Goal: Task Accomplishment & Management: Use online tool/utility

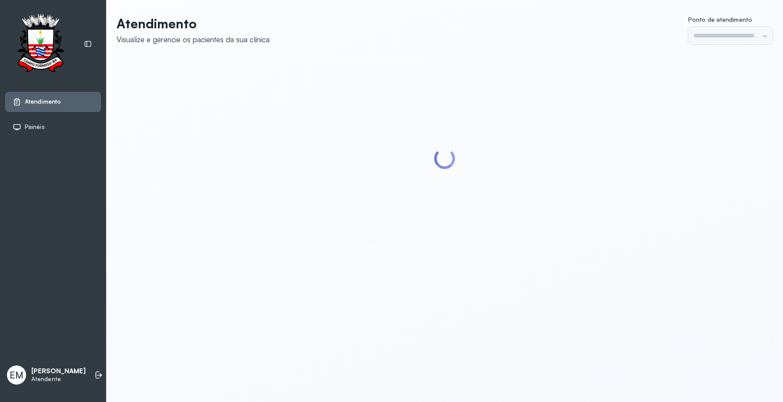
type input "*********"
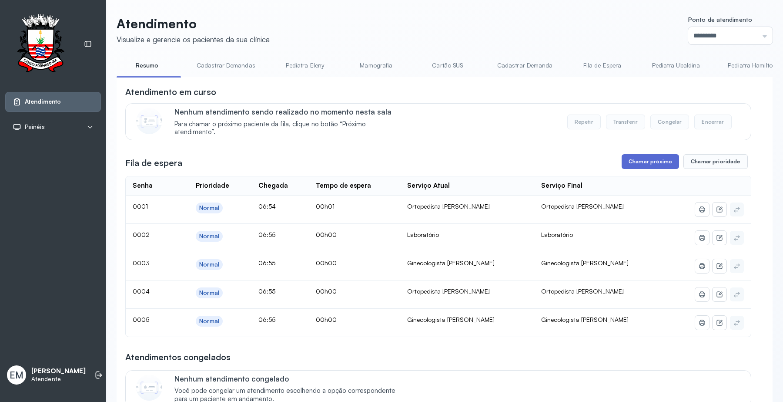
click at [627, 165] on button "Chamar próximo" at bounding box center [650, 161] width 57 height 15
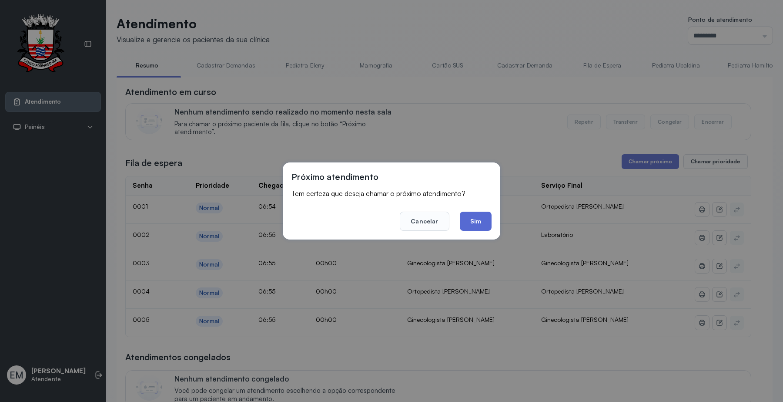
click at [484, 225] on button "Sim" at bounding box center [476, 221] width 32 height 19
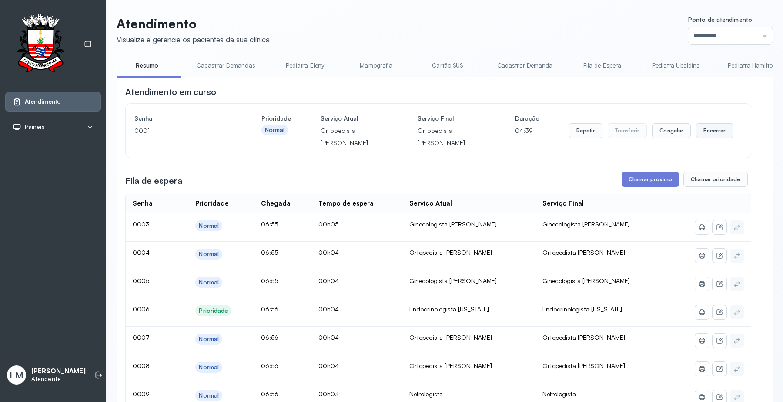
click at [696, 123] on button "Encerrar" at bounding box center [714, 130] width 37 height 15
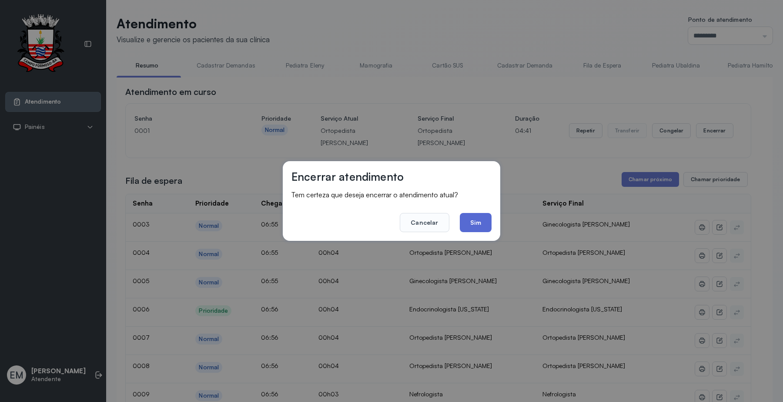
click at [471, 221] on button "Sim" at bounding box center [476, 222] width 32 height 19
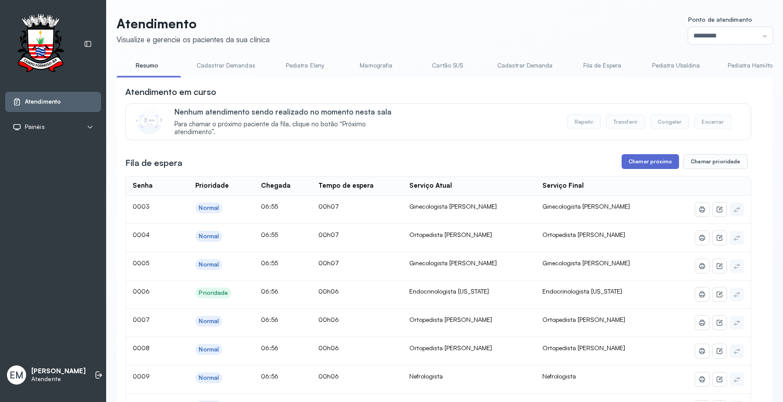
click at [637, 162] on button "Chamar próximo" at bounding box center [650, 161] width 57 height 15
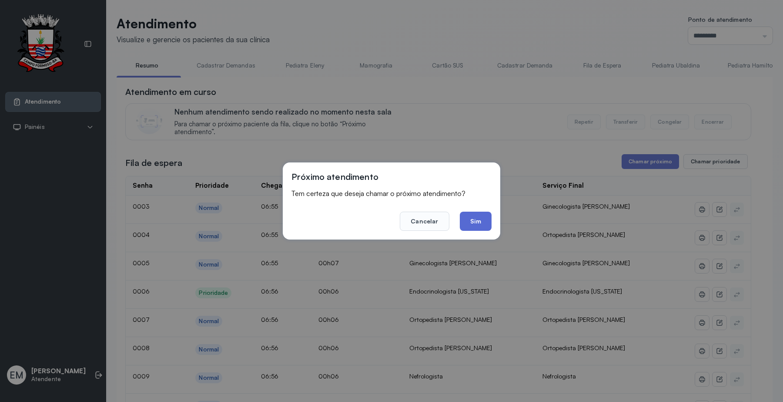
click at [481, 222] on button "Sim" at bounding box center [476, 221] width 32 height 19
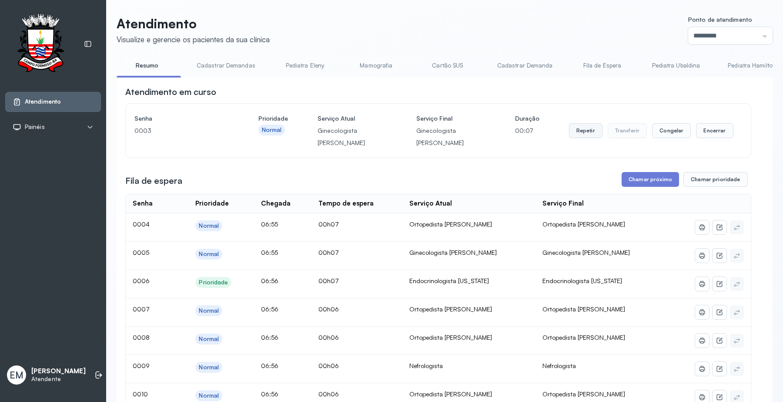
click at [580, 131] on button "Repetir" at bounding box center [586, 130] width 34 height 15
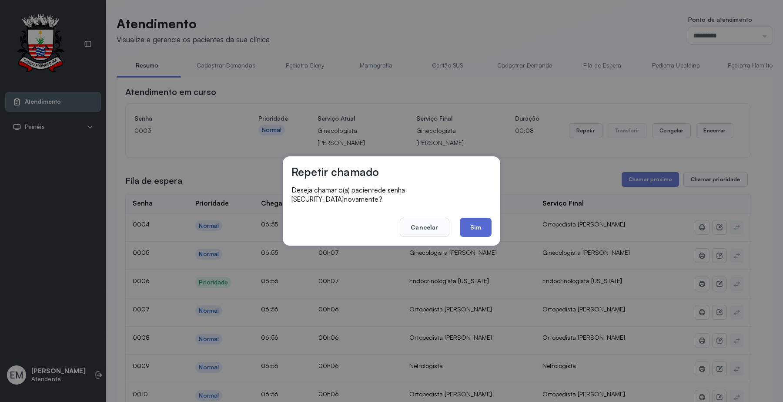
click at [471, 221] on button "Sim" at bounding box center [476, 227] width 32 height 19
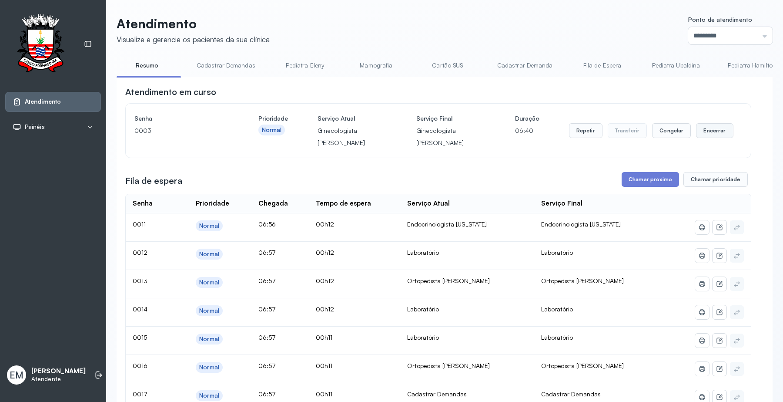
click at [708, 133] on button "Encerrar" at bounding box center [714, 130] width 37 height 15
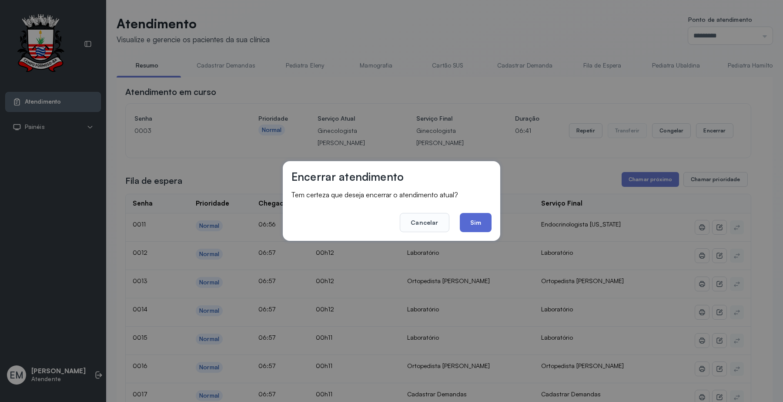
click at [467, 225] on button "Sim" at bounding box center [476, 222] width 32 height 19
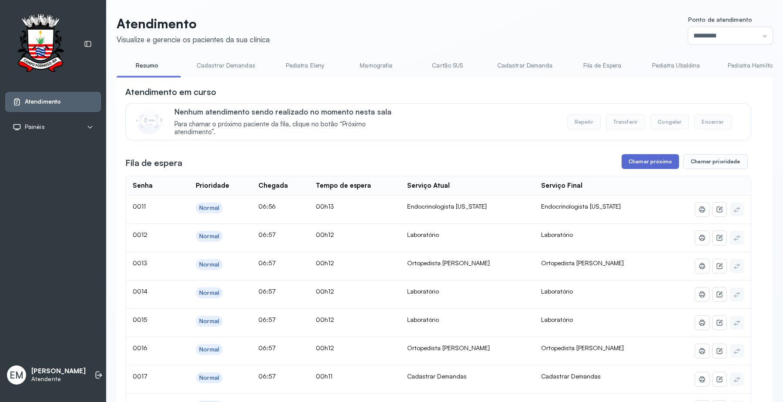
click at [639, 165] on button "Chamar próximo" at bounding box center [650, 161] width 57 height 15
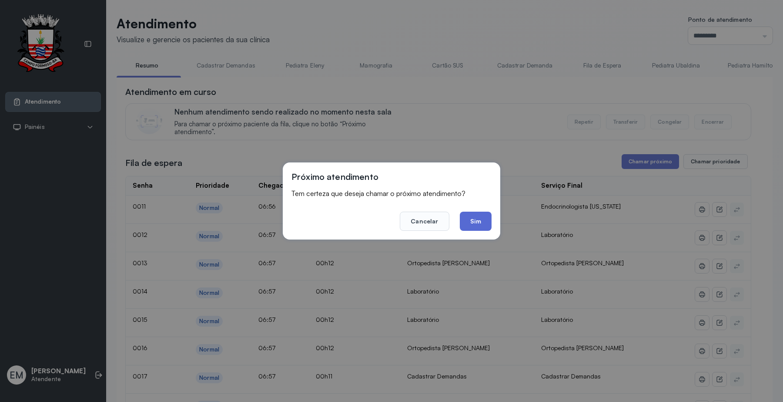
click at [468, 216] on button "Sim" at bounding box center [476, 221] width 32 height 19
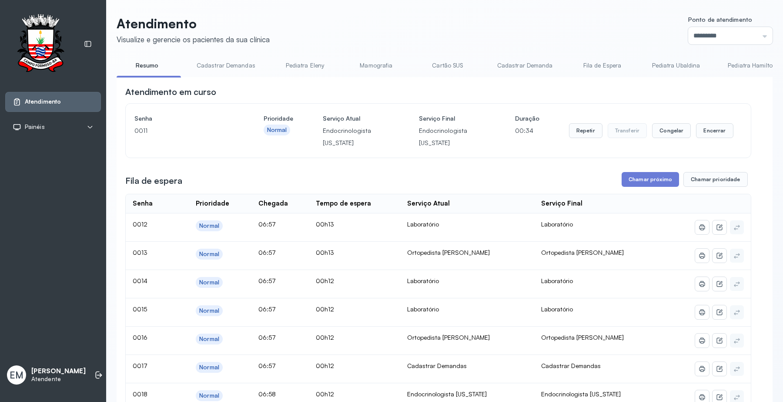
click at [575, 123] on div "Repetir Transferir Congelar Encerrar" at bounding box center [651, 130] width 165 height 37
click at [571, 133] on button "Repetir" at bounding box center [586, 130] width 34 height 15
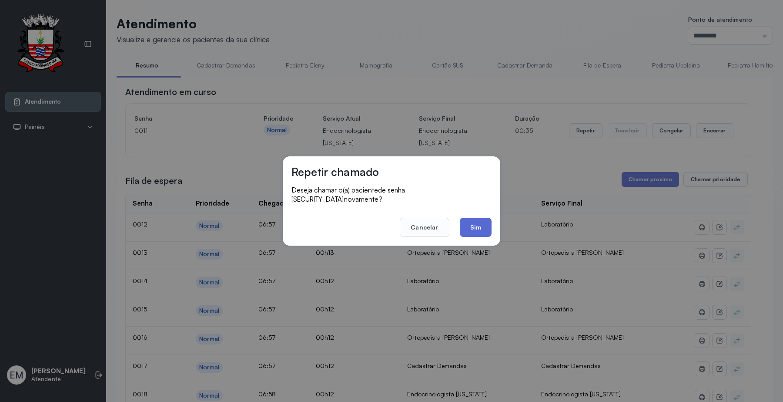
click at [469, 218] on button "Sim" at bounding box center [476, 227] width 32 height 19
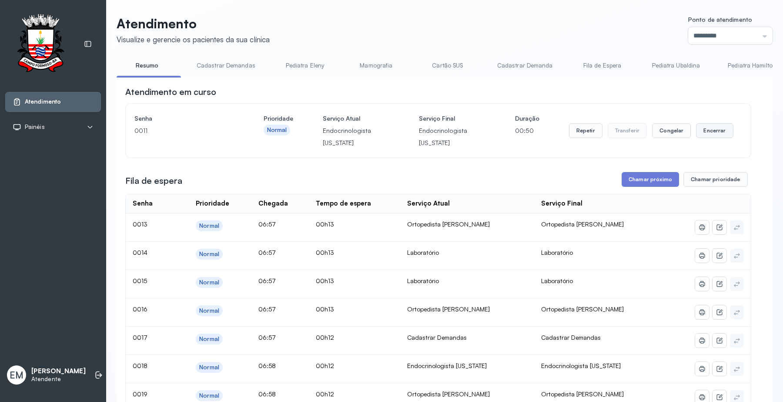
click at [700, 133] on button "Encerrar" at bounding box center [714, 130] width 37 height 15
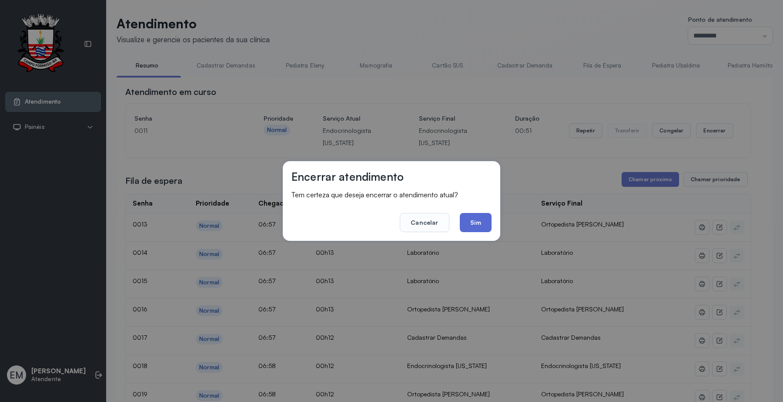
click at [460, 223] on button "Sim" at bounding box center [476, 222] width 32 height 19
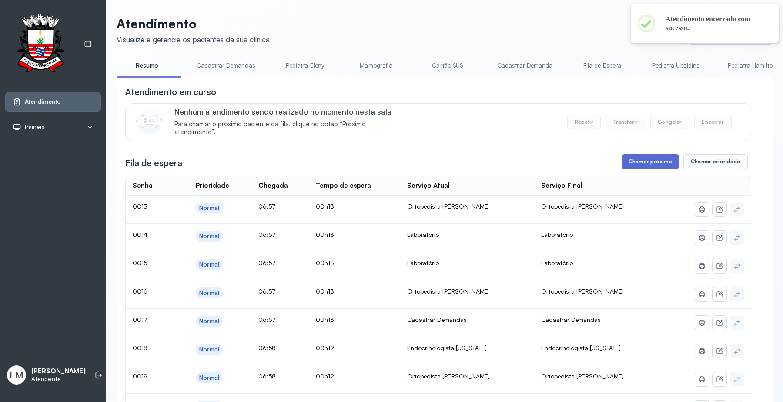
drag, startPoint x: 636, startPoint y: 155, endPoint x: 642, endPoint y: 162, distance: 9.3
click at [642, 162] on button "Chamar próximo" at bounding box center [650, 161] width 57 height 15
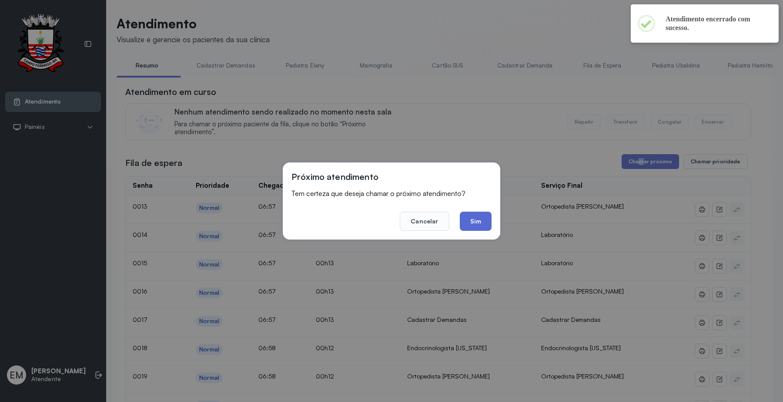
click at [479, 220] on button "Sim" at bounding box center [476, 221] width 32 height 19
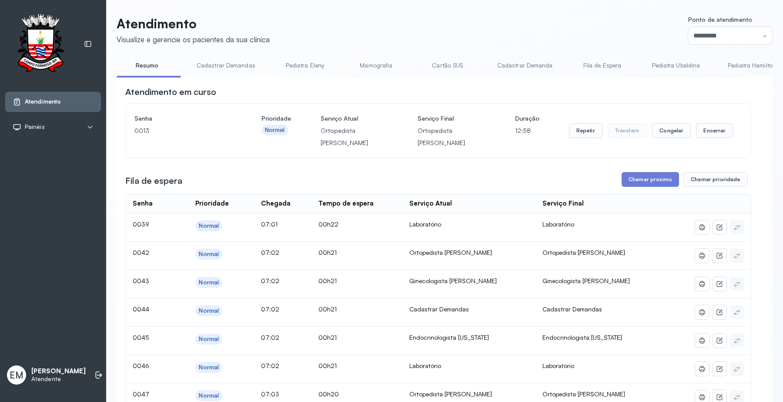
click at [694, 114] on div "Repetir Transferir Congelar Encerrar" at bounding box center [651, 130] width 165 height 37
click at [698, 123] on button "Encerrar" at bounding box center [714, 130] width 37 height 15
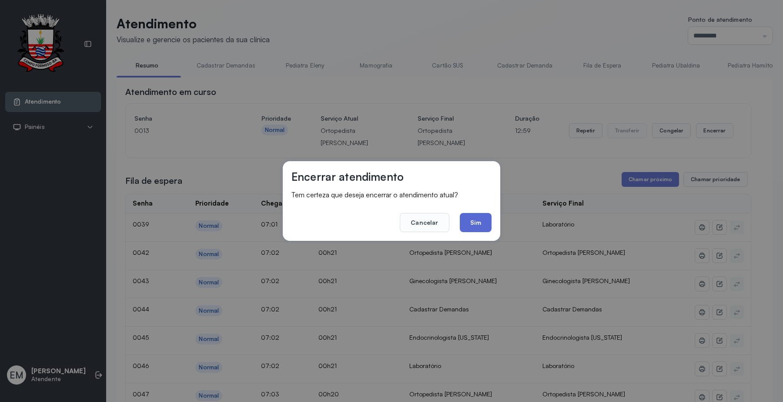
click at [478, 223] on button "Sim" at bounding box center [476, 222] width 32 height 19
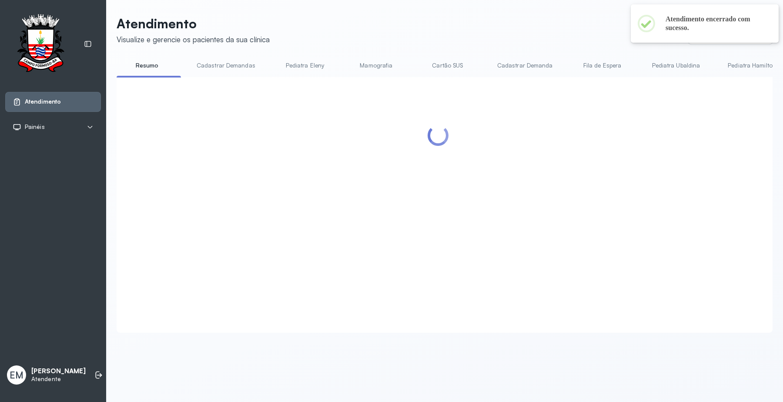
click at [451, 67] on link "Cartão SUS" at bounding box center [447, 65] width 61 height 14
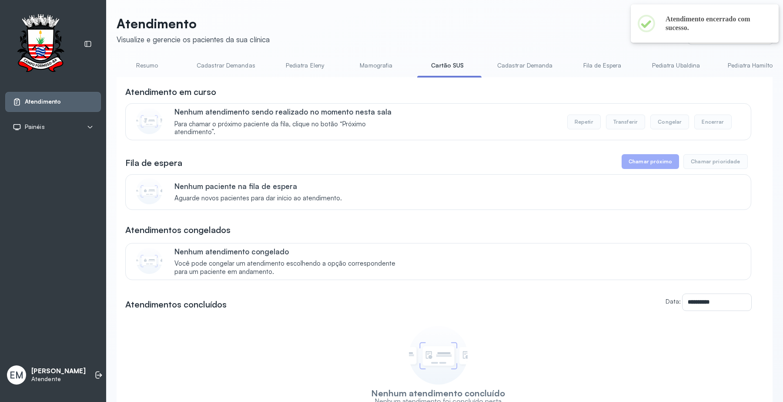
click at [132, 59] on link "Resumo" at bounding box center [147, 65] width 61 height 14
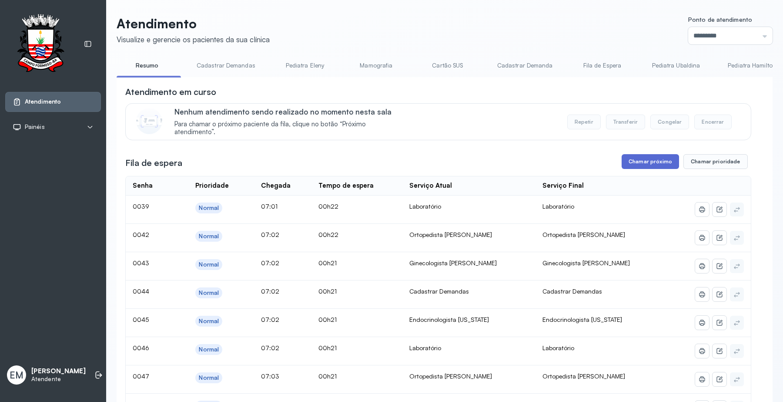
click at [659, 164] on button "Chamar próximo" at bounding box center [650, 161] width 57 height 15
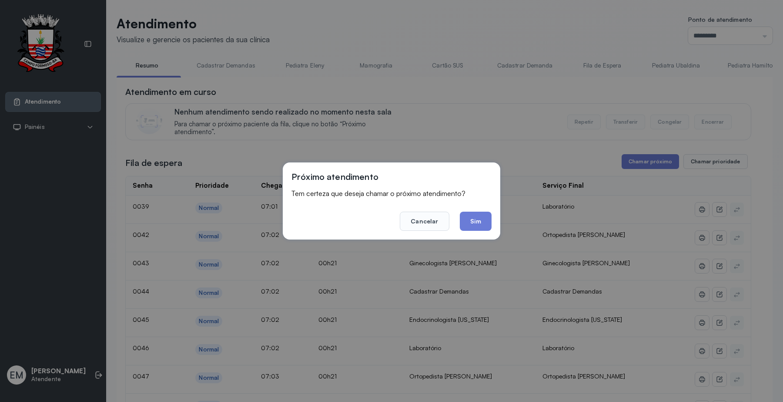
click at [493, 217] on div "Próximo atendimento Tem certeza que deseja chamar o próximo atendimento? Cancel…" at bounding box center [392, 200] width 218 height 77
click at [487, 216] on button "Sim" at bounding box center [476, 221] width 32 height 19
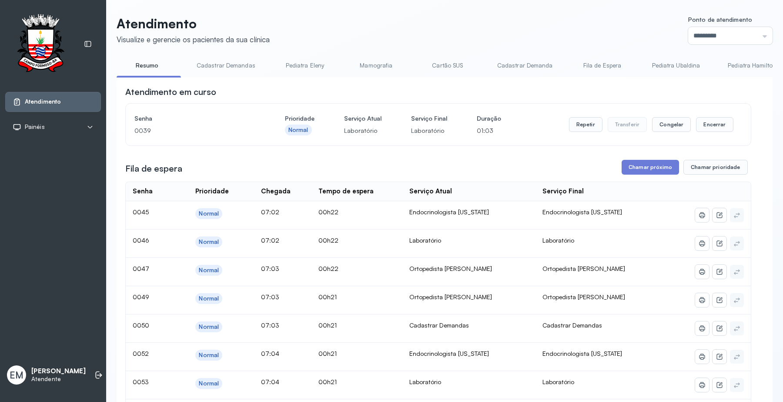
click at [708, 116] on div "Repetir Transferir Congelar Encerrar" at bounding box center [651, 124] width 165 height 24
click at [704, 125] on button "Encerrar" at bounding box center [714, 124] width 37 height 15
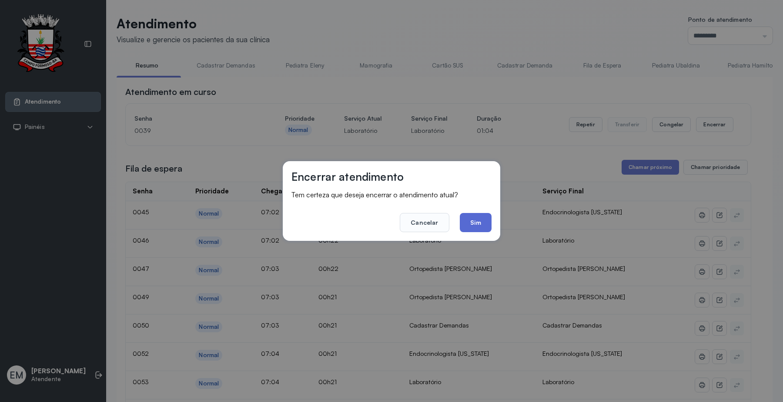
click at [479, 225] on button "Sim" at bounding box center [476, 222] width 32 height 19
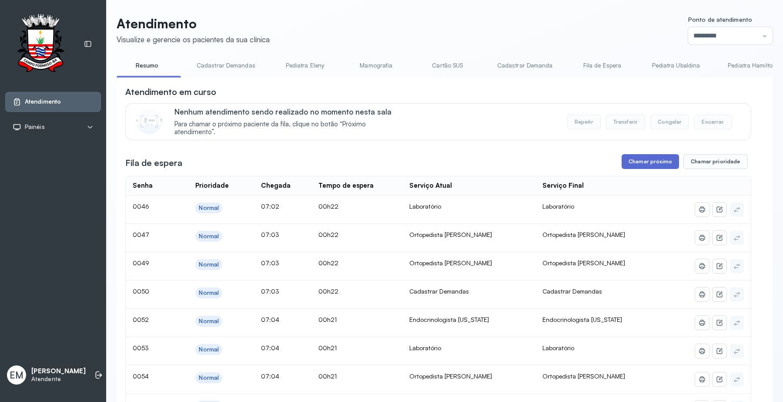
click at [649, 165] on button "Chamar próximo" at bounding box center [650, 161] width 57 height 15
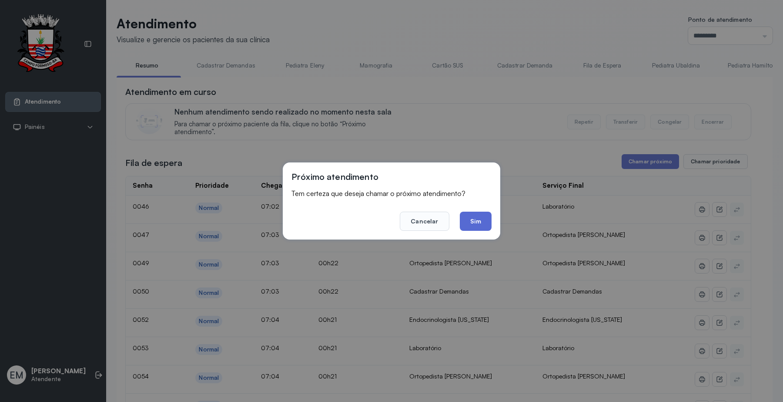
click at [481, 221] on button "Sim" at bounding box center [476, 221] width 32 height 19
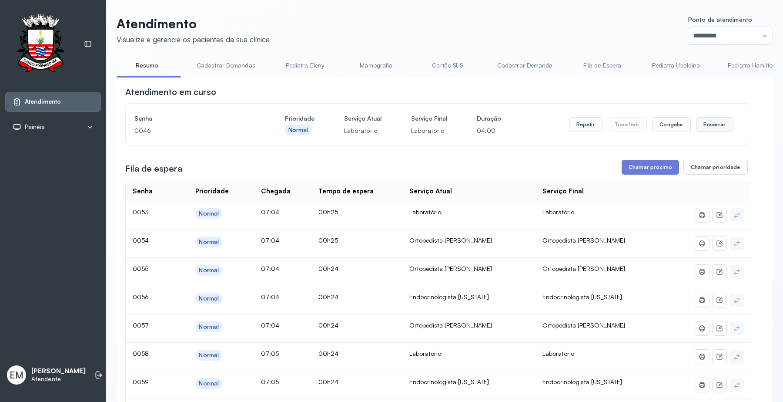
click at [702, 125] on button "Encerrar" at bounding box center [714, 124] width 37 height 15
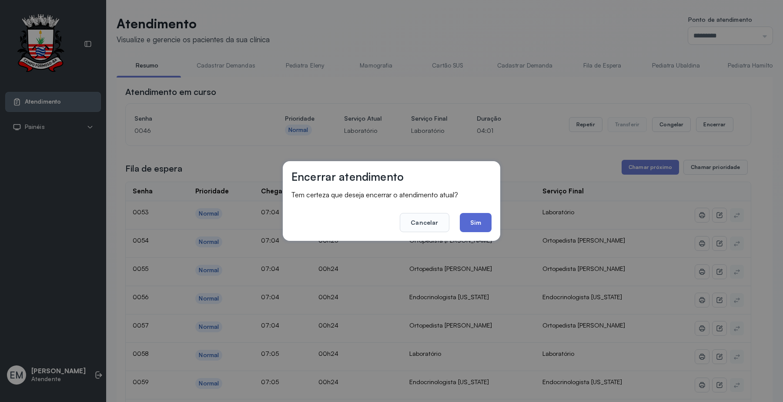
click at [484, 225] on button "Sim" at bounding box center [476, 222] width 32 height 19
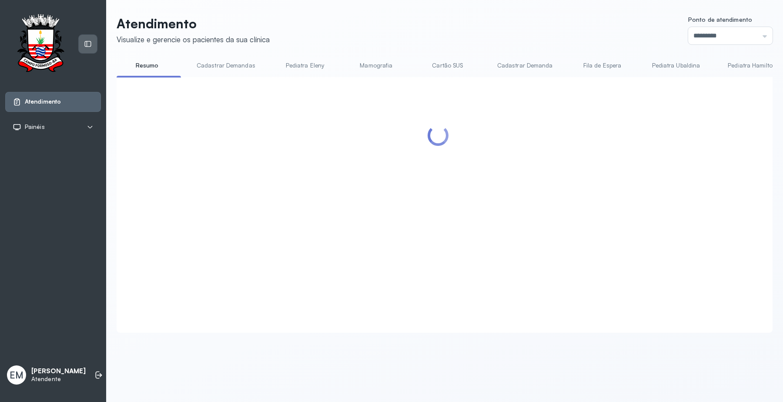
click at [90, 47] on icon at bounding box center [88, 44] width 8 height 8
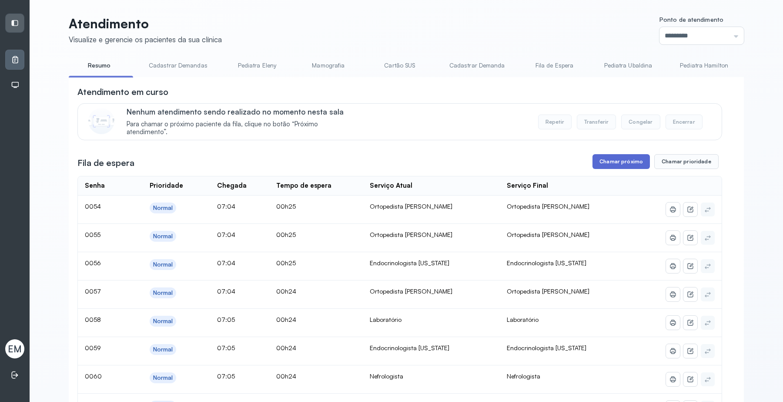
click at [613, 164] on button "Chamar próximo" at bounding box center [621, 161] width 57 height 15
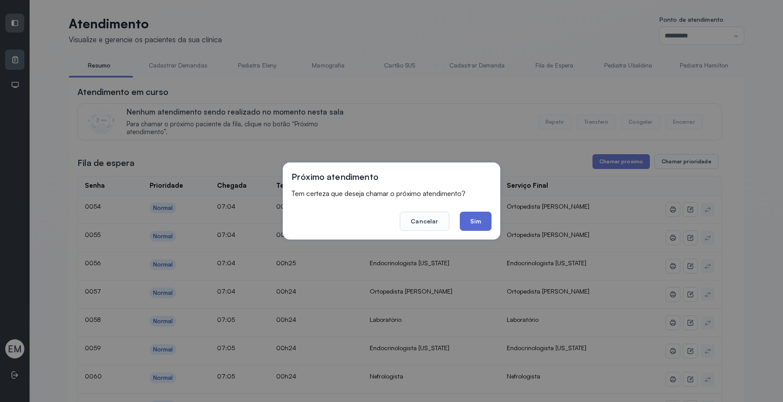
click at [468, 218] on button "Sim" at bounding box center [476, 221] width 32 height 19
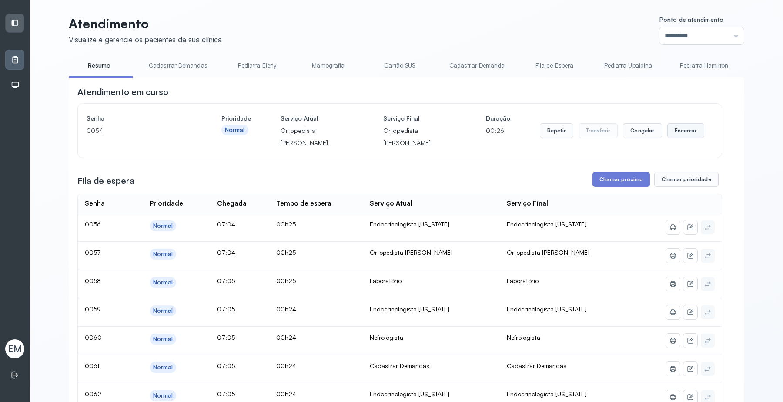
click at [682, 123] on button "Encerrar" at bounding box center [686, 130] width 37 height 15
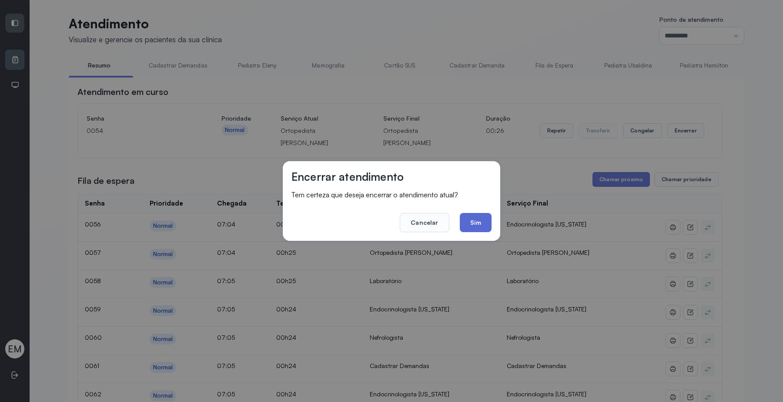
click at [479, 217] on button "Sim" at bounding box center [476, 222] width 32 height 19
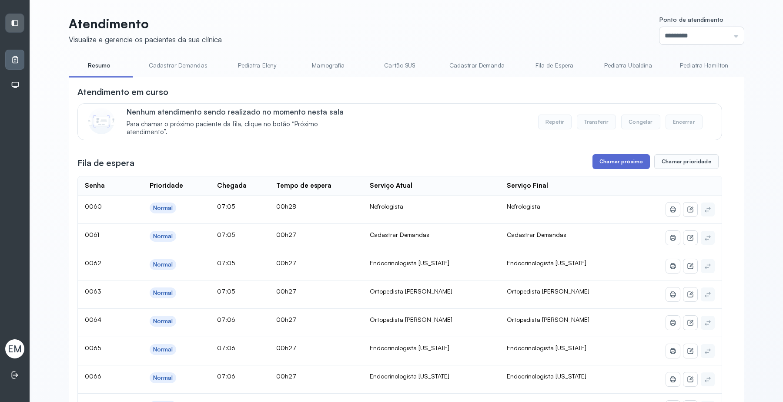
click at [619, 163] on button "Chamar próximo" at bounding box center [621, 161] width 57 height 15
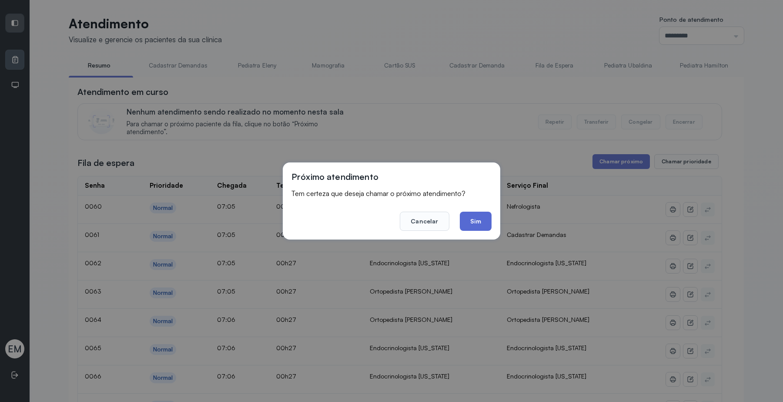
click at [470, 224] on button "Sim" at bounding box center [476, 221] width 32 height 19
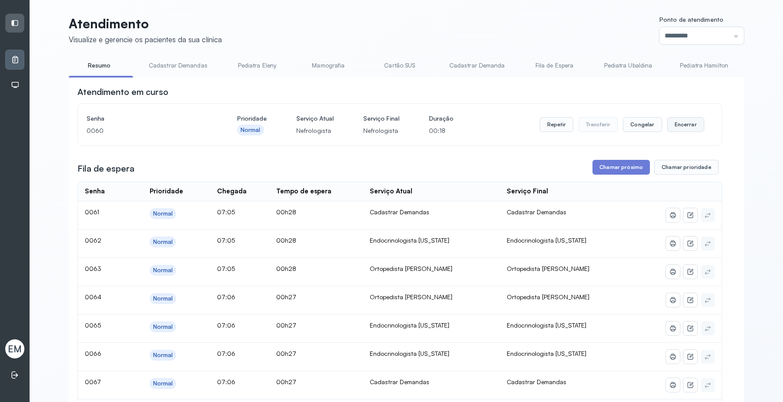
click at [675, 128] on button "Encerrar" at bounding box center [686, 124] width 37 height 15
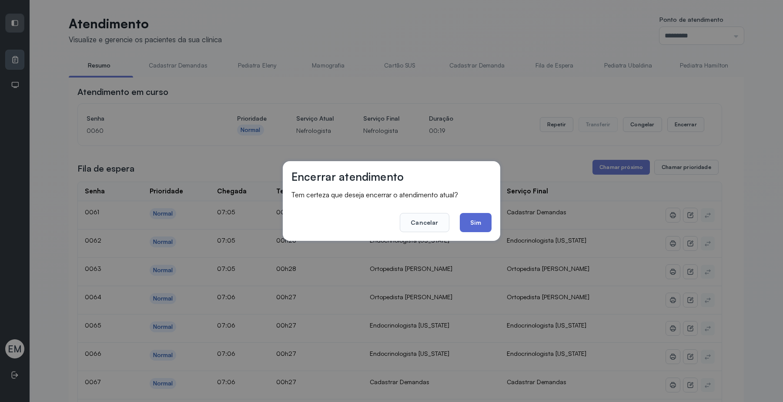
click at [484, 227] on button "Sim" at bounding box center [476, 222] width 32 height 19
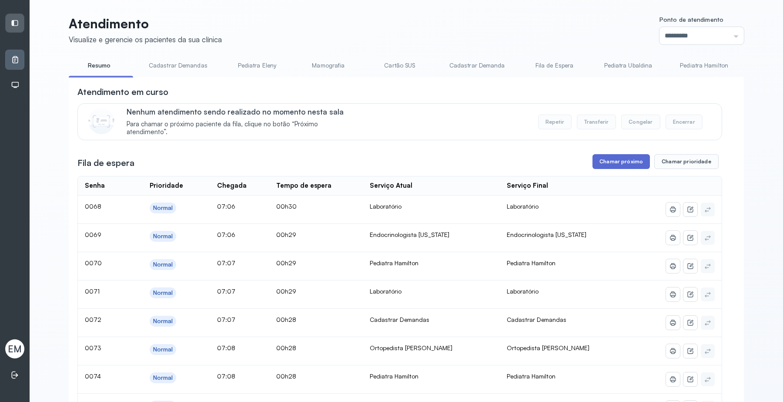
click at [619, 161] on button "Chamar próximo" at bounding box center [621, 161] width 57 height 15
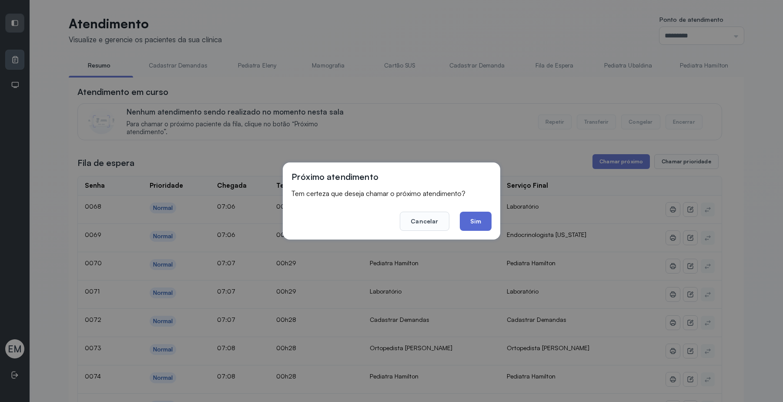
click at [485, 221] on button "Sim" at bounding box center [476, 221] width 32 height 19
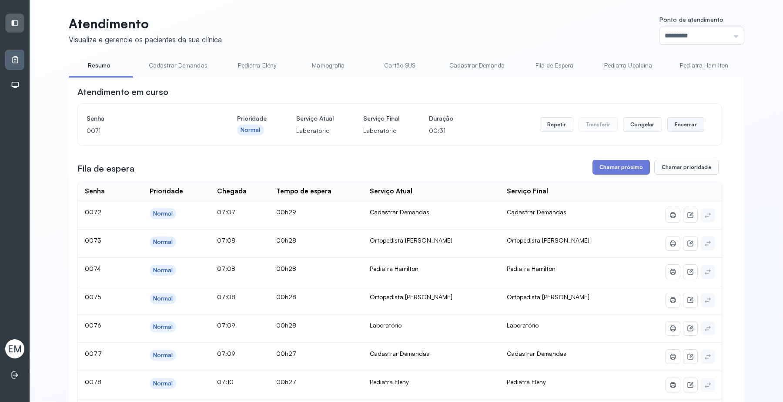
click at [686, 125] on button "Encerrar" at bounding box center [686, 124] width 37 height 15
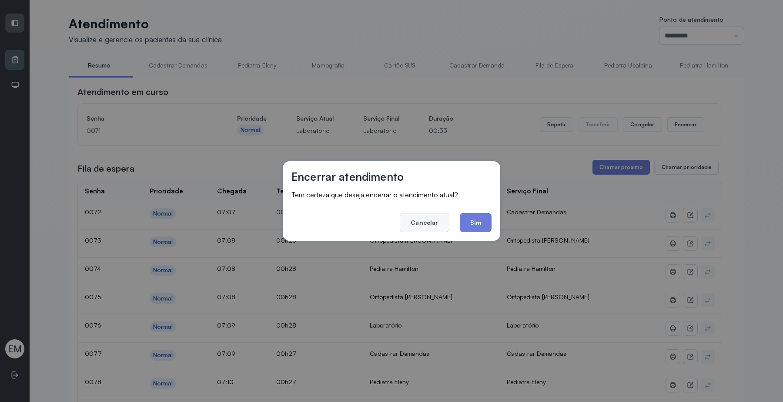
click at [420, 223] on button "Cancelar" at bounding box center [424, 222] width 49 height 19
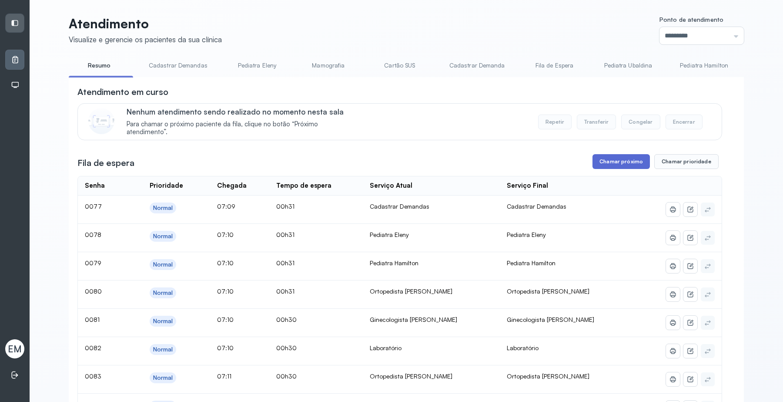
click button "Chamar próximo"
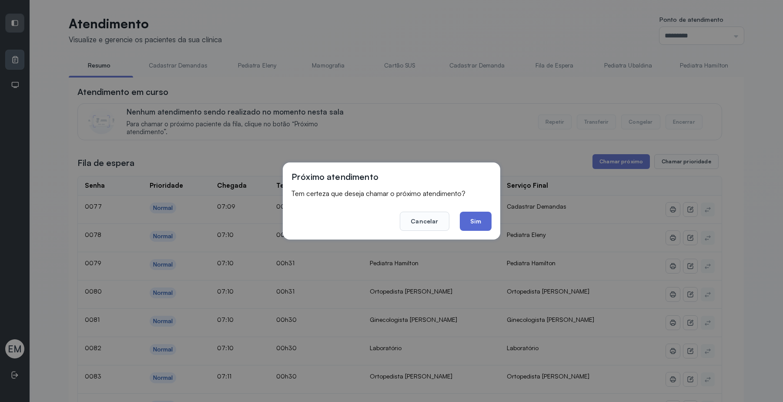
click button "Sim"
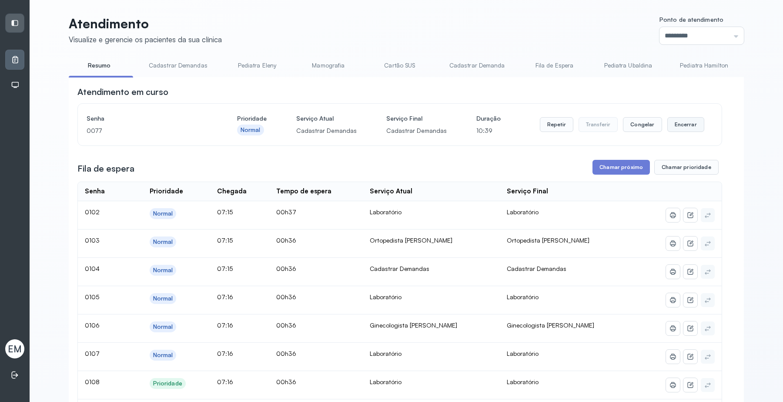
click button "Encerrar"
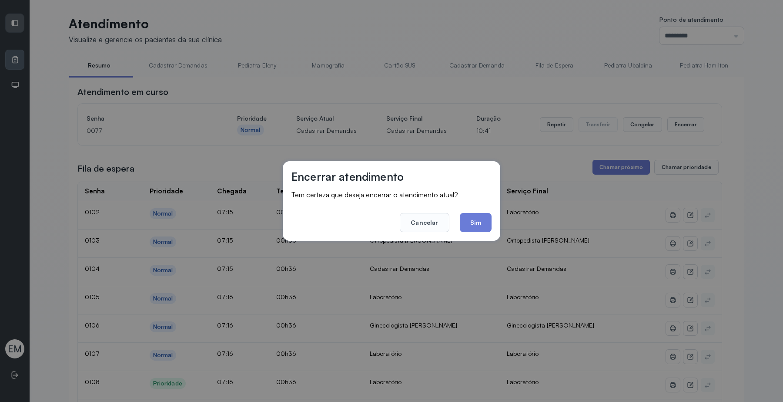
click button "Sim"
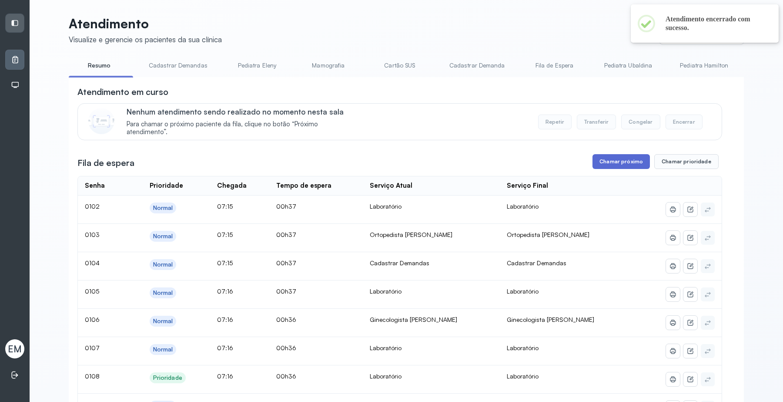
click button "Chamar próximo"
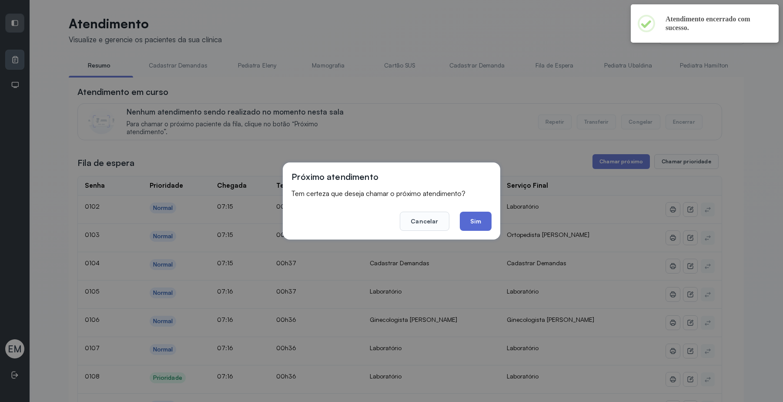
click button "Sim"
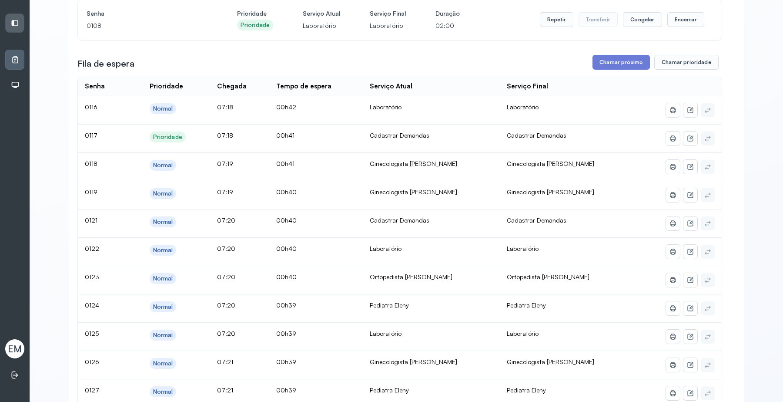
scroll to position [218, 0]
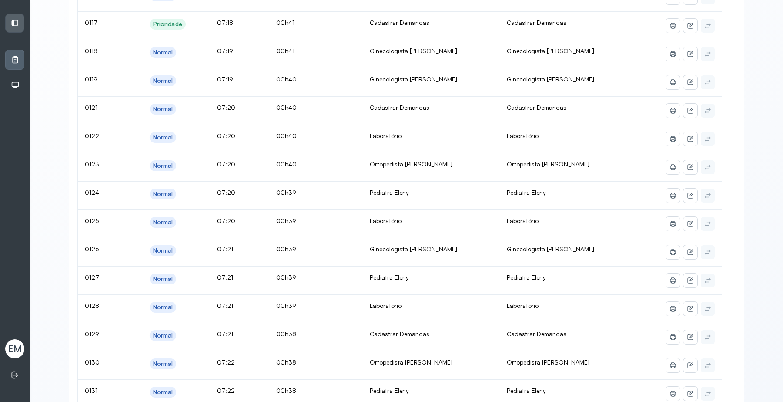
click span "EM"
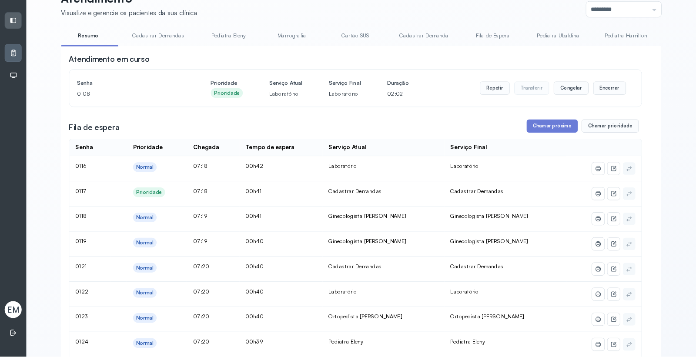
scroll to position [0, 0]
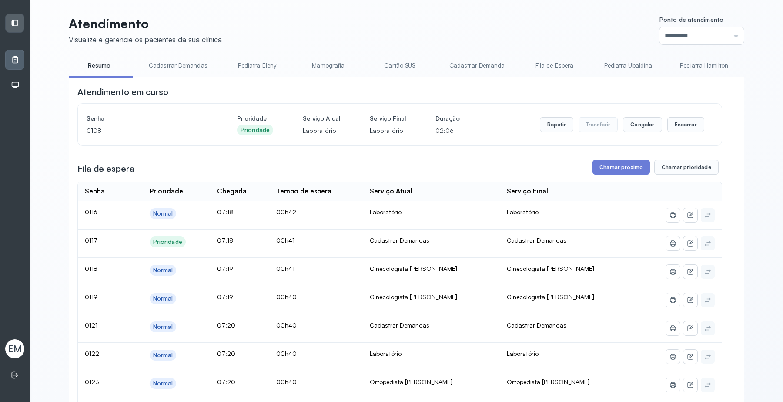
drag, startPoint x: 762, startPoint y: 0, endPoint x: 486, endPoint y: 33, distance: 277.8
click header "Atendimento Visualize e gerencie os pacientes da sua clínica Ponto de atendimen…"
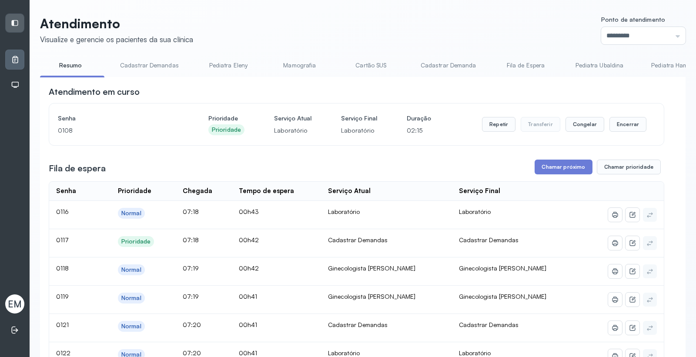
drag, startPoint x: 769, startPoint y: 0, endPoint x: 390, endPoint y: 23, distance: 379.3
click header "Atendimento Visualize e gerencie os pacientes da sua clínica Ponto de atendimen…"
click icon
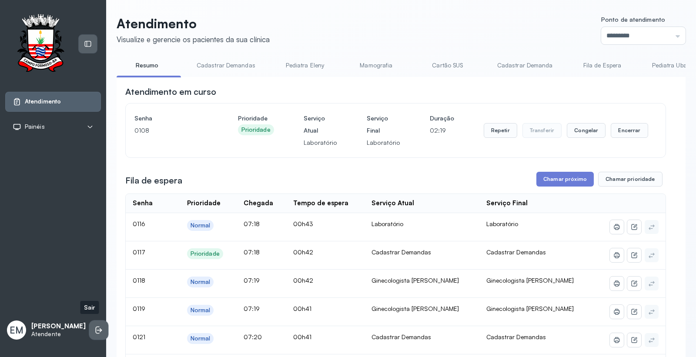
click li
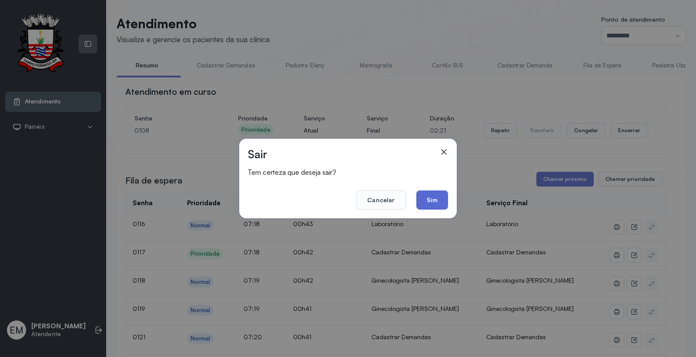
click button "Sim"
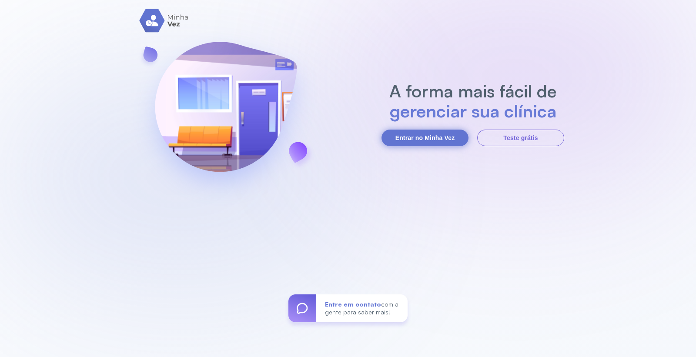
click button "Entrar no Minha Vez"
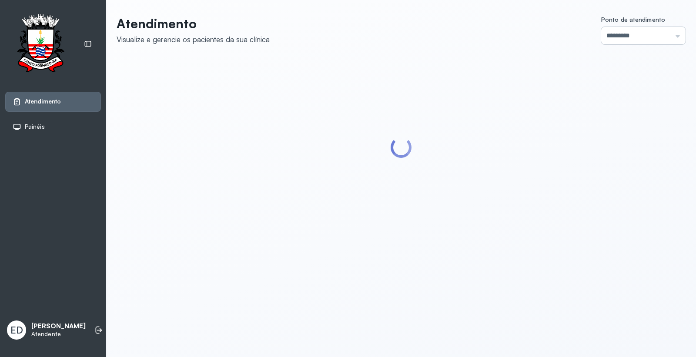
click at [669, 38] on input "*********" at bounding box center [643, 35] width 84 height 17
type input "*********"
click at [614, 145] on div "Atendimento Visualize e gerencie os pacientes da sua clínica Ponto de atendimen…" at bounding box center [401, 126] width 569 height 221
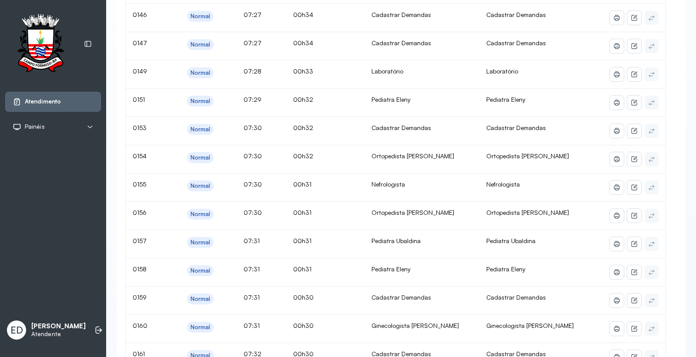
scroll to position [0, 0]
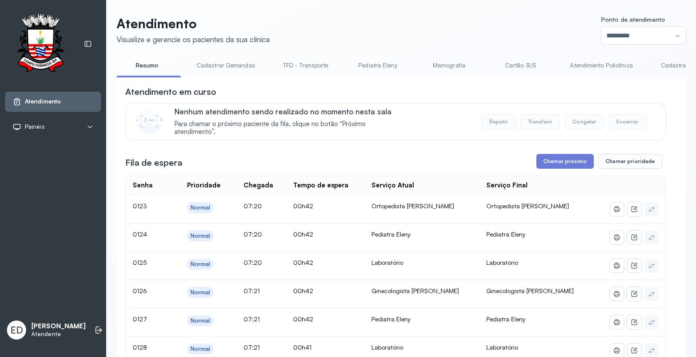
click at [585, 64] on link "Atendimento Policlínica" at bounding box center [601, 65] width 80 height 14
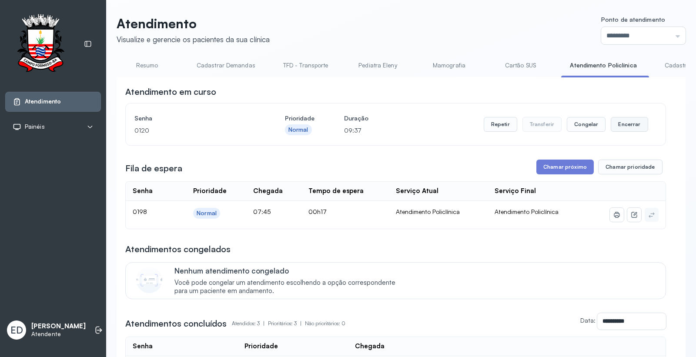
click at [629, 126] on button "Encerrar" at bounding box center [629, 124] width 37 height 15
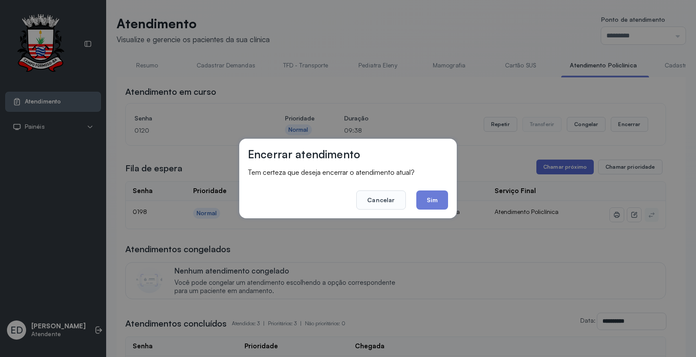
drag, startPoint x: 433, startPoint y: 199, endPoint x: 570, endPoint y: 173, distance: 139.9
click at [434, 199] on button "Sim" at bounding box center [432, 200] width 32 height 19
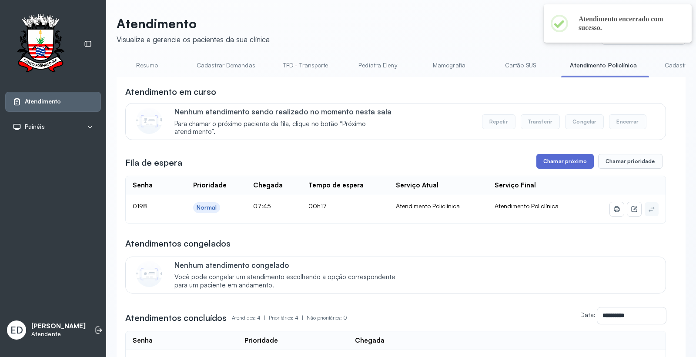
click at [552, 169] on button "Chamar próximo" at bounding box center [565, 161] width 57 height 15
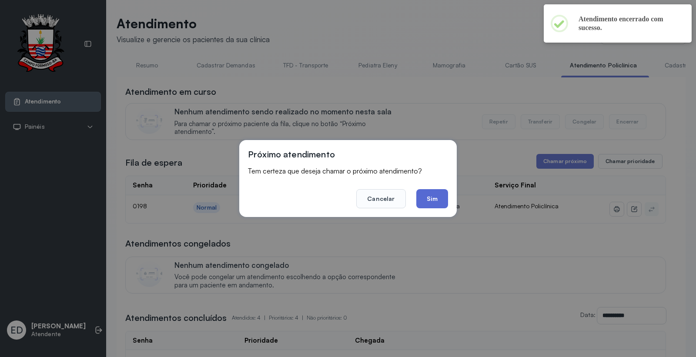
click at [443, 193] on button "Sim" at bounding box center [432, 198] width 32 height 19
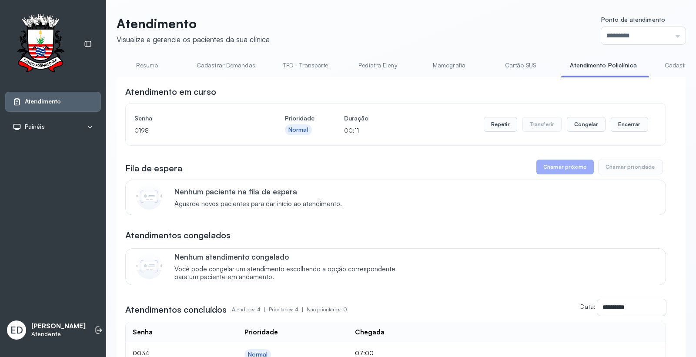
click at [522, 65] on link "Cartão SUS" at bounding box center [520, 65] width 61 height 14
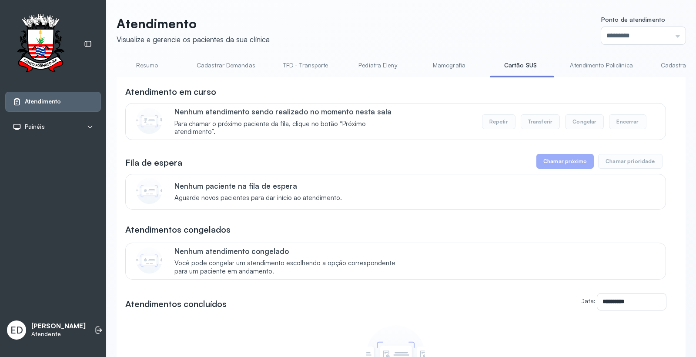
click at [585, 66] on link "Atendimento Policlínica" at bounding box center [601, 65] width 80 height 14
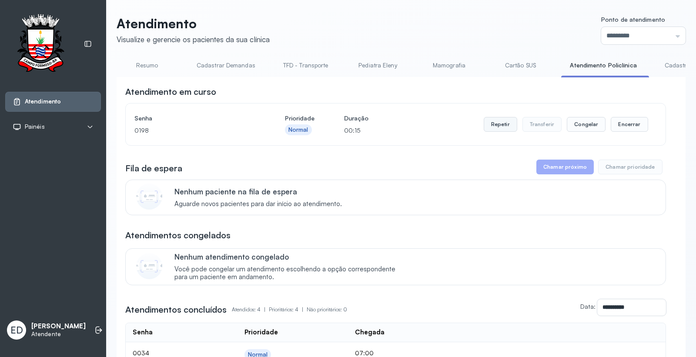
click at [492, 128] on button "Repetir" at bounding box center [501, 124] width 34 height 15
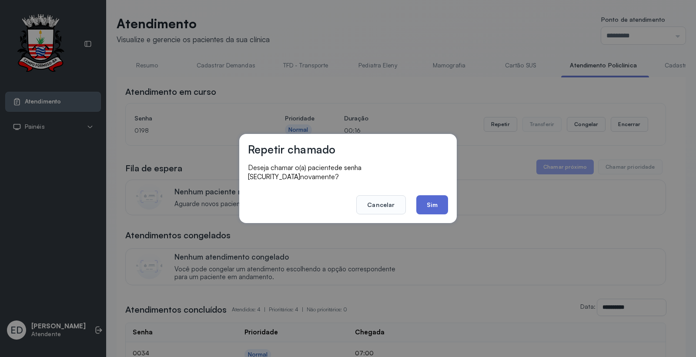
click at [432, 196] on button "Sim" at bounding box center [432, 204] width 32 height 19
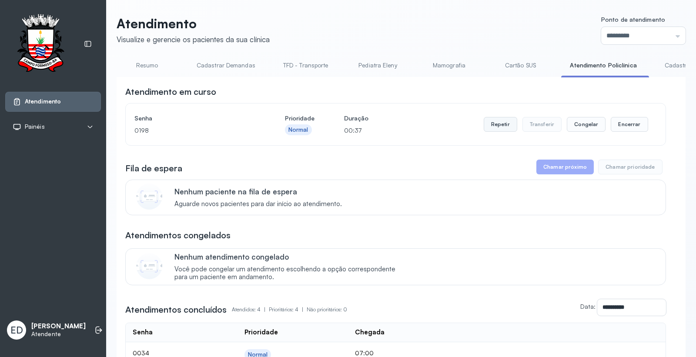
click at [490, 125] on button "Repetir" at bounding box center [501, 124] width 34 height 15
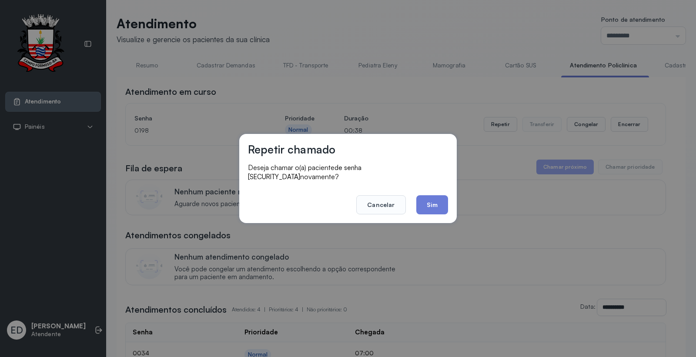
click at [424, 196] on button "Sim" at bounding box center [432, 204] width 32 height 19
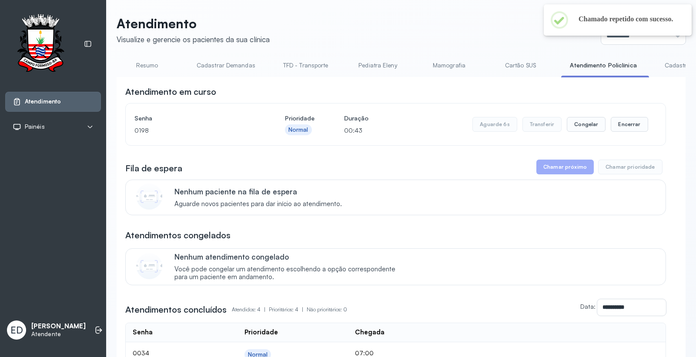
click at [155, 66] on link "Resumo" at bounding box center [147, 65] width 61 height 14
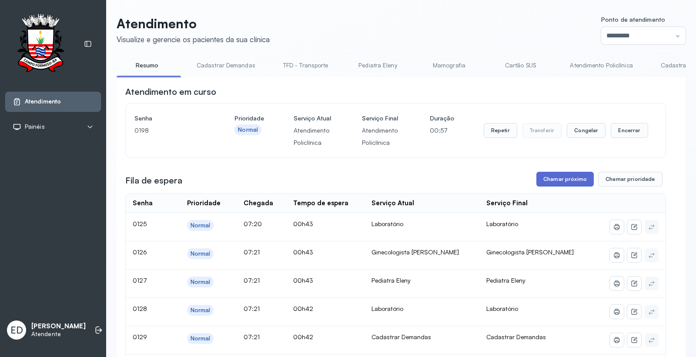
click at [569, 184] on button "Chamar próximo" at bounding box center [565, 179] width 57 height 15
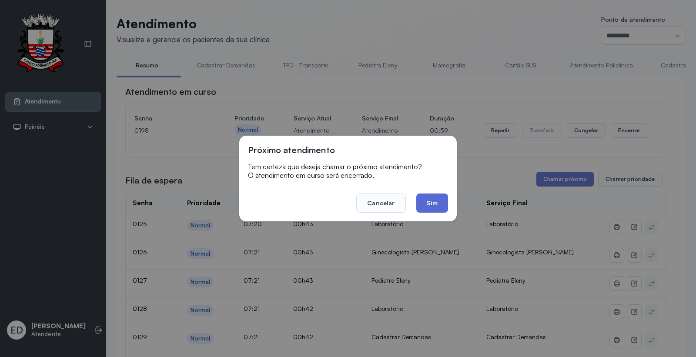
click at [440, 199] on button "Sim" at bounding box center [432, 203] width 32 height 19
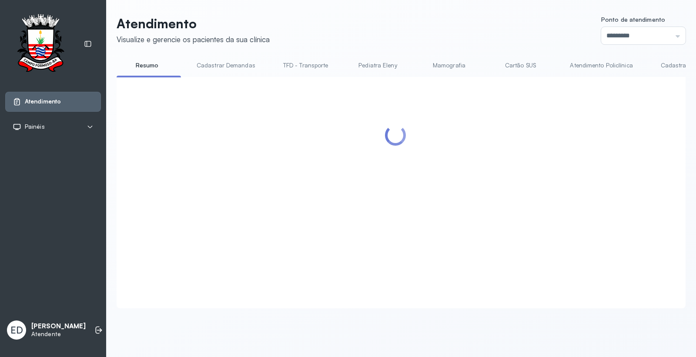
click at [442, 34] on header "Atendimento Visualize e gerencie os pacientes da sua clínica Ponto de atendimen…" at bounding box center [401, 30] width 569 height 29
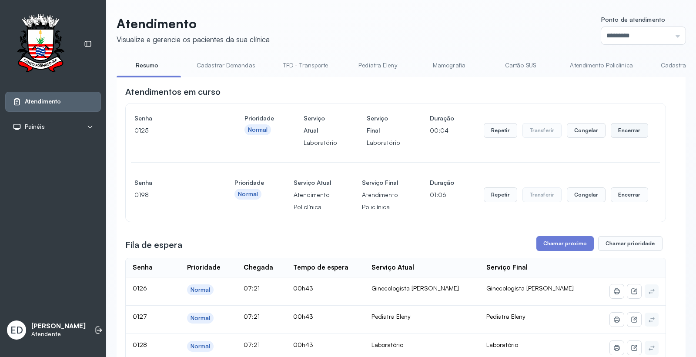
click at [621, 130] on button "Encerrar" at bounding box center [629, 130] width 37 height 15
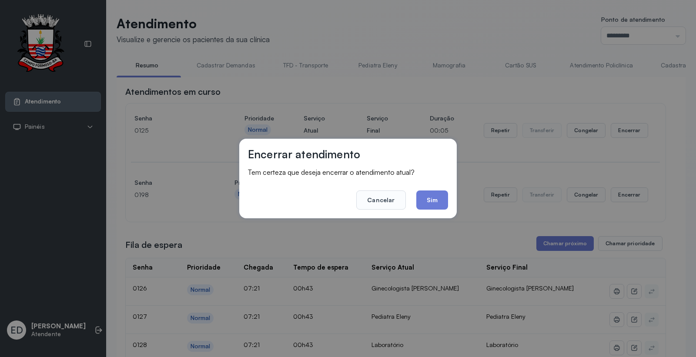
click at [432, 201] on button "Sim" at bounding box center [432, 200] width 32 height 19
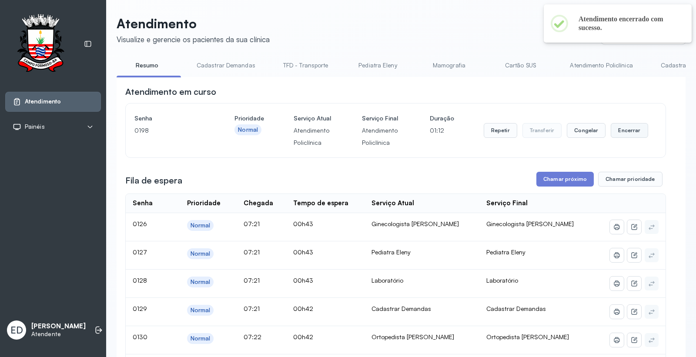
click at [623, 131] on button "Encerrar" at bounding box center [629, 130] width 37 height 15
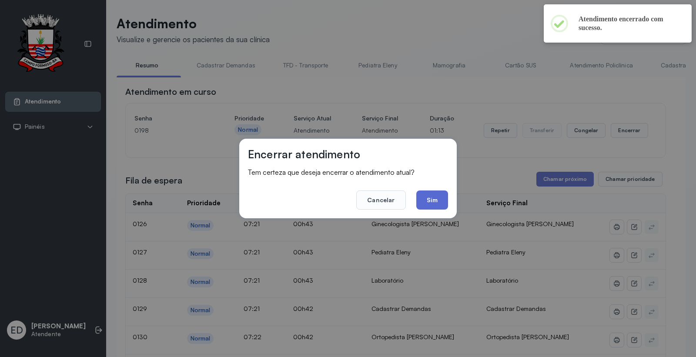
click at [434, 200] on button "Sim" at bounding box center [432, 200] width 32 height 19
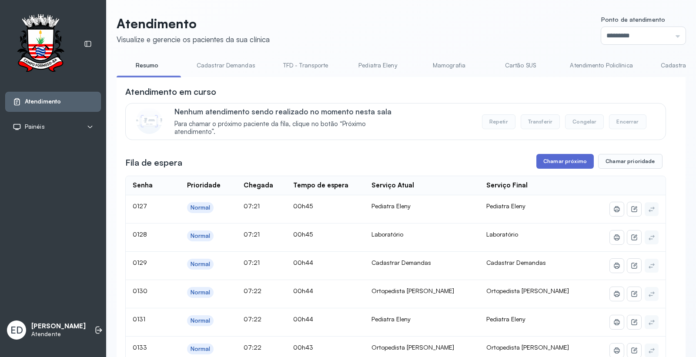
click at [577, 163] on button "Chamar próximo" at bounding box center [565, 161] width 57 height 15
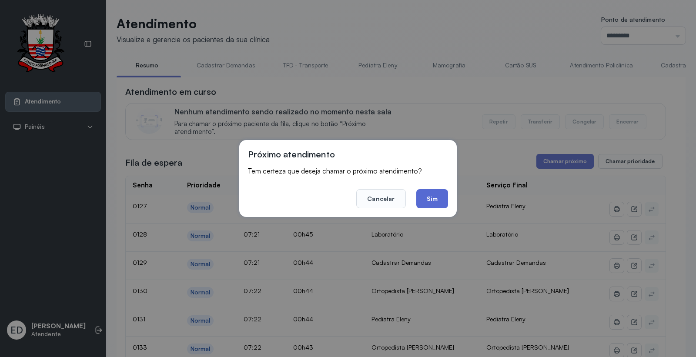
click at [441, 192] on button "Sim" at bounding box center [432, 198] width 32 height 19
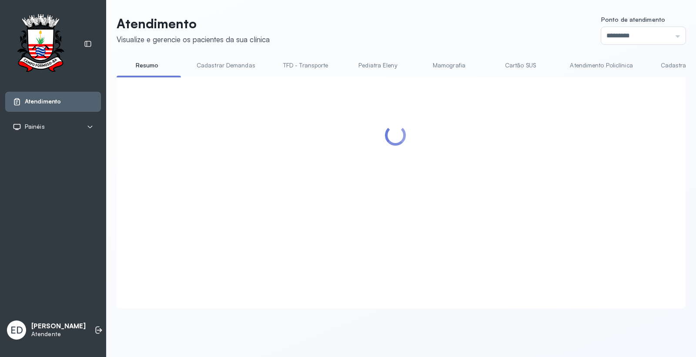
click at [522, 24] on header "Atendimento Visualize e gerencie os pacientes da sua clínica Ponto de atendimen…" at bounding box center [401, 30] width 569 height 29
click at [586, 66] on link "Atendimento Policlínica" at bounding box center [601, 65] width 80 height 14
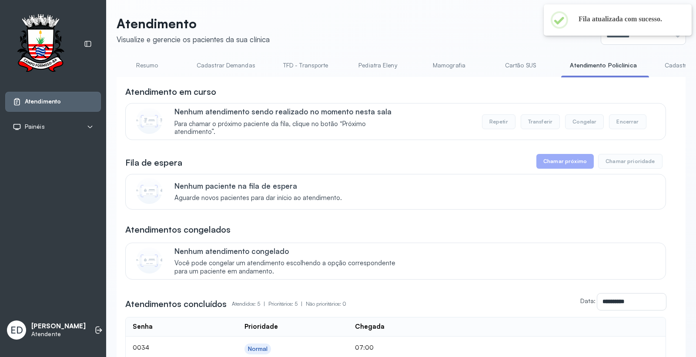
click at [521, 64] on link "Cartão SUS" at bounding box center [520, 65] width 61 height 14
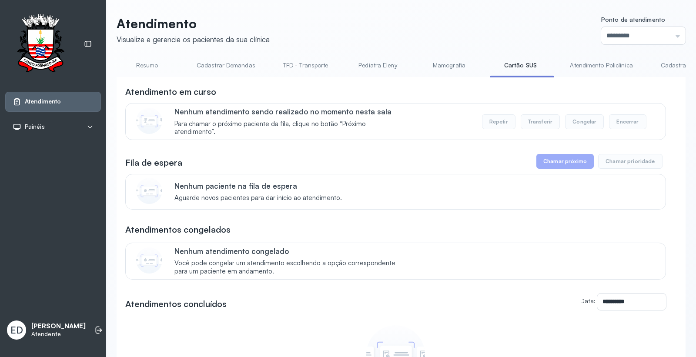
click at [137, 67] on link "Resumo" at bounding box center [147, 65] width 61 height 14
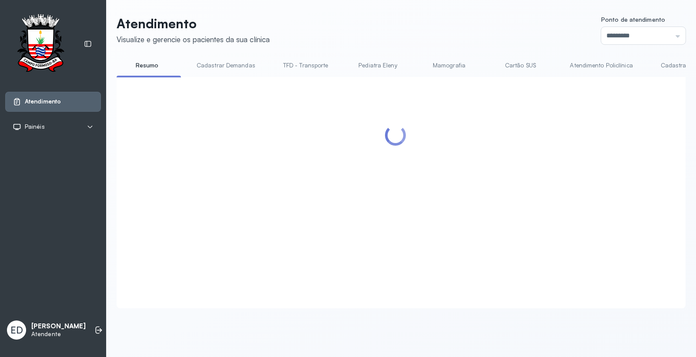
click at [510, 11] on div "Atendimento Visualize e gerencie os pacientes da sua clínica Ponto de atendimen…" at bounding box center [401, 166] width 590 height 333
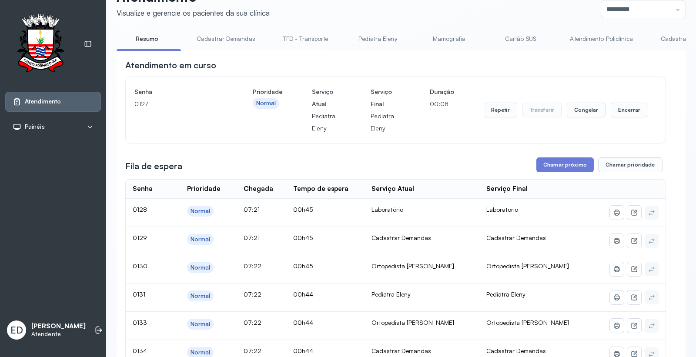
scroll to position [48, 0]
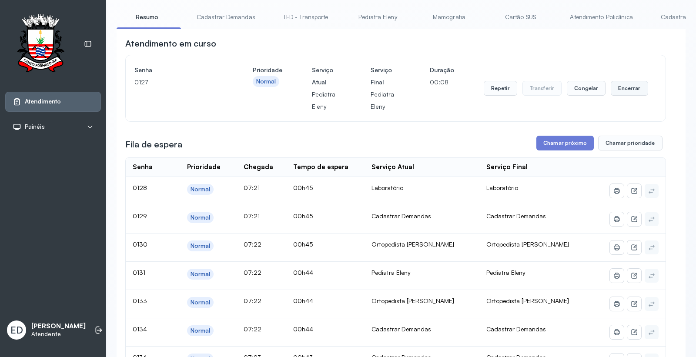
click at [632, 94] on button "Encerrar" at bounding box center [629, 88] width 37 height 15
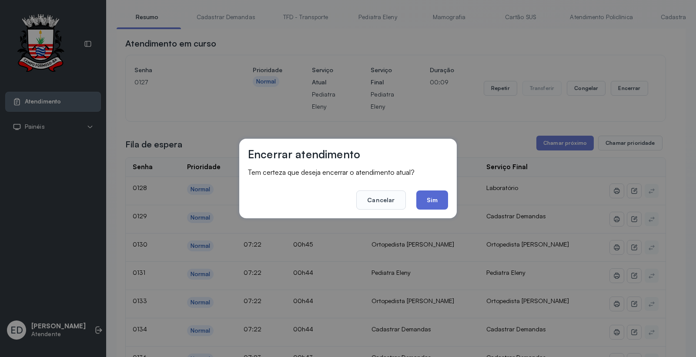
click at [441, 197] on button "Sim" at bounding box center [432, 200] width 32 height 19
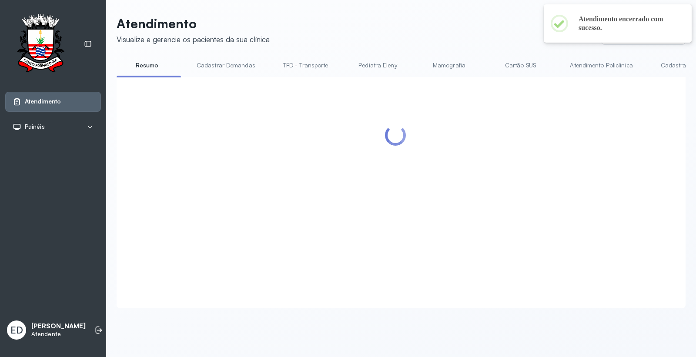
scroll to position [0, 0]
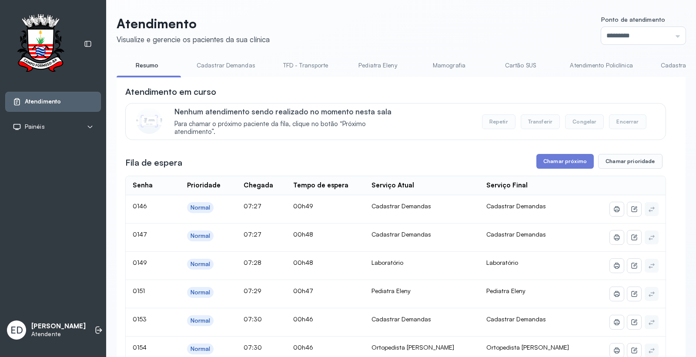
click at [606, 66] on link "Atendimento Policlínica" at bounding box center [601, 65] width 80 height 14
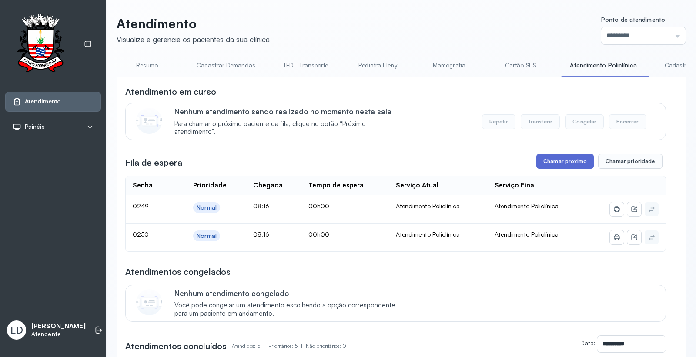
click at [554, 166] on button "Chamar próximo" at bounding box center [565, 161] width 57 height 15
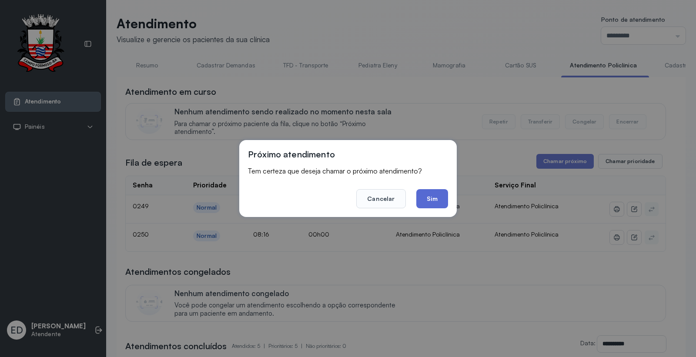
click at [435, 201] on button "Sim" at bounding box center [432, 198] width 32 height 19
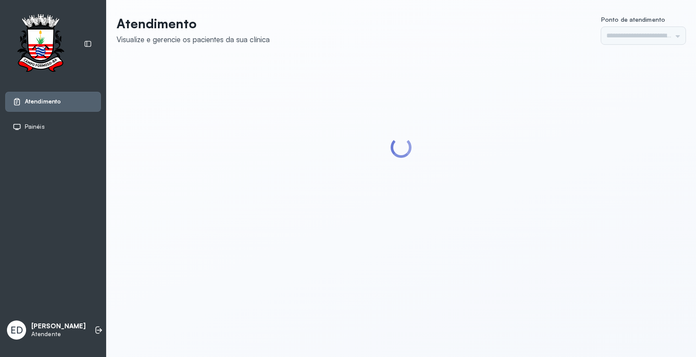
type input "*********"
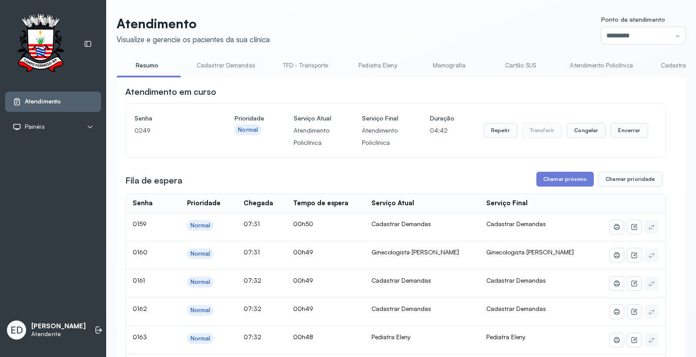
click at [525, 65] on link "Cartão SUS" at bounding box center [520, 65] width 61 height 14
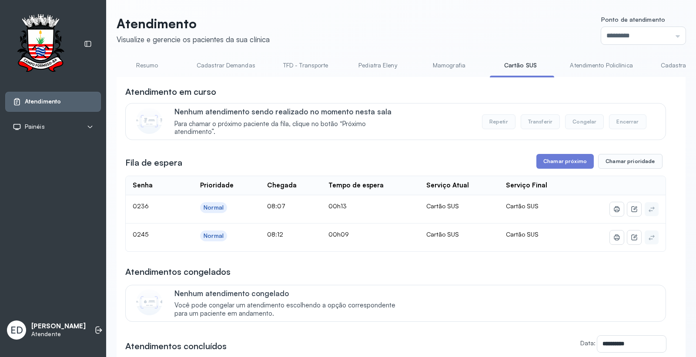
click at [592, 64] on link "Atendimento Policlínica" at bounding box center [601, 65] width 80 height 14
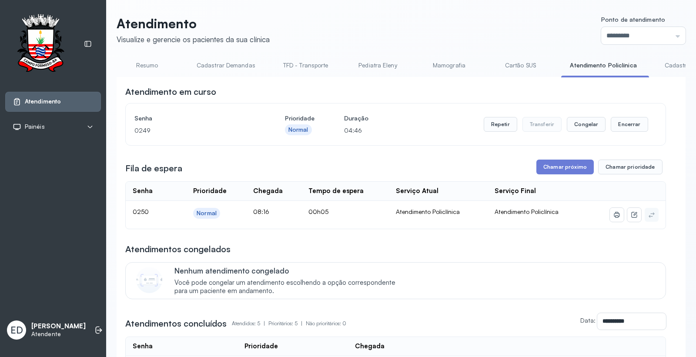
click at [147, 67] on link "Resumo" at bounding box center [147, 65] width 61 height 14
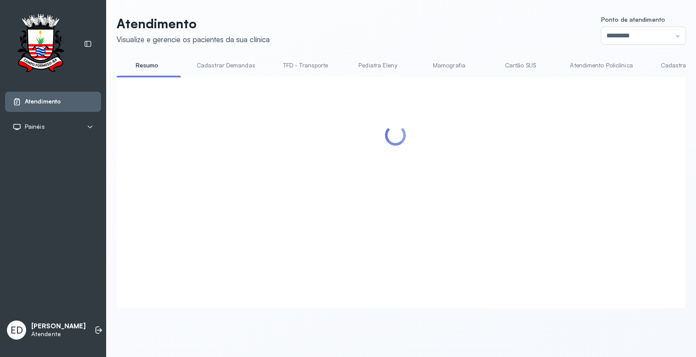
click at [480, 21] on header "Atendimento Visualize e gerencie os pacientes da sua clínica Ponto de atendimen…" at bounding box center [401, 30] width 569 height 29
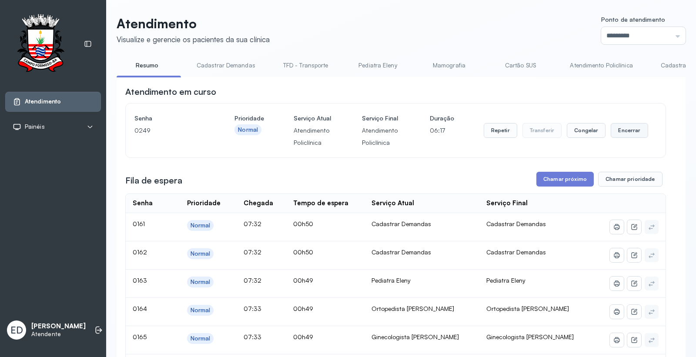
click at [624, 130] on button "Encerrar" at bounding box center [629, 130] width 37 height 15
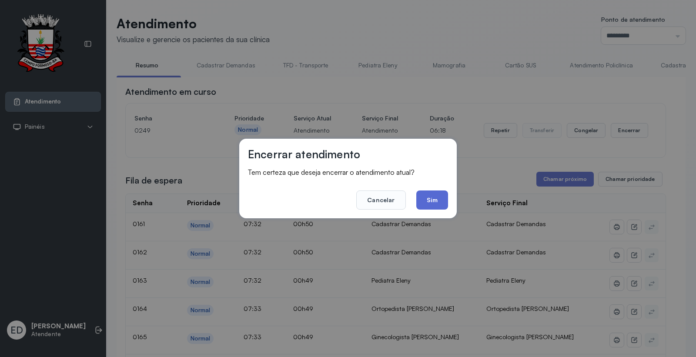
click at [438, 198] on button "Sim" at bounding box center [432, 200] width 32 height 19
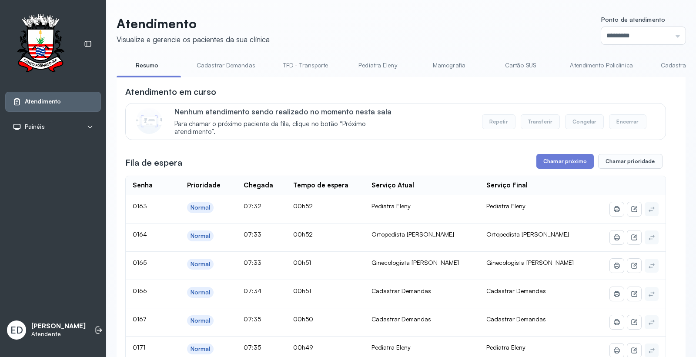
click at [524, 67] on link "Cartão SUS" at bounding box center [520, 65] width 61 height 14
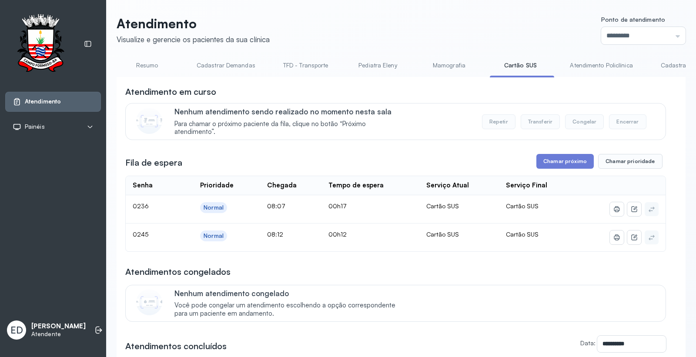
click at [597, 64] on link "Atendimento Policlínica" at bounding box center [601, 65] width 80 height 14
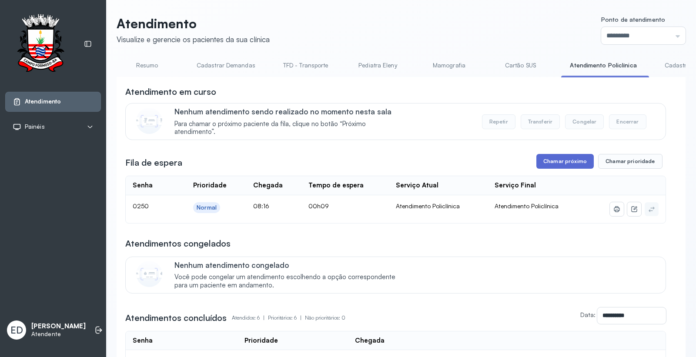
click at [558, 162] on button "Chamar próximo" at bounding box center [565, 161] width 57 height 15
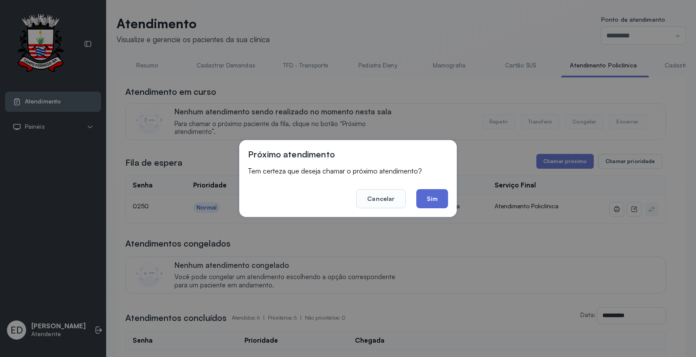
click at [426, 196] on button "Sim" at bounding box center [432, 198] width 32 height 19
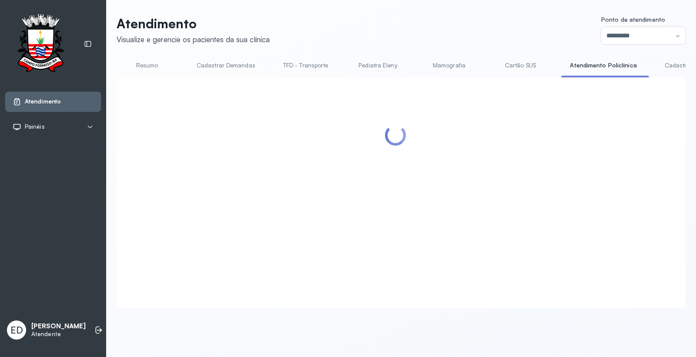
click at [488, 27] on header "Atendimento Visualize e gerencie os pacientes da sua clínica Ponto de atendimen…" at bounding box center [401, 30] width 569 height 29
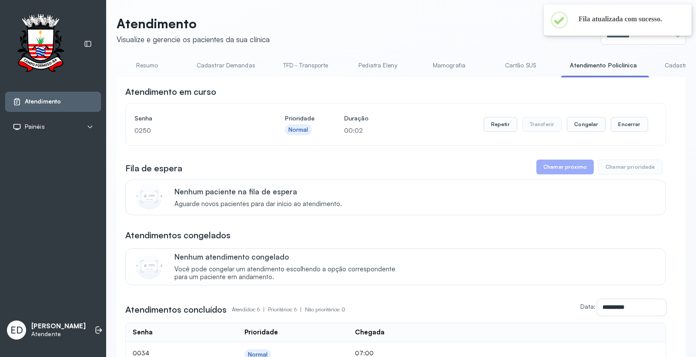
click at [424, 24] on header "Atendimento Visualize e gerencie os pacientes da sua clínica Ponto de atendimen…" at bounding box center [401, 30] width 569 height 29
click at [425, 24] on header "Atendimento Visualize e gerencie os pacientes da sua clínica Ponto de atendimen…" at bounding box center [401, 30] width 569 height 29
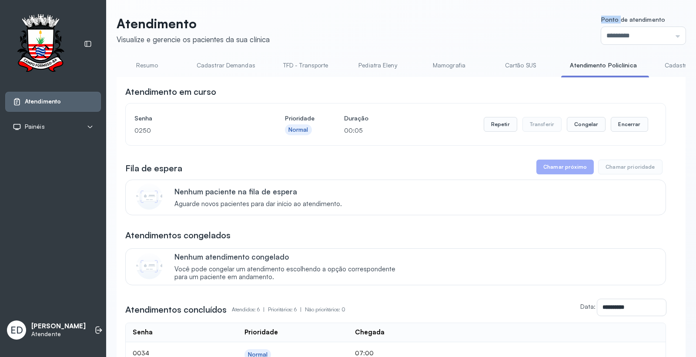
click at [476, 19] on header "Atendimento Visualize e gerencie os pacientes da sua clínica Ponto de atendimen…" at bounding box center [401, 30] width 569 height 29
click at [475, 19] on header "Atendimento Visualize e gerencie os pacientes da sua clínica Ponto de atendimen…" at bounding box center [401, 30] width 569 height 29
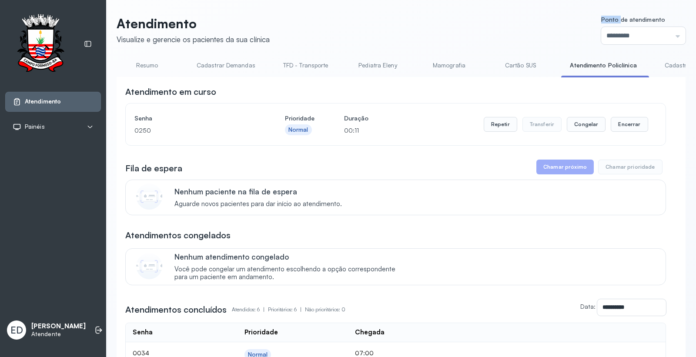
click at [475, 19] on header "Atendimento Visualize e gerencie os pacientes da sua clínica Ponto de atendimen…" at bounding box center [401, 30] width 569 height 29
click at [504, 123] on button "Repetir" at bounding box center [501, 124] width 34 height 15
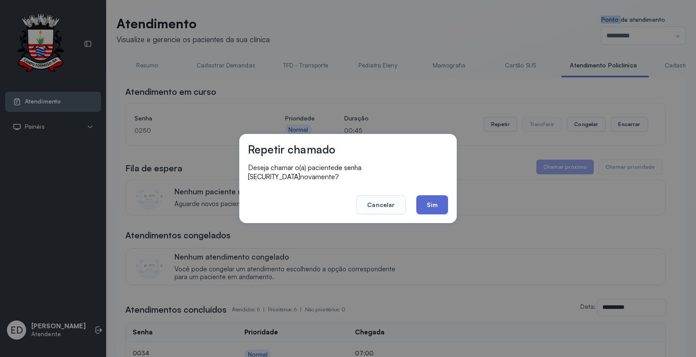
click at [438, 195] on button "Sim" at bounding box center [432, 204] width 32 height 19
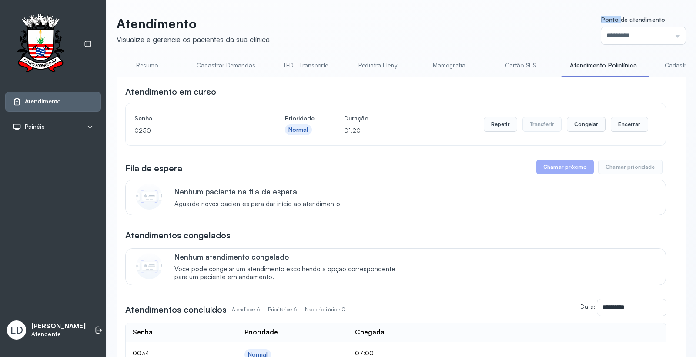
click at [505, 20] on header "Atendimento Visualize e gerencie os pacientes da sua clínica Ponto de atendimen…" at bounding box center [401, 30] width 569 height 29
click at [509, 127] on button "Repetir" at bounding box center [501, 124] width 34 height 15
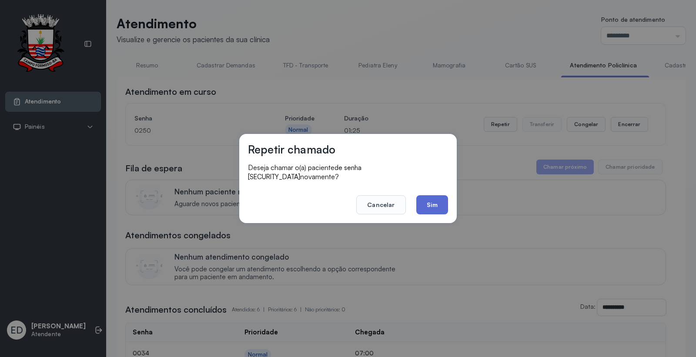
click at [435, 207] on button "Sim" at bounding box center [432, 204] width 32 height 19
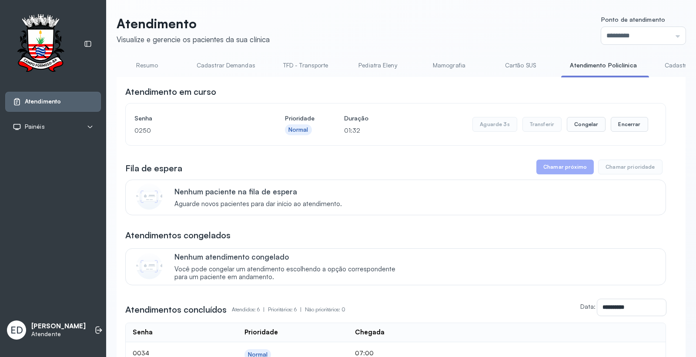
click at [455, 14] on div "Atendimento Visualize e gerencie os pacientes da sua clínica Ponto de atendimen…" at bounding box center [401, 287] width 590 height 574
click at [511, 65] on link "Cartão SUS" at bounding box center [520, 65] width 61 height 14
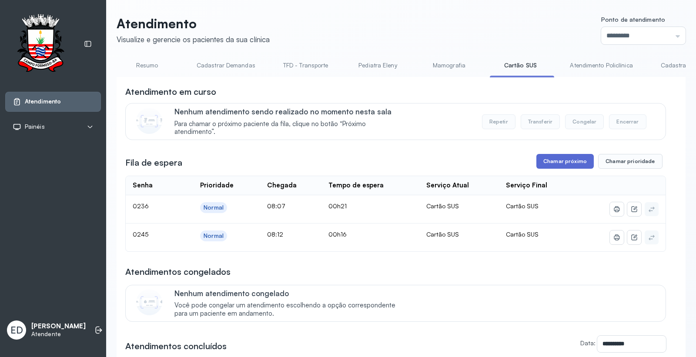
click at [566, 163] on button "Chamar próximo" at bounding box center [565, 161] width 57 height 15
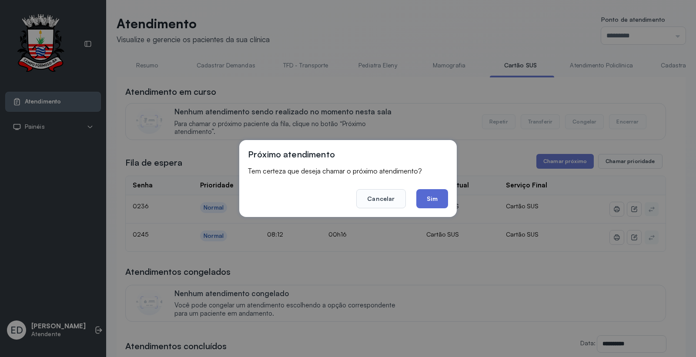
click at [432, 194] on button "Sim" at bounding box center [432, 198] width 32 height 19
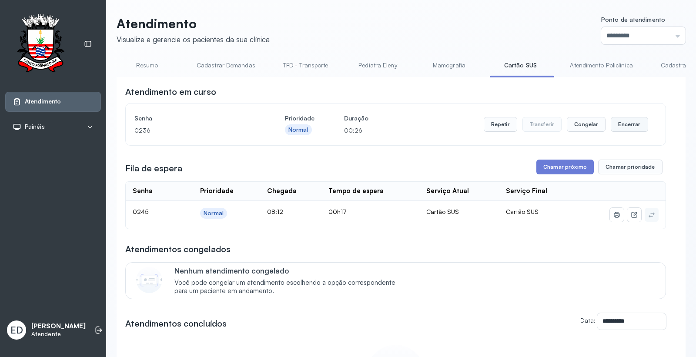
click at [625, 127] on button "Encerrar" at bounding box center [629, 124] width 37 height 15
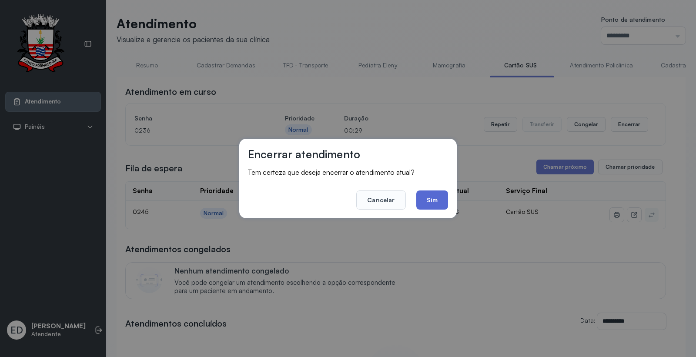
drag, startPoint x: 432, startPoint y: 189, endPoint x: 436, endPoint y: 192, distance: 4.7
click at [434, 190] on footer "Cancelar Sim" at bounding box center [348, 193] width 200 height 31
click at [436, 196] on button "Sim" at bounding box center [432, 200] width 32 height 19
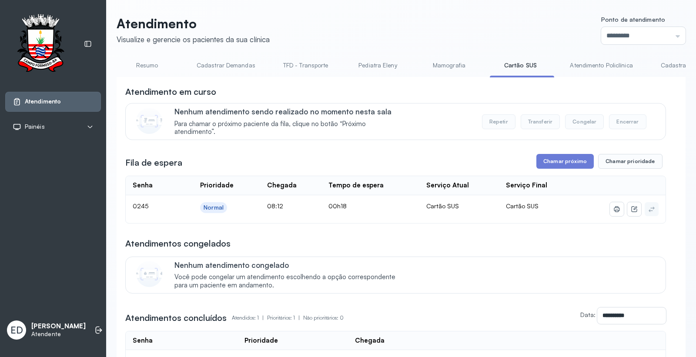
click at [568, 153] on div "**********" at bounding box center [395, 231] width 541 height 290
click at [559, 165] on button "Chamar próximo" at bounding box center [565, 161] width 57 height 15
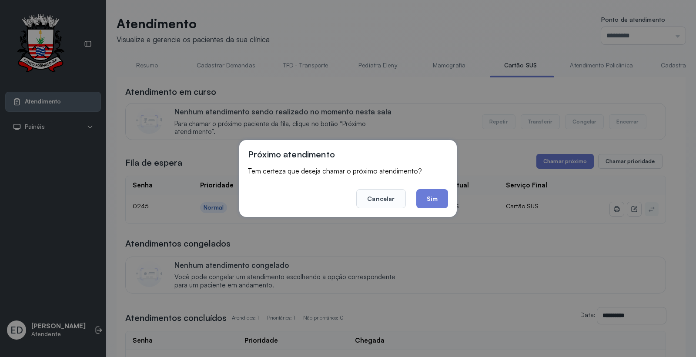
drag, startPoint x: 441, startPoint y: 205, endPoint x: 436, endPoint y: 200, distance: 6.8
click at [439, 205] on button "Sim" at bounding box center [432, 198] width 32 height 19
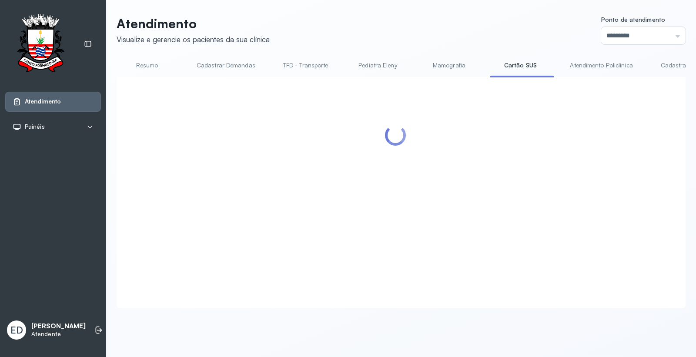
click at [608, 67] on link "Atendimento Policlínica" at bounding box center [601, 65] width 80 height 14
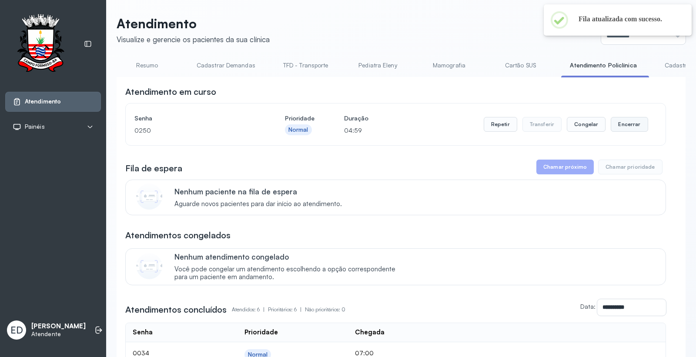
click at [630, 122] on button "Encerrar" at bounding box center [629, 124] width 37 height 15
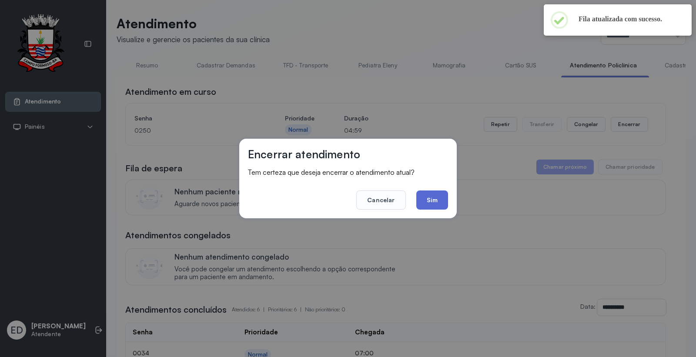
click at [435, 193] on button "Sim" at bounding box center [432, 200] width 32 height 19
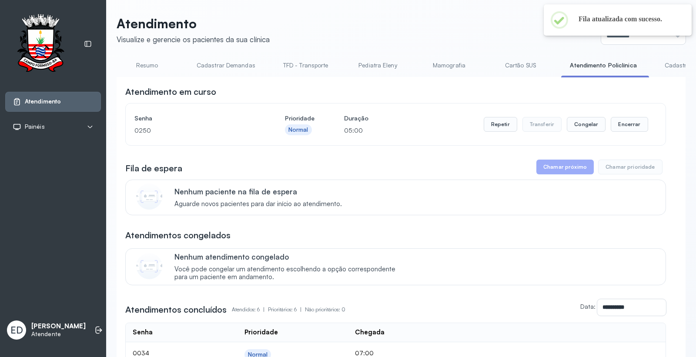
click at [473, 36] on header "Atendimento Visualize e gerencie os pacientes da sua clínica Ponto de atendimen…" at bounding box center [401, 30] width 569 height 29
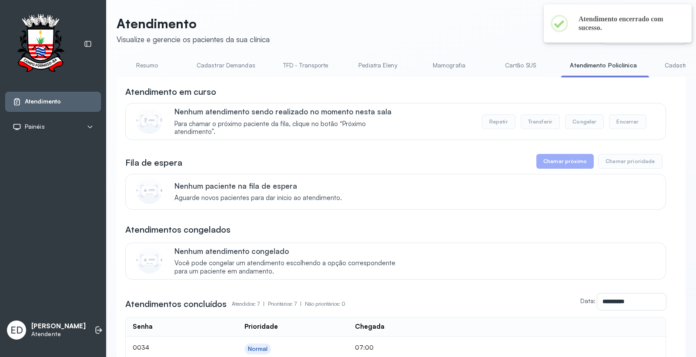
click at [150, 66] on link "Resumo" at bounding box center [147, 65] width 61 height 14
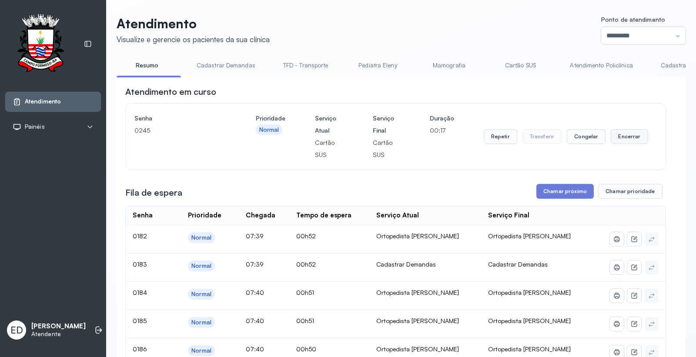
click at [634, 140] on button "Encerrar" at bounding box center [629, 136] width 37 height 15
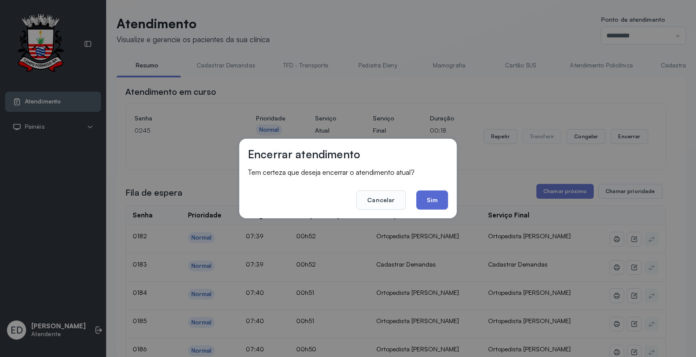
click at [437, 197] on button "Sim" at bounding box center [432, 200] width 32 height 19
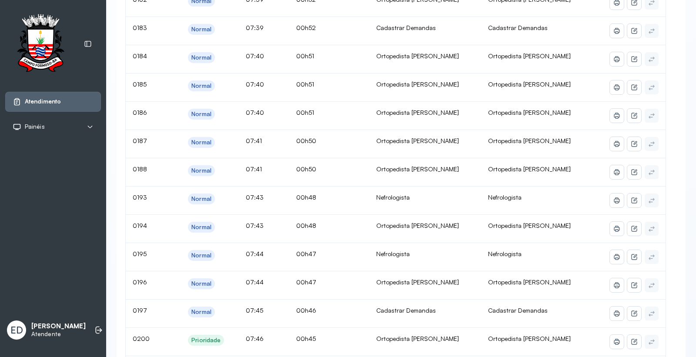
scroll to position [48, 0]
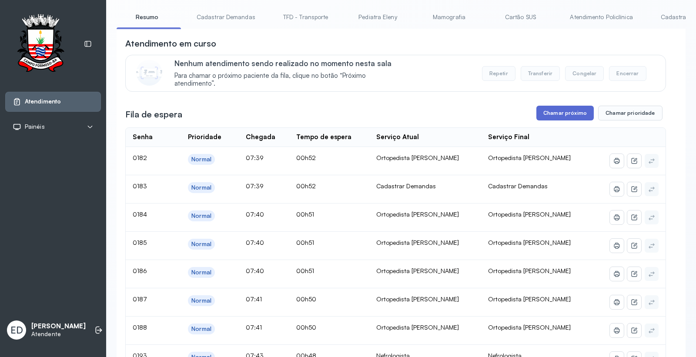
click at [546, 118] on button "Chamar próximo" at bounding box center [565, 113] width 57 height 15
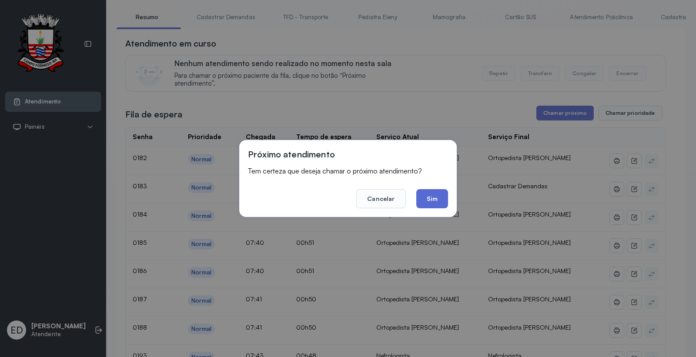
click at [430, 198] on button "Sim" at bounding box center [432, 198] width 32 height 19
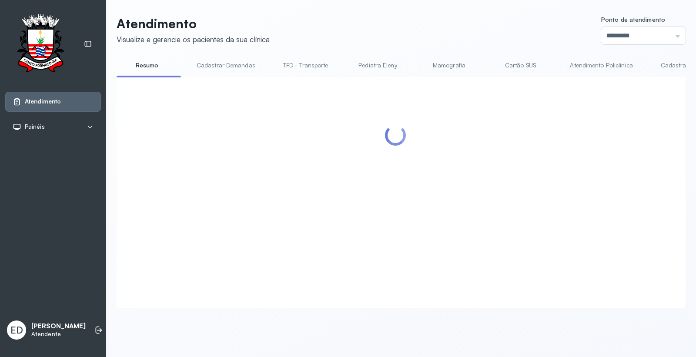
scroll to position [0, 0]
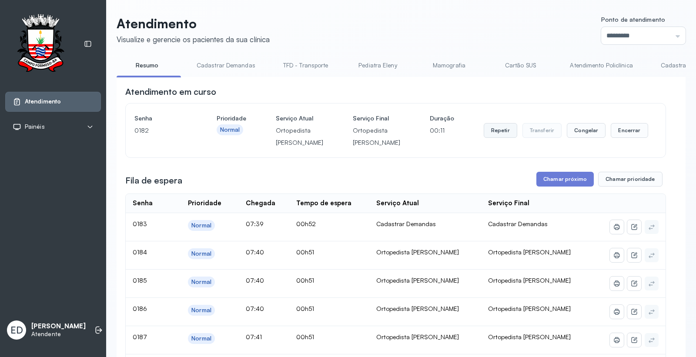
click at [502, 137] on button "Repetir" at bounding box center [501, 130] width 34 height 15
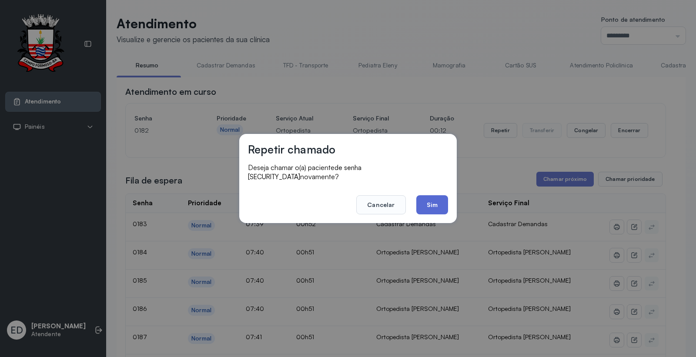
click at [433, 198] on button "Sim" at bounding box center [432, 204] width 32 height 19
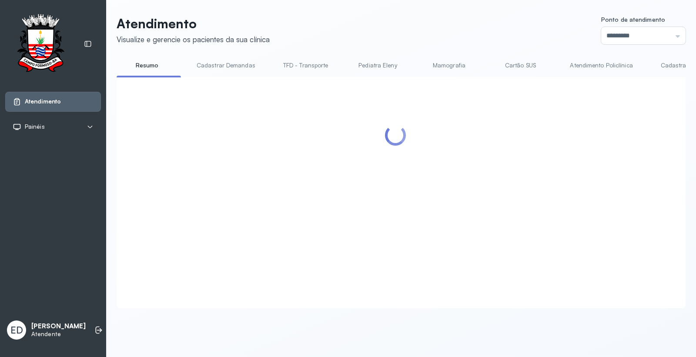
click at [407, 17] on header "Atendimento Visualize e gerencie os pacientes da sua clínica Ponto de atendimen…" at bounding box center [401, 30] width 569 height 29
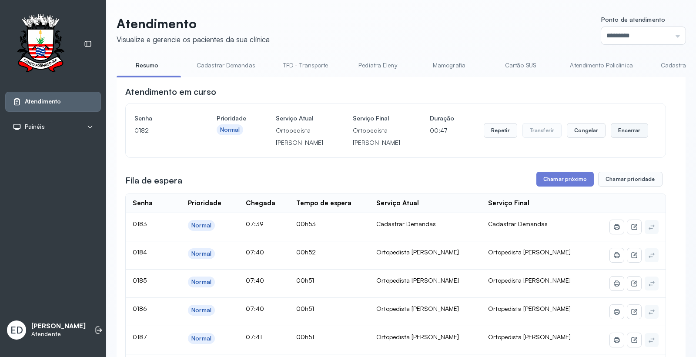
click at [620, 138] on button "Encerrar" at bounding box center [629, 130] width 37 height 15
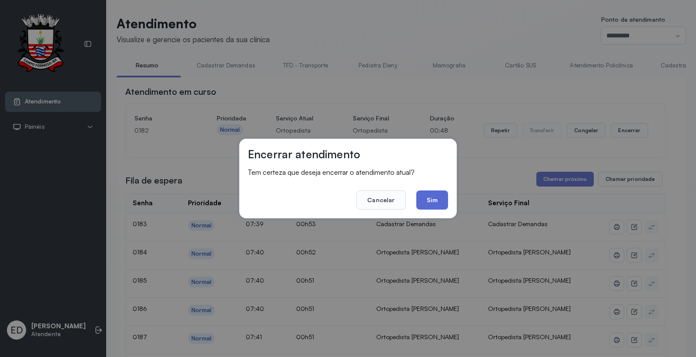
click at [431, 196] on button "Sim" at bounding box center [432, 200] width 32 height 19
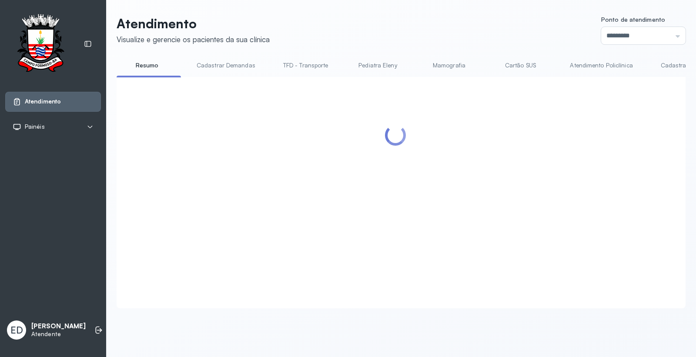
click at [506, 63] on link "Cartão SUS" at bounding box center [520, 65] width 61 height 14
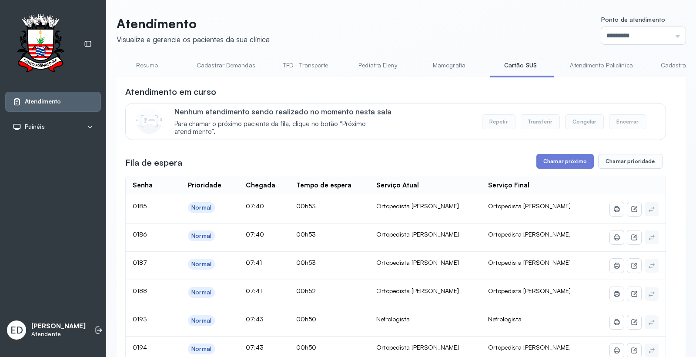
click at [607, 70] on link "Atendimento Policlínica" at bounding box center [601, 65] width 80 height 14
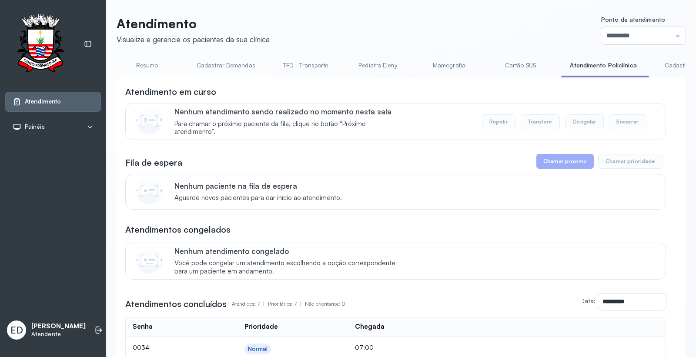
click at [509, 63] on link "Cartão SUS" at bounding box center [520, 65] width 61 height 14
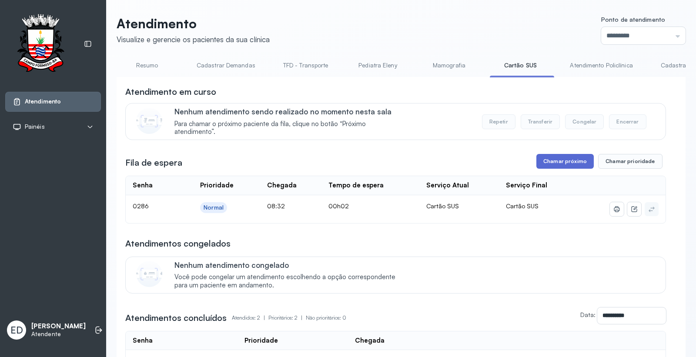
click at [550, 165] on button "Chamar próximo" at bounding box center [565, 161] width 57 height 15
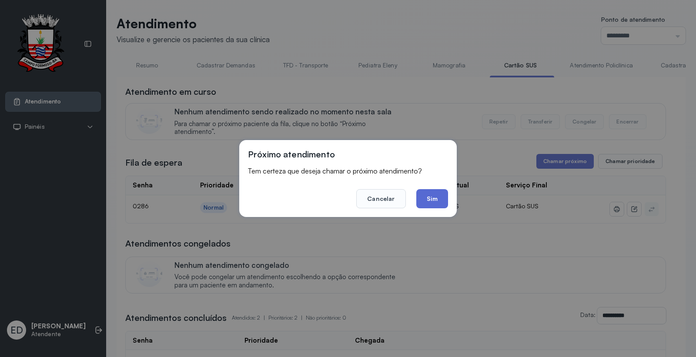
click at [437, 203] on button "Sim" at bounding box center [432, 198] width 32 height 19
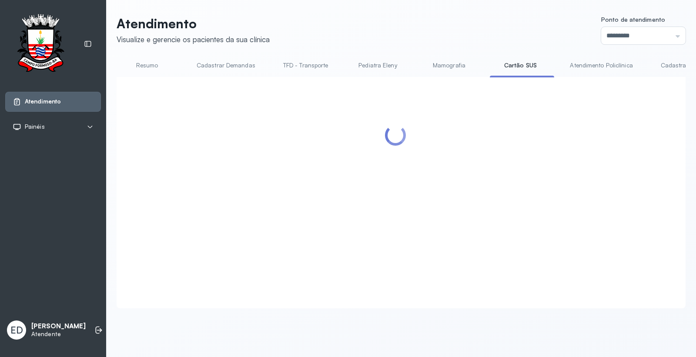
click at [485, 24] on header "Atendimento Visualize e gerencie os pacientes da sua clínica Ponto de atendimen…" at bounding box center [401, 30] width 569 height 29
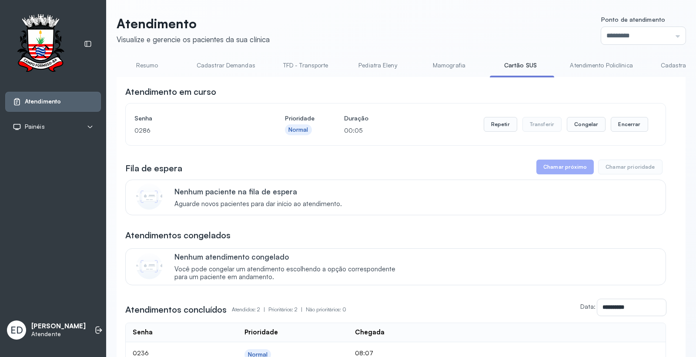
click at [485, 24] on header "Atendimento Visualize e gerencie os pacientes da sua clínica Ponto de atendimen…" at bounding box center [401, 30] width 569 height 29
click at [488, 27] on header "Atendimento Visualize e gerencie os pacientes da sua clínica Ponto de atendimen…" at bounding box center [401, 30] width 569 height 29
click at [629, 127] on button "Encerrar" at bounding box center [629, 124] width 37 height 15
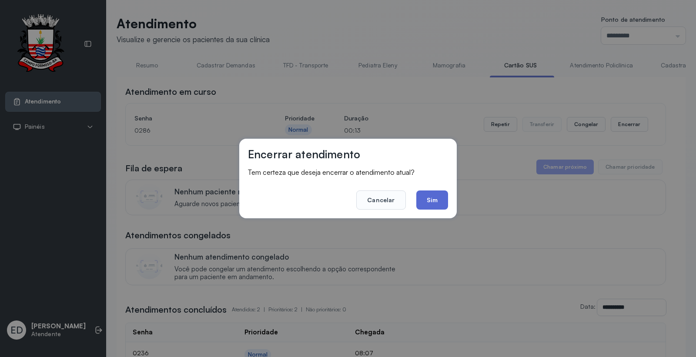
click at [432, 203] on button "Sim" at bounding box center [432, 200] width 32 height 19
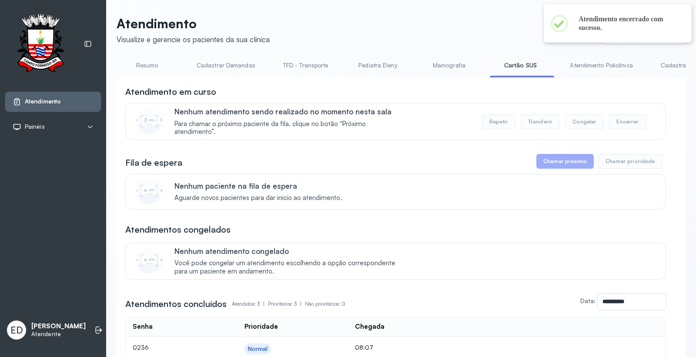
scroll to position [48, 0]
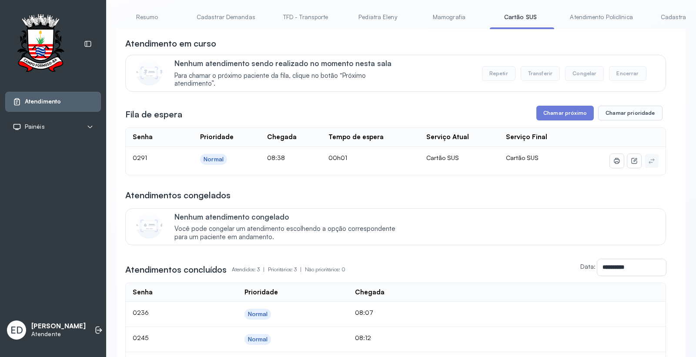
click at [602, 17] on link "Atendimento Policlínica" at bounding box center [601, 17] width 80 height 14
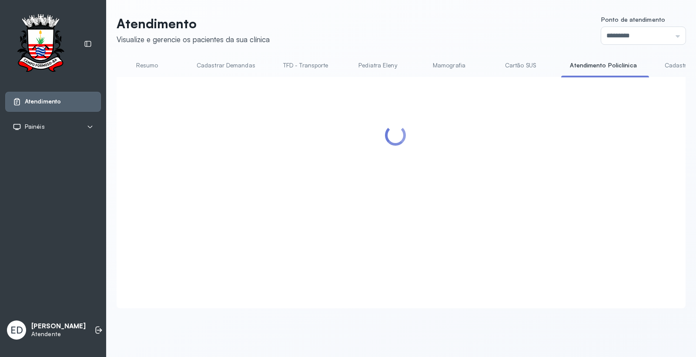
scroll to position [0, 0]
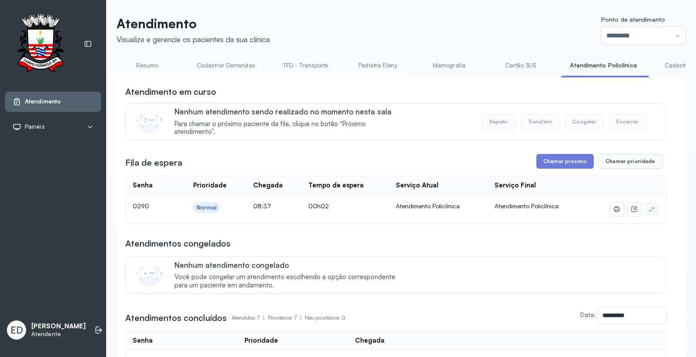
click at [510, 62] on link "Cartão SUS" at bounding box center [520, 65] width 61 height 14
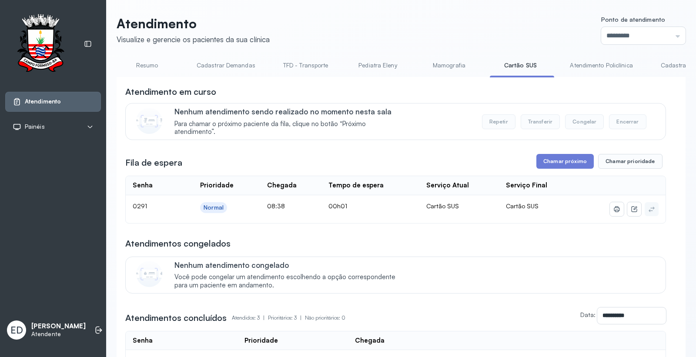
click at [588, 66] on link "Atendimento Policlínica" at bounding box center [601, 65] width 80 height 14
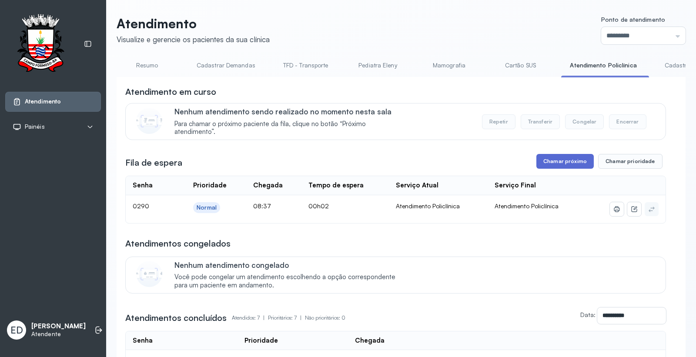
click at [561, 163] on button "Chamar próximo" at bounding box center [565, 161] width 57 height 15
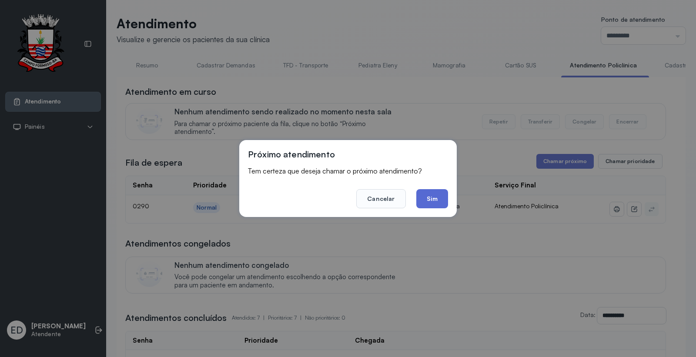
click at [422, 196] on button "Sim" at bounding box center [432, 198] width 32 height 19
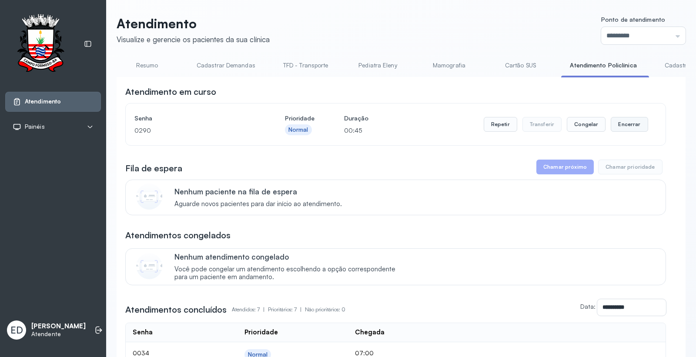
click at [626, 127] on button "Encerrar" at bounding box center [629, 124] width 37 height 15
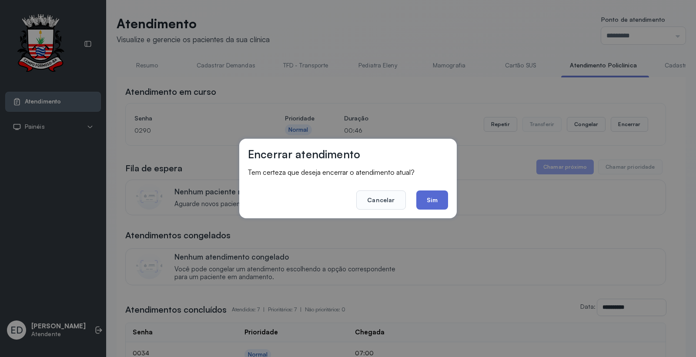
click at [431, 201] on button "Sim" at bounding box center [432, 200] width 32 height 19
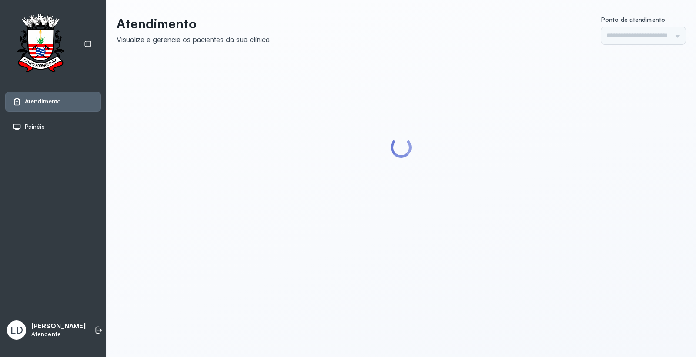
type input "*********"
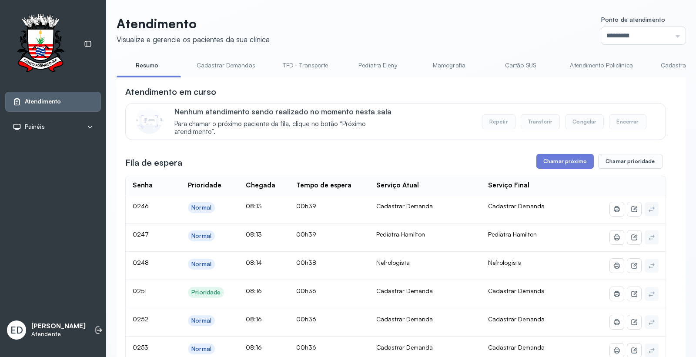
click at [523, 62] on link "Cartão SUS" at bounding box center [520, 65] width 61 height 14
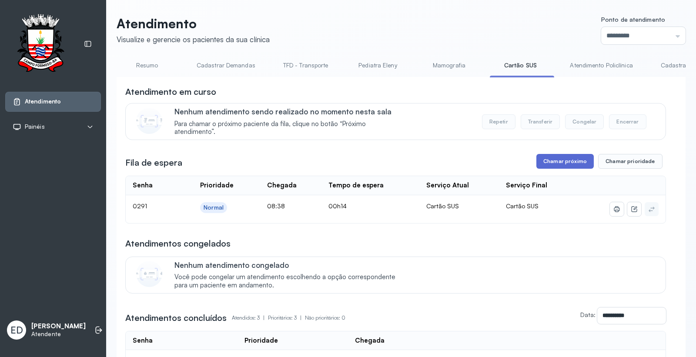
click at [571, 159] on button "Chamar próximo" at bounding box center [565, 161] width 57 height 15
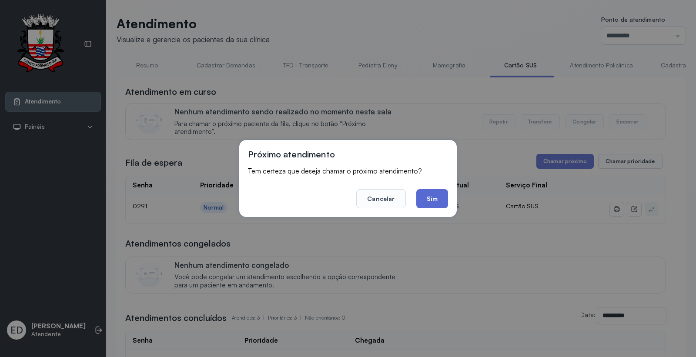
click at [426, 201] on button "Sim" at bounding box center [432, 198] width 32 height 19
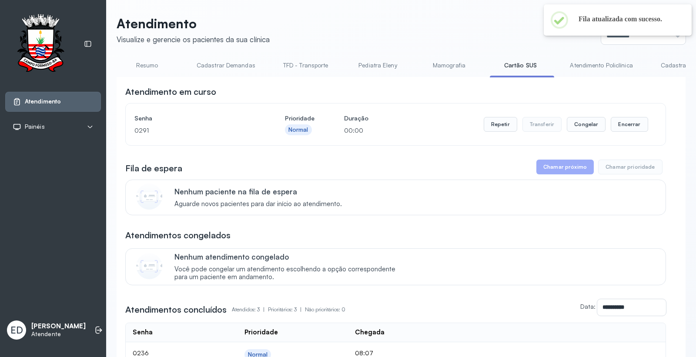
click at [408, 9] on div "Atendimento Visualize e gerencie os pacientes da sua clínica Ponto de atendimen…" at bounding box center [401, 249] width 590 height 498
click at [451, 18] on header "Atendimento Visualize e gerencie os pacientes da sua clínica Ponto de atendimen…" at bounding box center [401, 30] width 569 height 29
click at [453, 19] on header "Atendimento Visualize e gerencie os pacientes da sua clínica Ponto de atendimen…" at bounding box center [401, 30] width 569 height 29
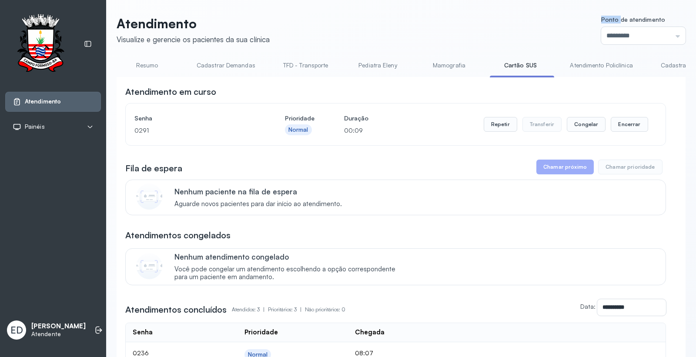
click at [453, 19] on header "Atendimento Visualize e gerencie os pacientes da sua clínica Ponto de atendimen…" at bounding box center [401, 30] width 569 height 29
click at [597, 64] on link "Atendimento Policlínica" at bounding box center [601, 65] width 80 height 14
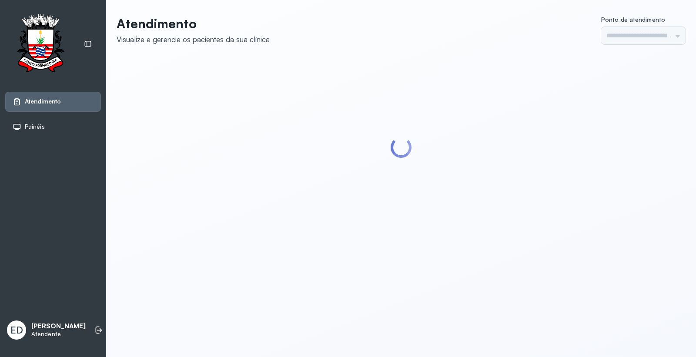
type input "*********"
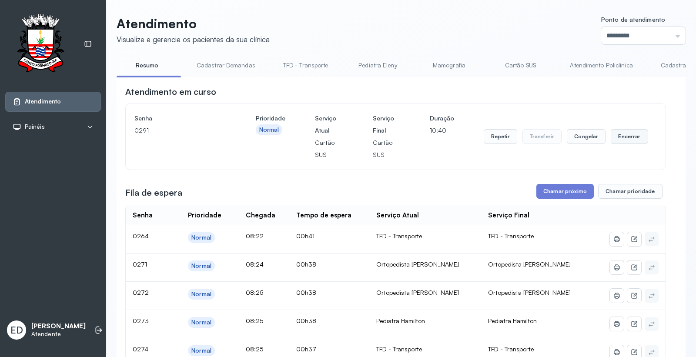
click at [632, 138] on button "Encerrar" at bounding box center [629, 136] width 37 height 15
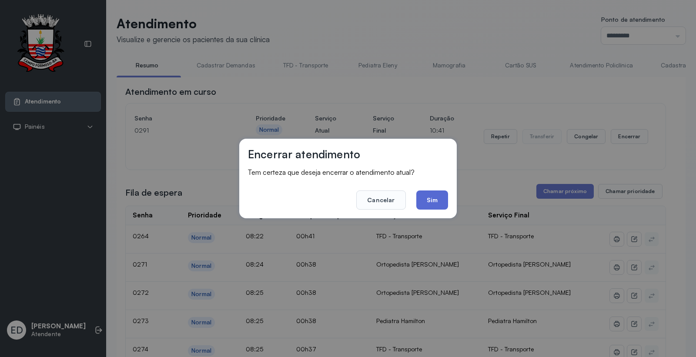
click at [433, 198] on button "Sim" at bounding box center [432, 200] width 32 height 19
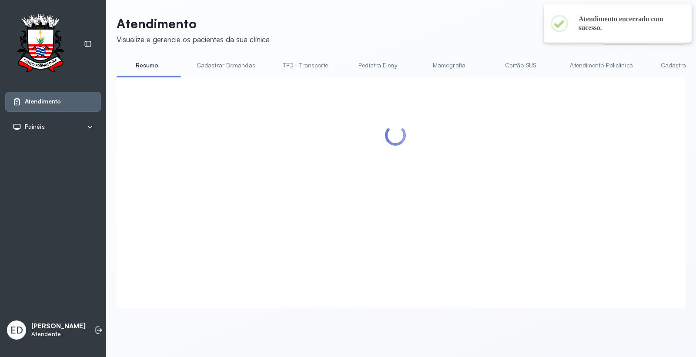
click at [510, 64] on link "Cartão SUS" at bounding box center [520, 65] width 61 height 14
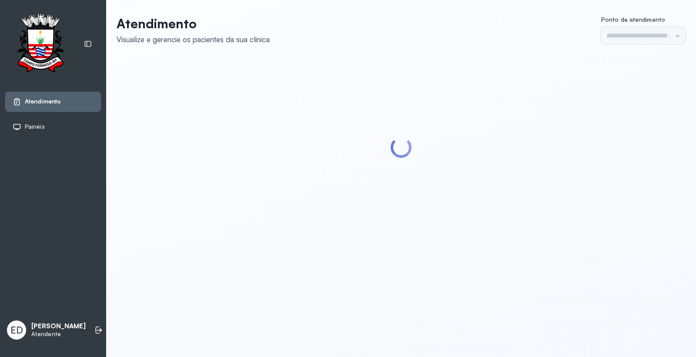
type input "*********"
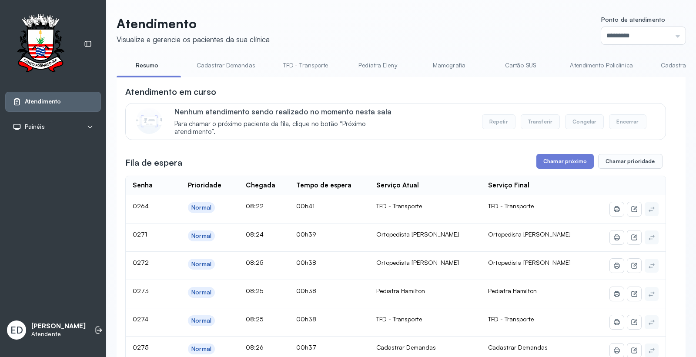
click at [523, 67] on link "Cartão SUS" at bounding box center [520, 65] width 61 height 14
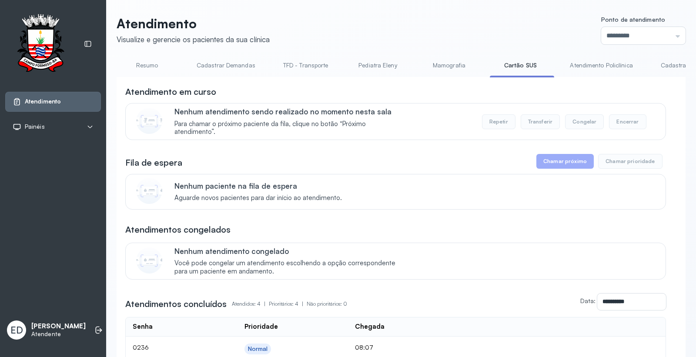
click at [614, 66] on link "Atendimento Policlínica" at bounding box center [601, 65] width 80 height 14
click at [146, 70] on link "Resumo" at bounding box center [147, 65] width 61 height 14
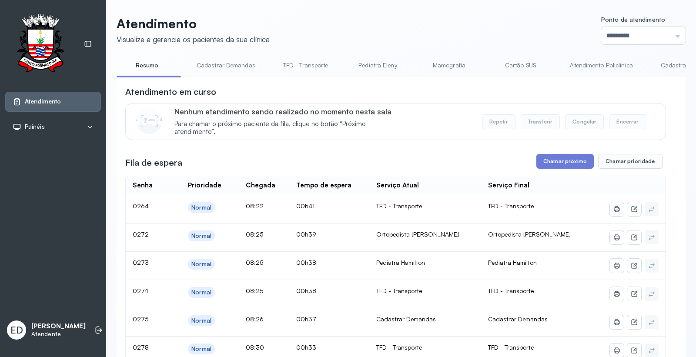
click at [505, 64] on link "Cartão SUS" at bounding box center [520, 65] width 61 height 14
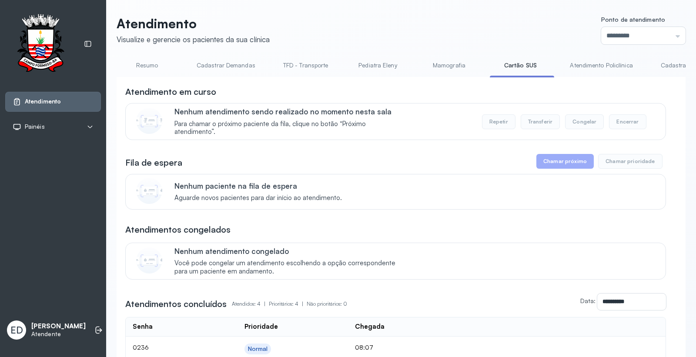
click at [601, 68] on link "Atendimento Policlínica" at bounding box center [601, 65] width 80 height 14
click at [149, 64] on link "Resumo" at bounding box center [147, 65] width 61 height 14
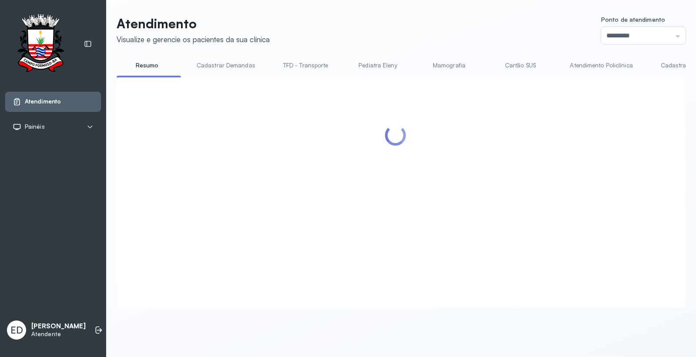
click at [398, 37] on header "Atendimento Visualize e gerencie os pacientes da sua clínica Ponto de atendimen…" at bounding box center [401, 30] width 569 height 29
click at [521, 67] on link "Cartão SUS" at bounding box center [520, 65] width 61 height 14
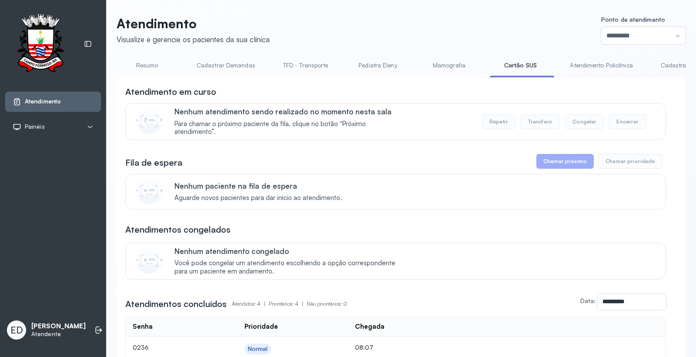
click at [578, 64] on link "Atendimento Policlínica" at bounding box center [601, 65] width 80 height 14
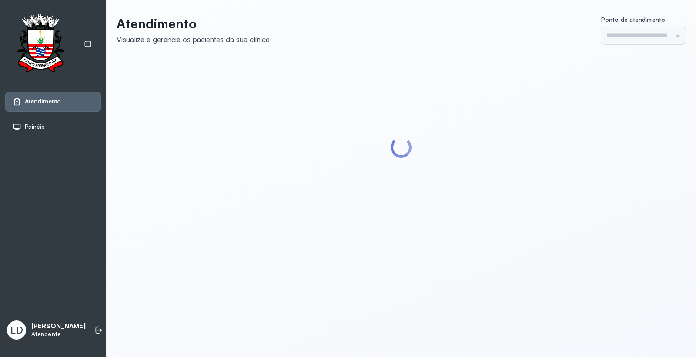
type input "*********"
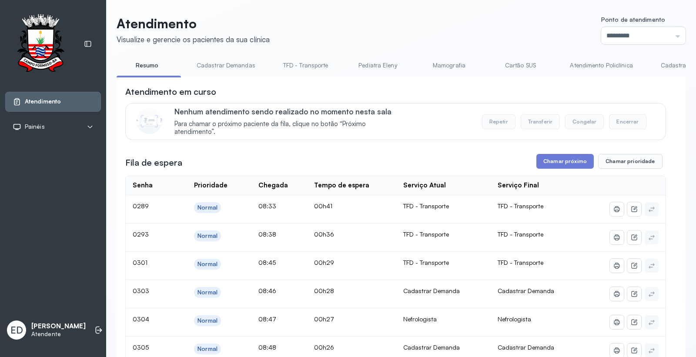
click at [514, 62] on link "Cartão SUS" at bounding box center [520, 65] width 61 height 14
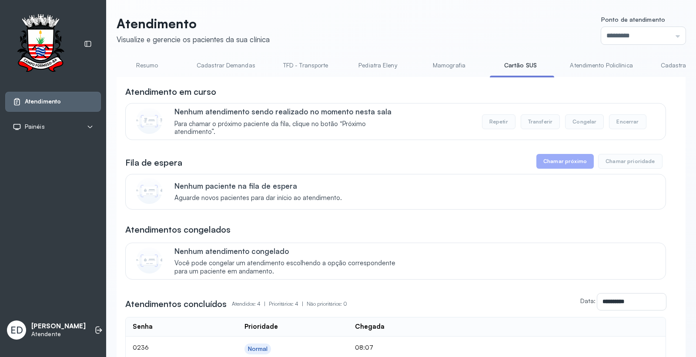
click at [597, 64] on link "Atendimento Policlínica" at bounding box center [601, 65] width 80 height 14
click at [515, 63] on link "Cartão SUS" at bounding box center [520, 65] width 61 height 14
click at [612, 64] on link "Atendimento Policlínica" at bounding box center [601, 65] width 80 height 14
click at [517, 39] on header "Atendimento Visualize e gerencie os pacientes da sua clínica Ponto de atendimen…" at bounding box center [401, 30] width 569 height 29
click at [404, 13] on div "Atendimento Visualize e gerencie os pacientes da sua clínica Ponto de atendimen…" at bounding box center [401, 309] width 590 height 618
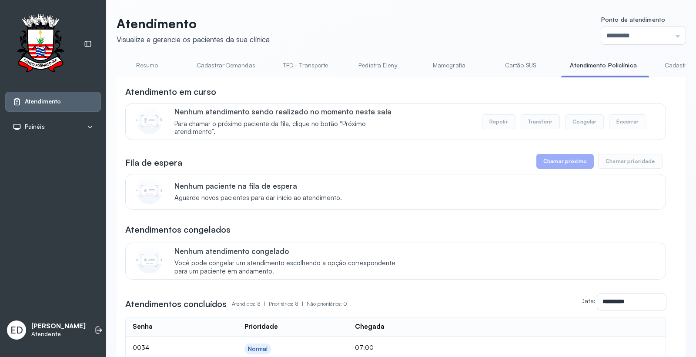
click at [404, 13] on div "Atendimento Visualize e gerencie os pacientes da sua clínica Ponto de atendimen…" at bounding box center [401, 309] width 590 height 618
click at [508, 63] on link "Cartão SUS" at bounding box center [520, 65] width 61 height 14
click at [612, 65] on link "Atendimento Policlínica" at bounding box center [601, 65] width 80 height 14
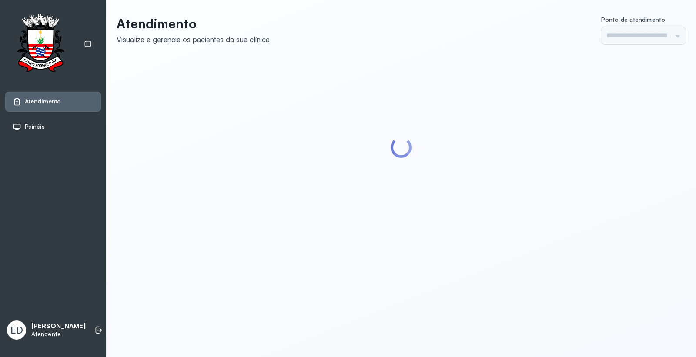
type input "*********"
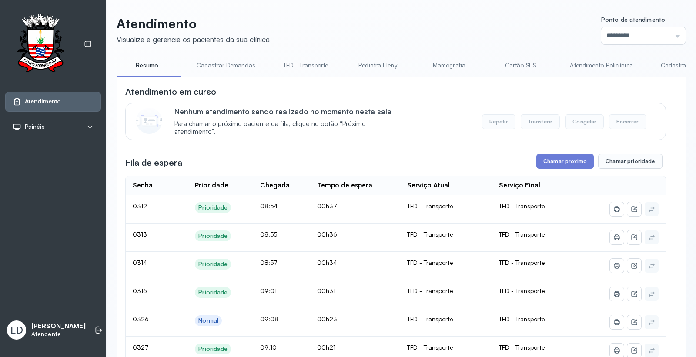
click at [579, 66] on link "Atendimento Policlínica" at bounding box center [601, 65] width 80 height 14
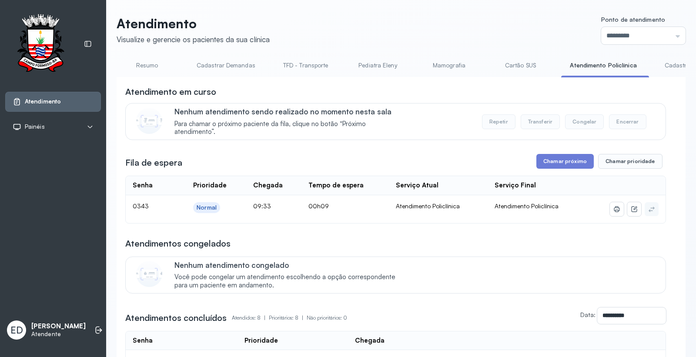
click at [521, 64] on link "Cartão SUS" at bounding box center [520, 65] width 61 height 14
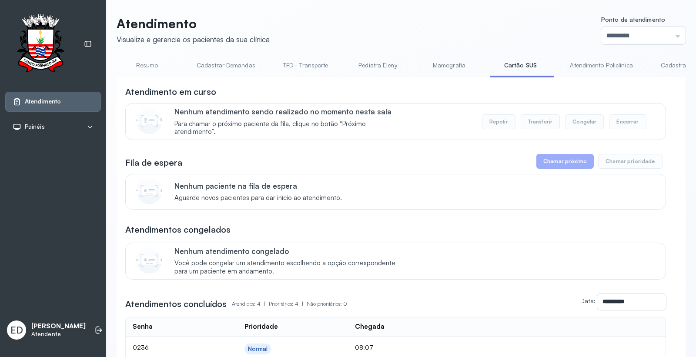
click at [587, 64] on link "Atendimento Policlínica" at bounding box center [601, 65] width 80 height 14
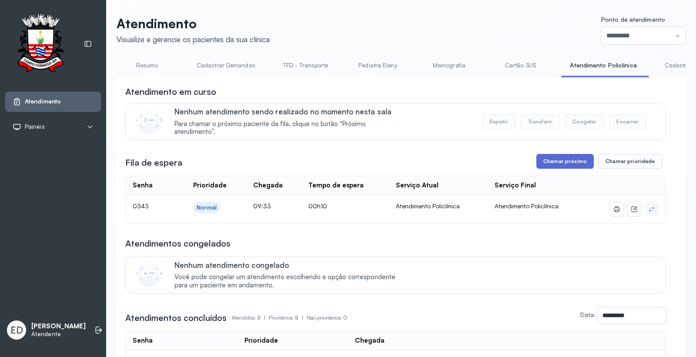
drag, startPoint x: 577, startPoint y: 167, endPoint x: 573, endPoint y: 168, distance: 4.5
click at [573, 168] on button "Chamar próximo" at bounding box center [565, 161] width 57 height 15
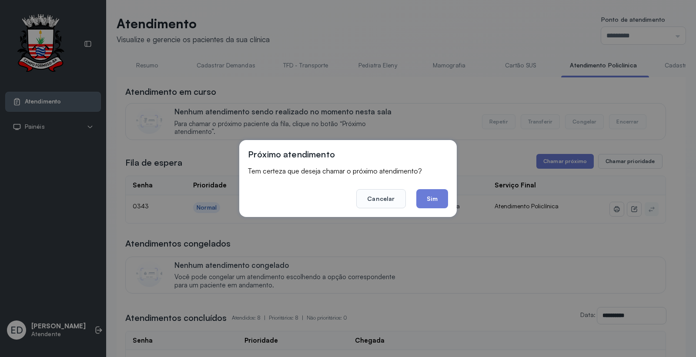
click at [436, 193] on button "Sim" at bounding box center [432, 198] width 32 height 19
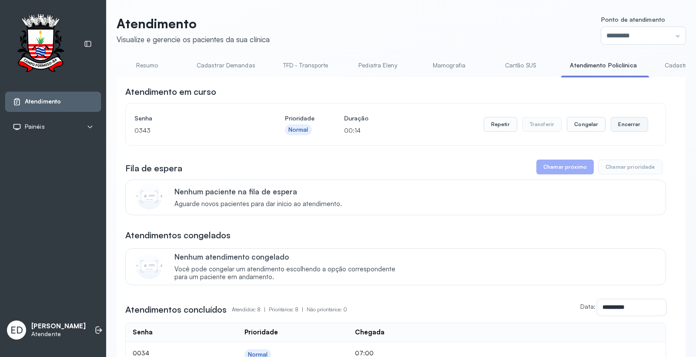
click at [634, 126] on button "Encerrar" at bounding box center [629, 124] width 37 height 15
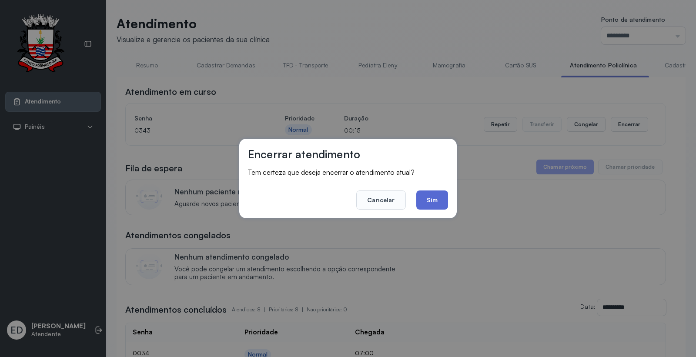
click at [437, 198] on button "Sim" at bounding box center [432, 200] width 32 height 19
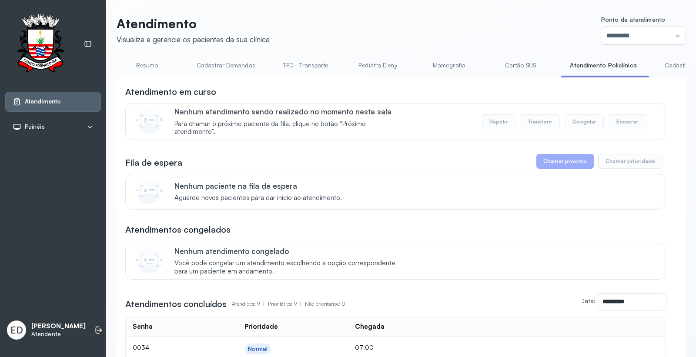
click at [511, 64] on link "Cartão SUS" at bounding box center [520, 65] width 61 height 14
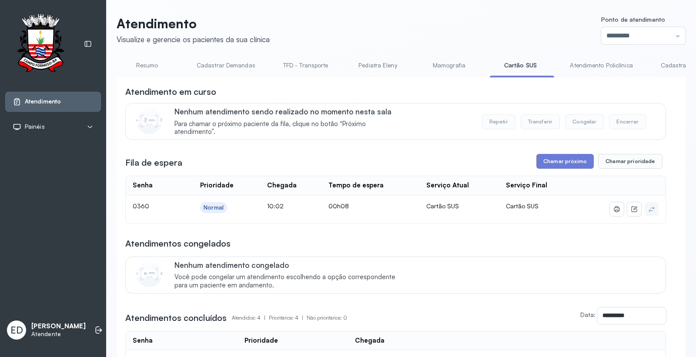
click at [588, 64] on link "Atendimento Policlínica" at bounding box center [601, 65] width 80 height 14
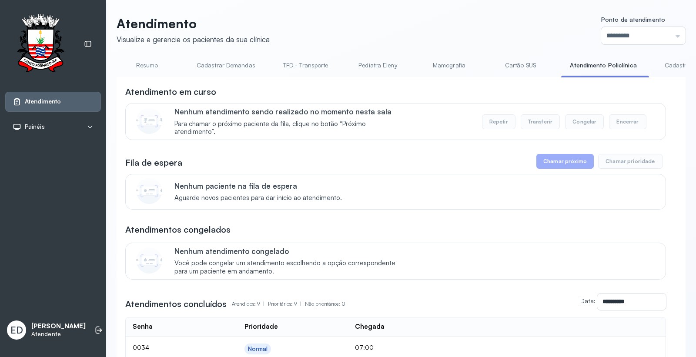
click at [506, 66] on link "Cartão SUS" at bounding box center [520, 65] width 61 height 14
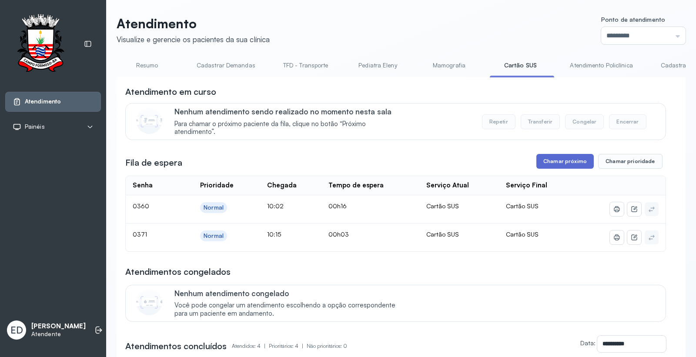
click at [562, 167] on button "Chamar próximo" at bounding box center [565, 161] width 57 height 15
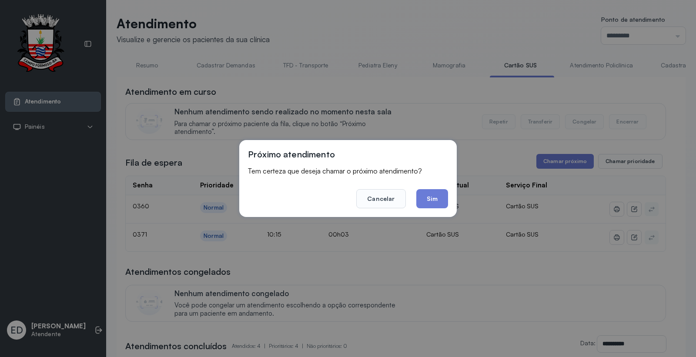
click at [424, 195] on button "Sim" at bounding box center [432, 198] width 32 height 19
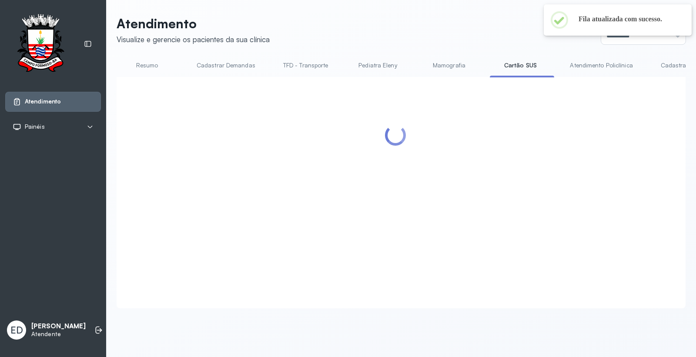
click at [592, 65] on link "Atendimento Policlínica" at bounding box center [601, 65] width 80 height 14
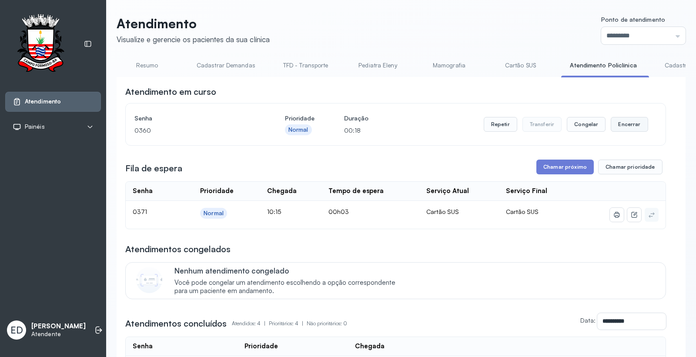
click at [622, 121] on button "Encerrar" at bounding box center [629, 124] width 37 height 15
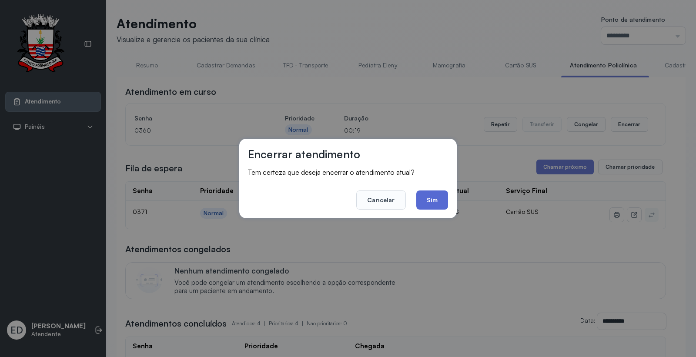
click at [436, 197] on button "Sim" at bounding box center [432, 200] width 32 height 19
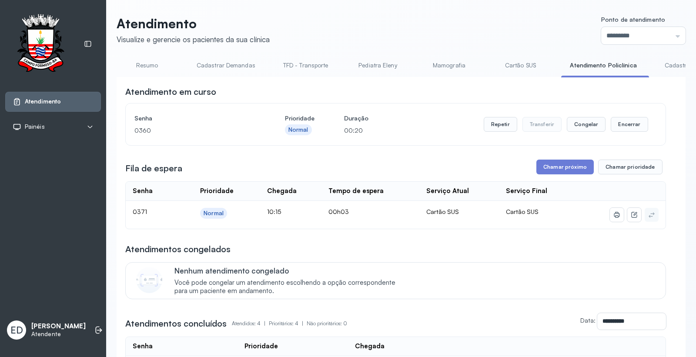
click at [366, 19] on header "Atendimento Visualize e gerencie os pacientes da sua clínica Ponto de atendimen…" at bounding box center [401, 30] width 569 height 29
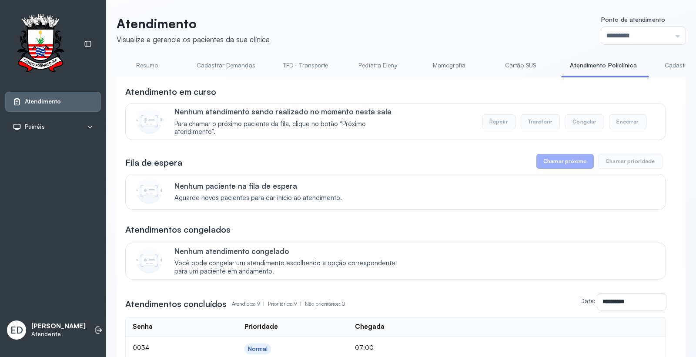
click at [510, 65] on link "Cartão SUS" at bounding box center [520, 65] width 61 height 14
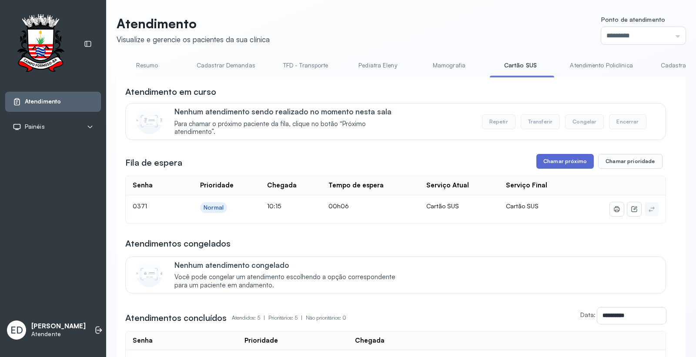
click at [552, 166] on button "Chamar próximo" at bounding box center [565, 161] width 57 height 15
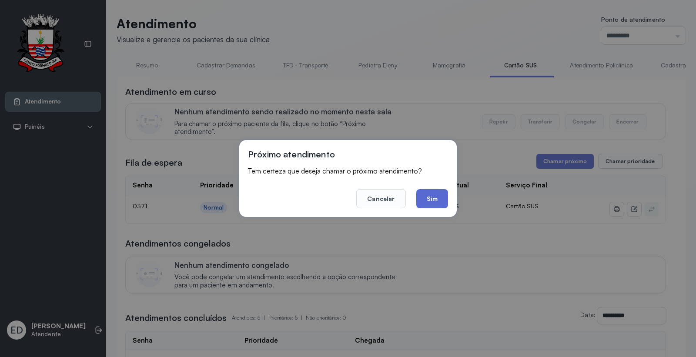
click at [430, 201] on button "Sim" at bounding box center [432, 198] width 32 height 19
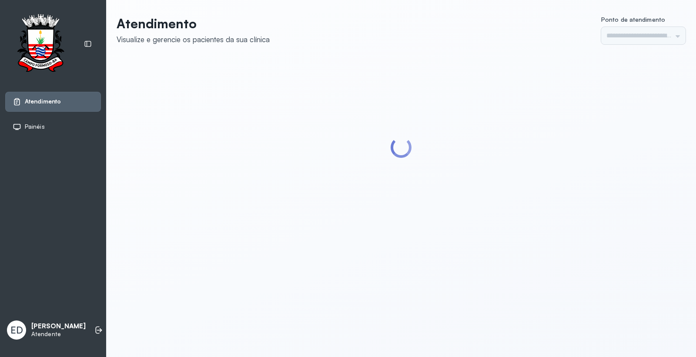
type input "*********"
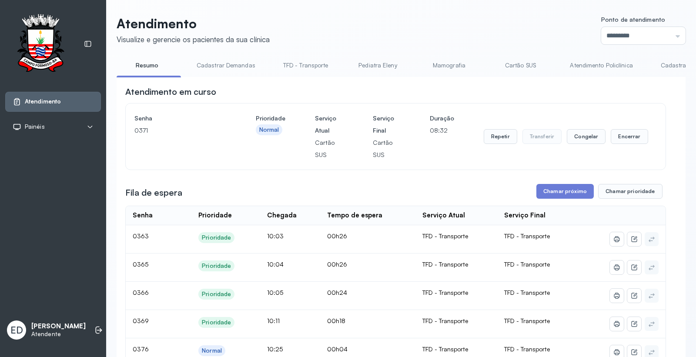
click at [517, 64] on link "Cartão SUS" at bounding box center [520, 65] width 61 height 14
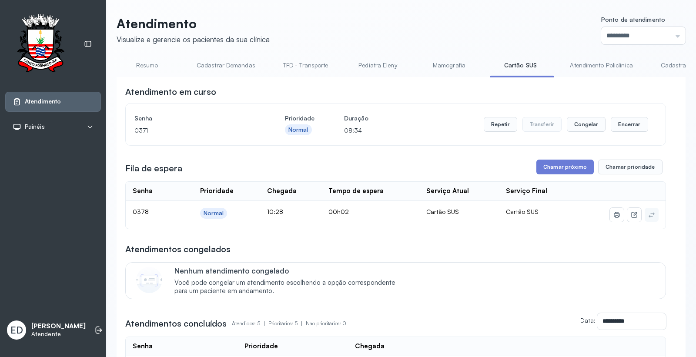
click at [592, 68] on link "Atendimento Policlínica" at bounding box center [601, 65] width 80 height 14
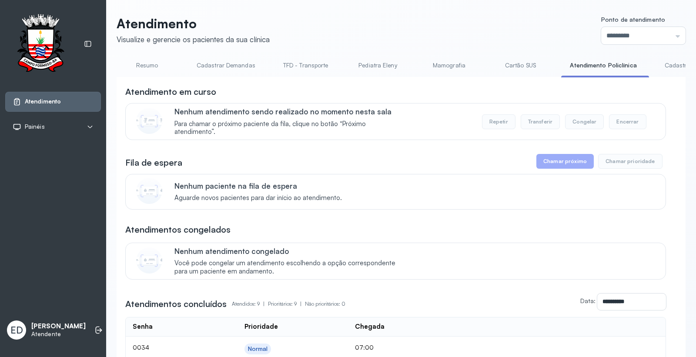
click at [518, 64] on link "Cartão SUS" at bounding box center [520, 65] width 61 height 14
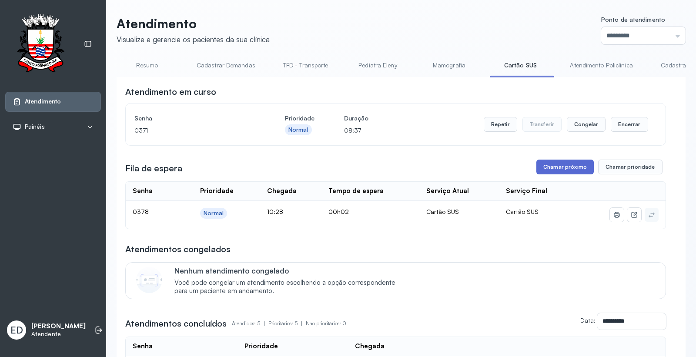
click at [547, 171] on button "Chamar próximo" at bounding box center [565, 167] width 57 height 15
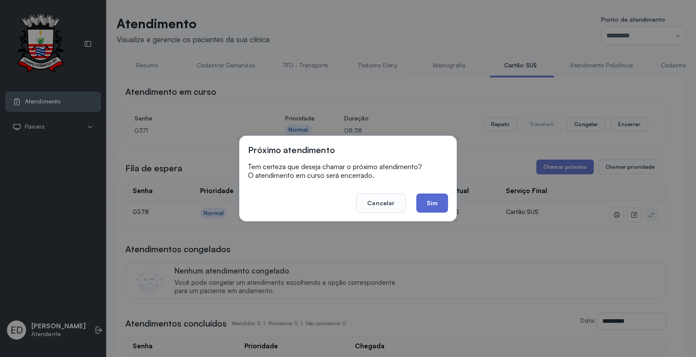
click at [440, 204] on button "Sim" at bounding box center [432, 203] width 32 height 19
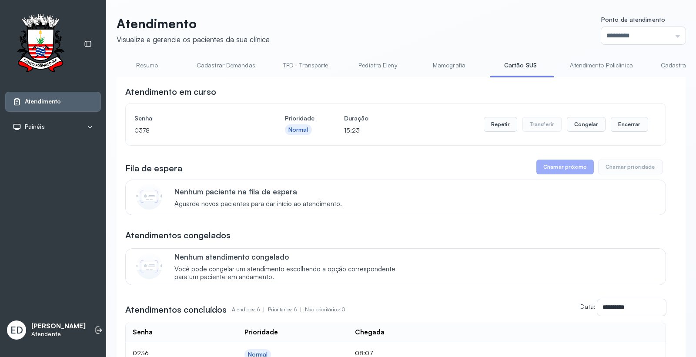
click at [142, 67] on link "Resumo" at bounding box center [147, 65] width 61 height 14
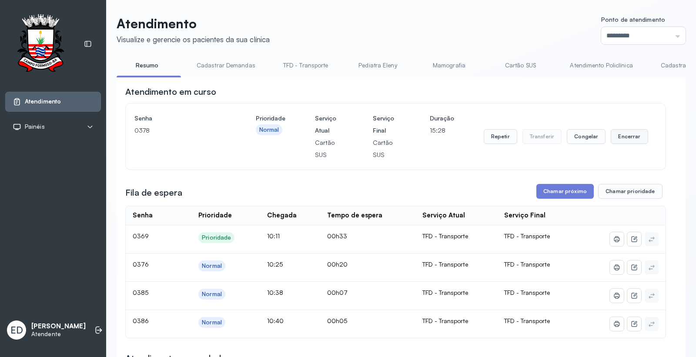
click at [624, 140] on button "Encerrar" at bounding box center [629, 136] width 37 height 15
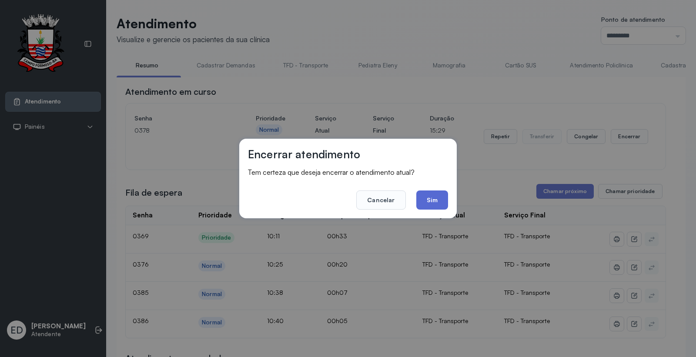
click at [438, 199] on button "Sim" at bounding box center [432, 200] width 32 height 19
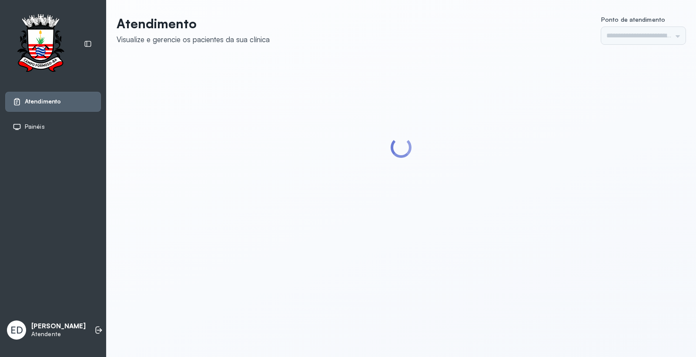
type input "*********"
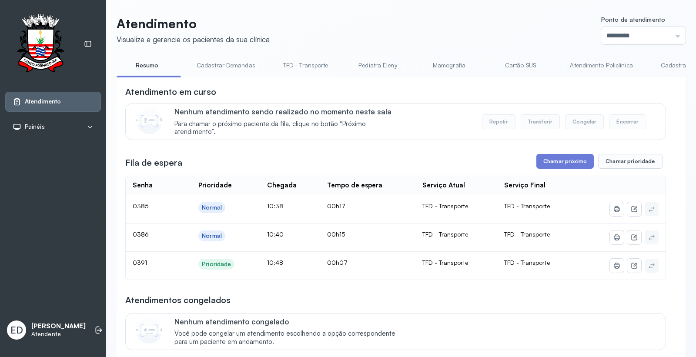
click at [519, 67] on link "Cartão SUS" at bounding box center [520, 65] width 61 height 14
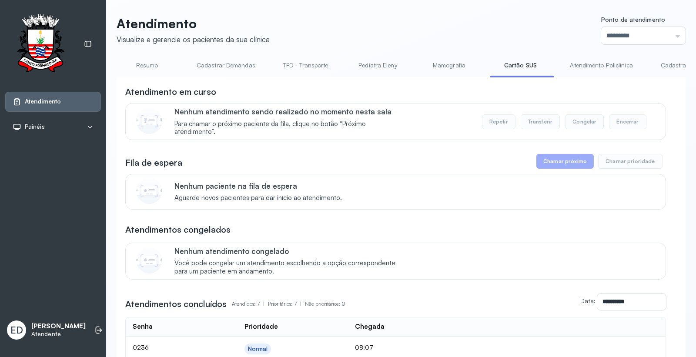
click at [146, 64] on link "Resumo" at bounding box center [147, 65] width 61 height 14
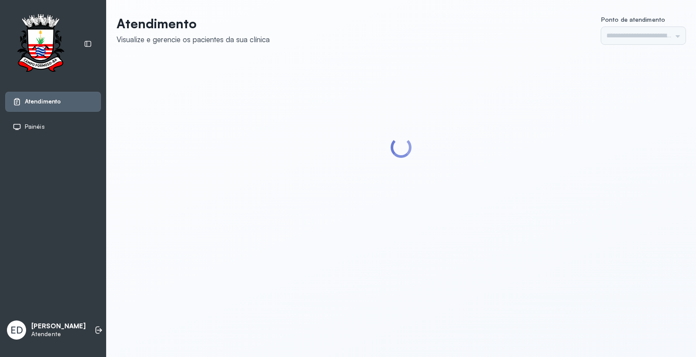
type input "*********"
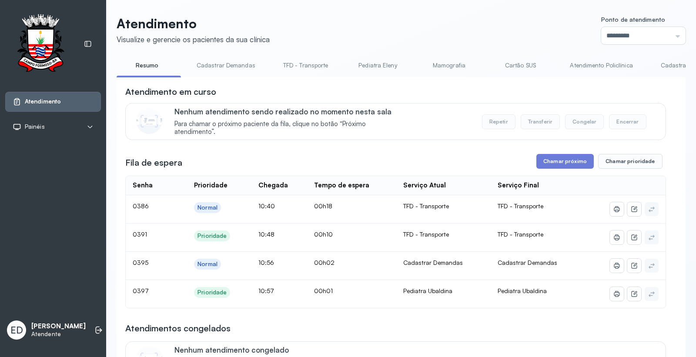
click at [668, 64] on link "Cadastrar Demanda" at bounding box center [688, 65] width 73 height 14
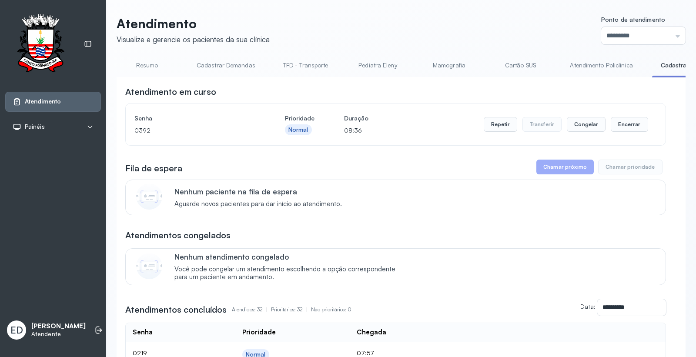
click at [245, 64] on link "Cadastrar Demandas" at bounding box center [226, 65] width 76 height 14
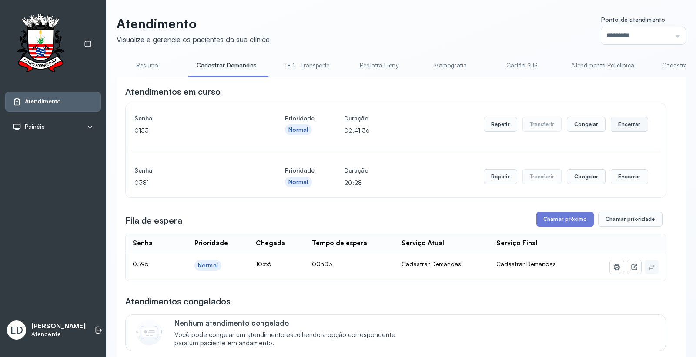
click at [628, 131] on button "Encerrar" at bounding box center [629, 124] width 37 height 15
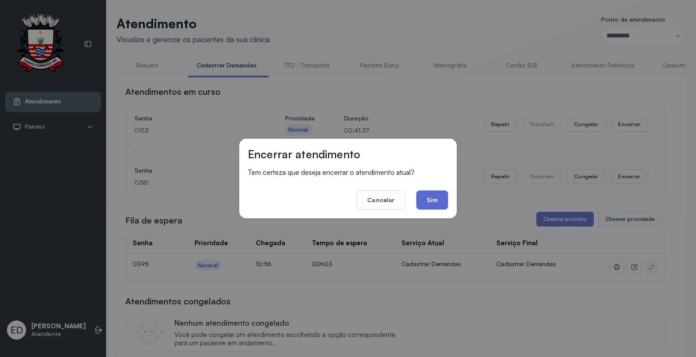
click at [442, 201] on button "Sim" at bounding box center [432, 200] width 32 height 19
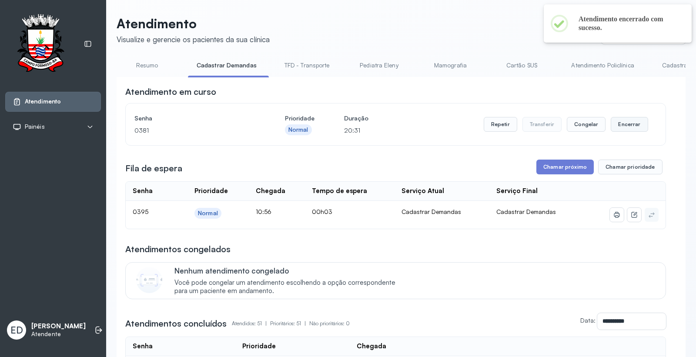
click at [620, 129] on button "Encerrar" at bounding box center [629, 124] width 37 height 15
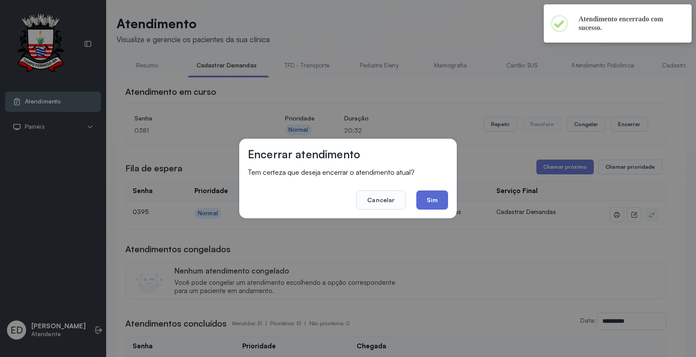
click at [437, 199] on button "Sim" at bounding box center [432, 200] width 32 height 19
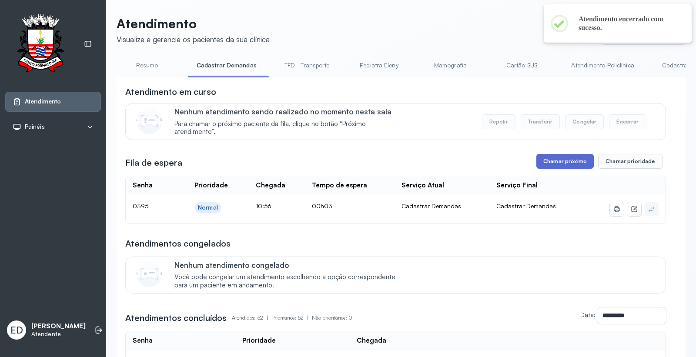
click at [562, 169] on button "Chamar próximo" at bounding box center [565, 161] width 57 height 15
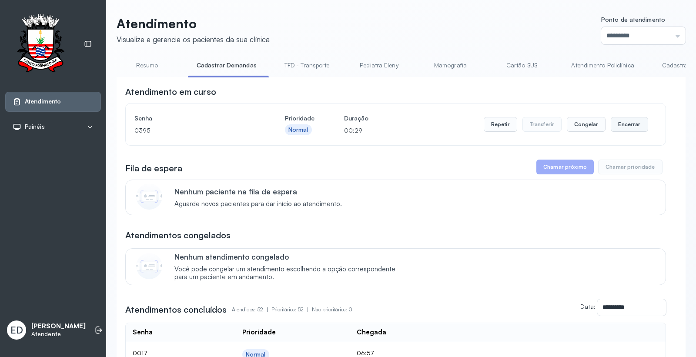
click at [619, 124] on button "Encerrar" at bounding box center [629, 124] width 37 height 15
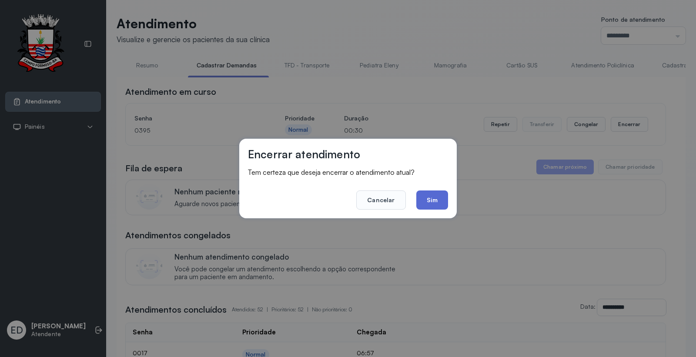
click at [437, 204] on button "Sim" at bounding box center [432, 200] width 32 height 19
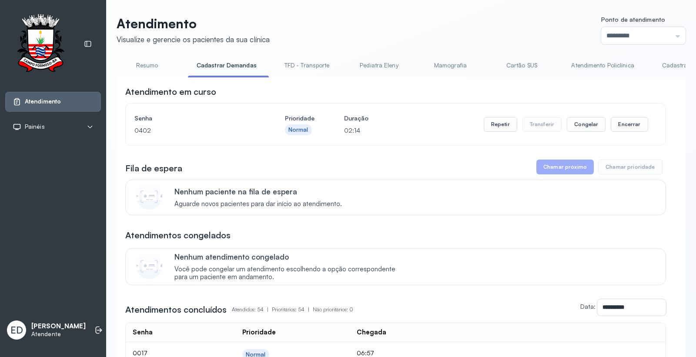
click at [148, 64] on link "Resumo" at bounding box center [147, 65] width 61 height 14
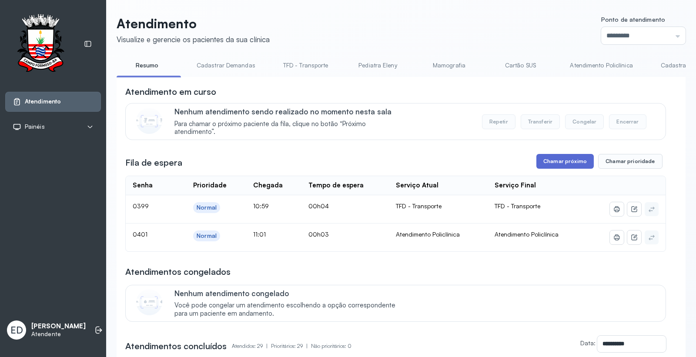
click at [554, 164] on button "Chamar próximo" at bounding box center [565, 161] width 57 height 15
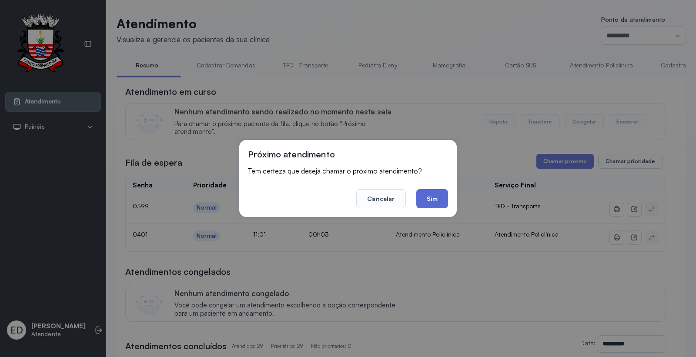
click at [433, 201] on button "Sim" at bounding box center [432, 198] width 32 height 19
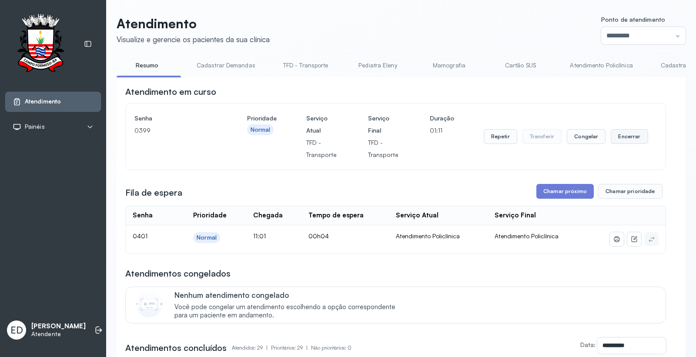
drag, startPoint x: 620, startPoint y: 136, endPoint x: 615, endPoint y: 141, distance: 7.1
click at [615, 141] on button "Encerrar" at bounding box center [629, 136] width 37 height 15
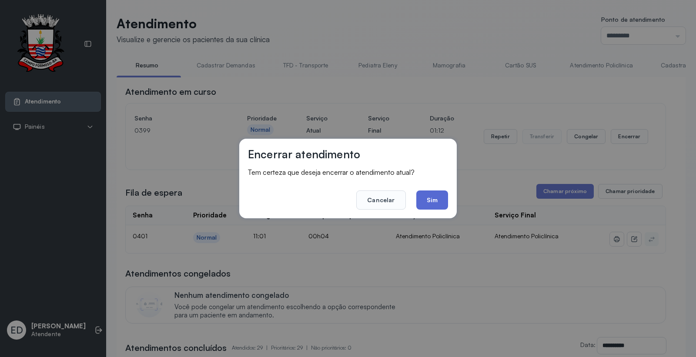
click at [437, 198] on button "Sim" at bounding box center [432, 200] width 32 height 19
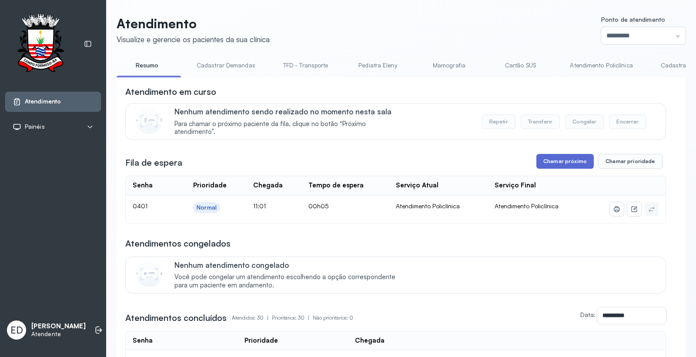
click at [558, 164] on button "Chamar próximo" at bounding box center [565, 161] width 57 height 15
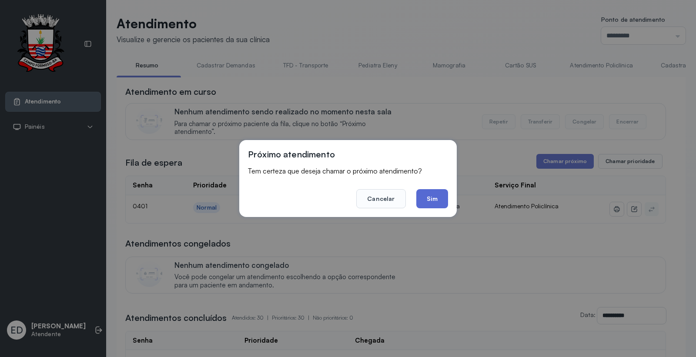
click at [436, 196] on button "Sim" at bounding box center [432, 198] width 32 height 19
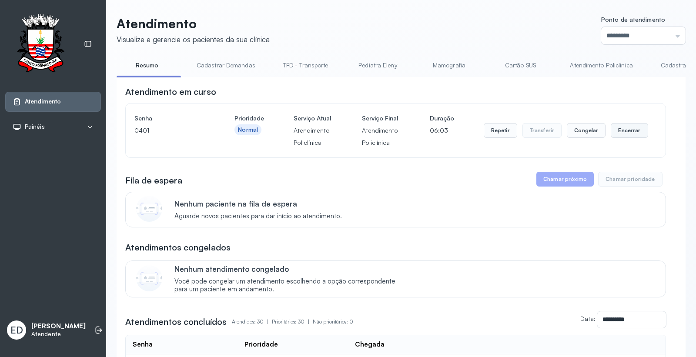
click at [625, 128] on button "Encerrar" at bounding box center [629, 130] width 37 height 15
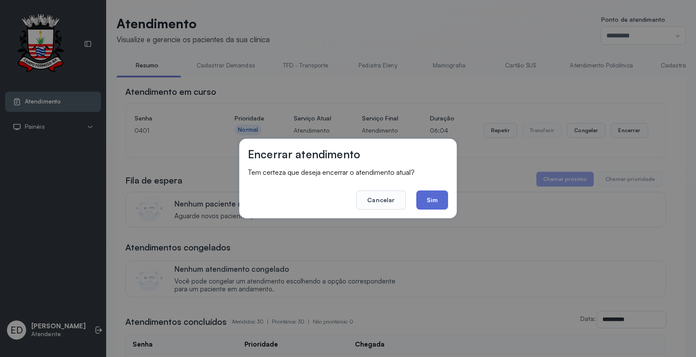
click at [433, 197] on button "Sim" at bounding box center [432, 200] width 32 height 19
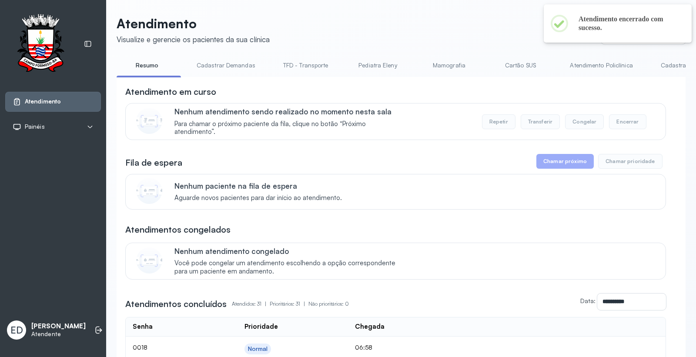
click at [138, 65] on link "Resumo" at bounding box center [147, 65] width 61 height 14
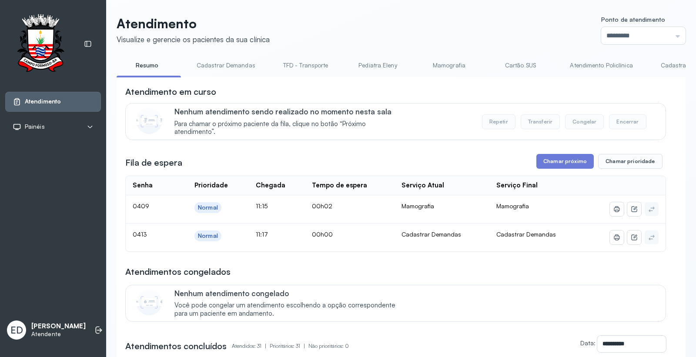
click at [564, 165] on button "Chamar próximo" at bounding box center [565, 161] width 57 height 15
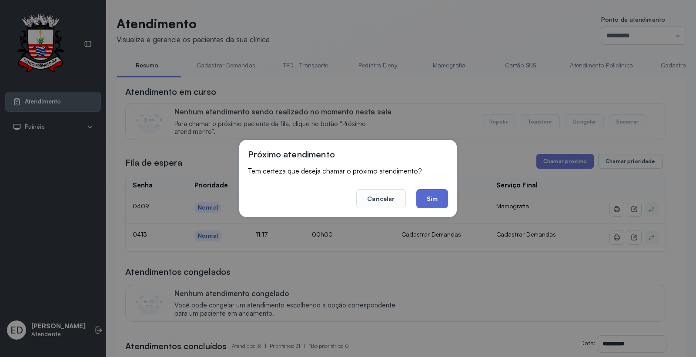
click at [429, 197] on button "Sim" at bounding box center [432, 198] width 32 height 19
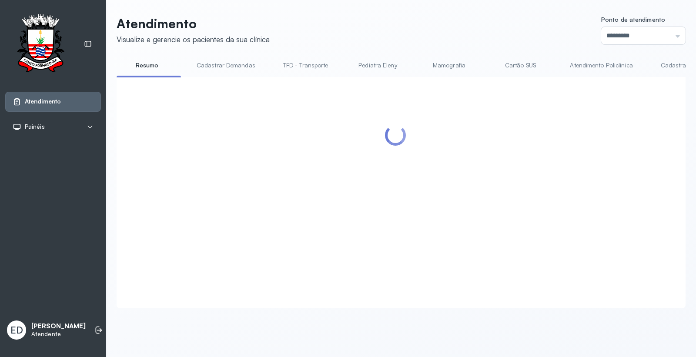
click at [433, 27] on header "Atendimento Visualize e gerencie os pacientes da sua clínica Ponto de atendimen…" at bounding box center [401, 30] width 569 height 29
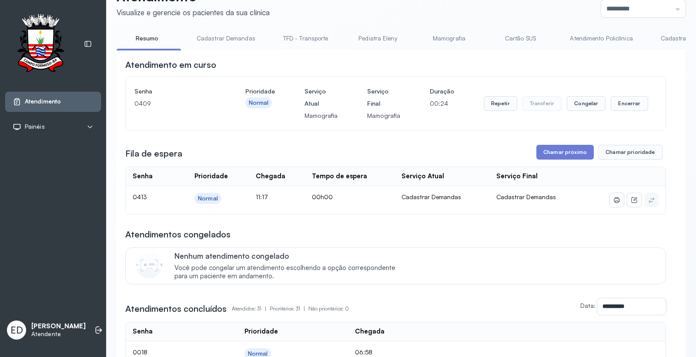
scroll to position [48, 0]
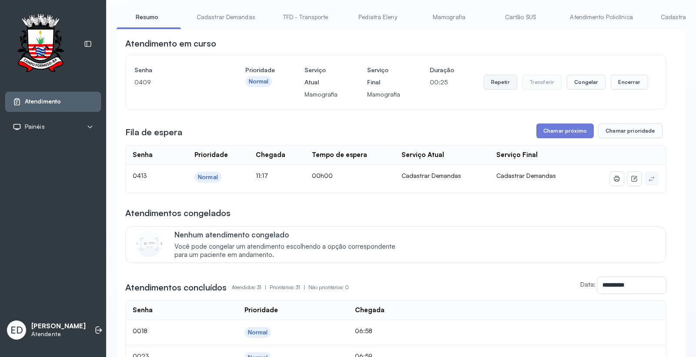
click at [501, 84] on button "Repetir" at bounding box center [501, 82] width 34 height 15
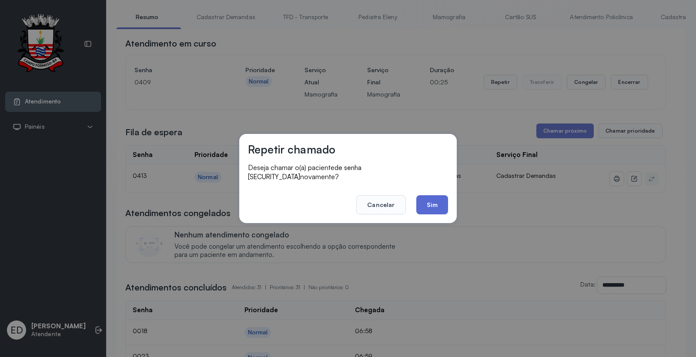
click at [438, 195] on button "Sim" at bounding box center [432, 204] width 32 height 19
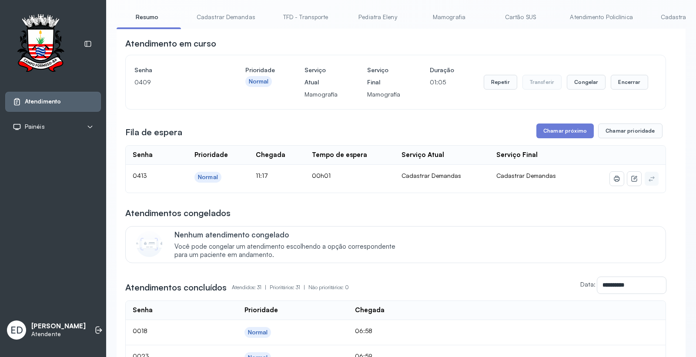
scroll to position [0, 0]
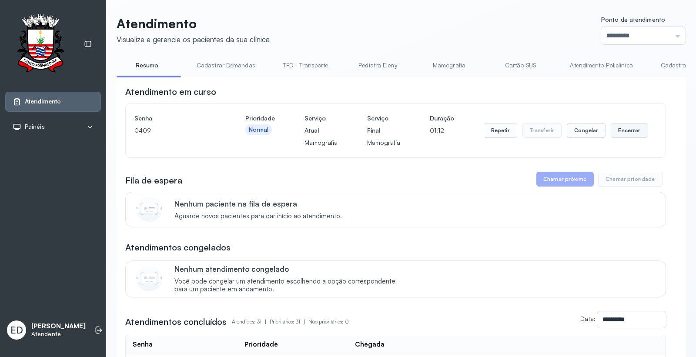
click at [624, 130] on button "Encerrar" at bounding box center [629, 130] width 37 height 15
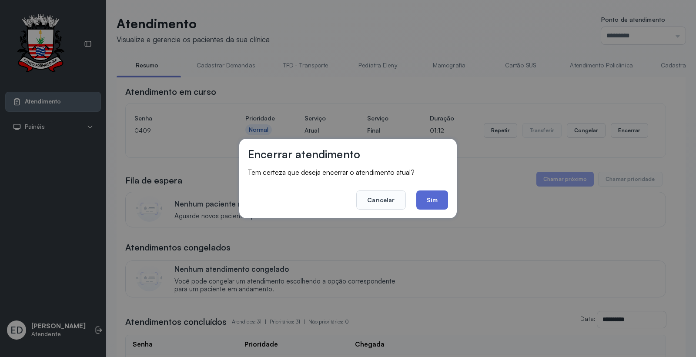
click at [431, 197] on button "Sim" at bounding box center [432, 200] width 32 height 19
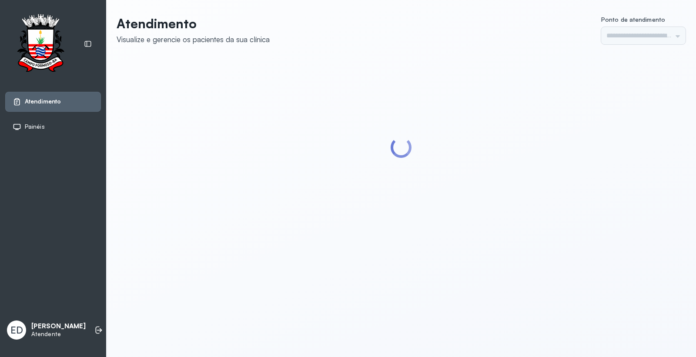
type input "*********"
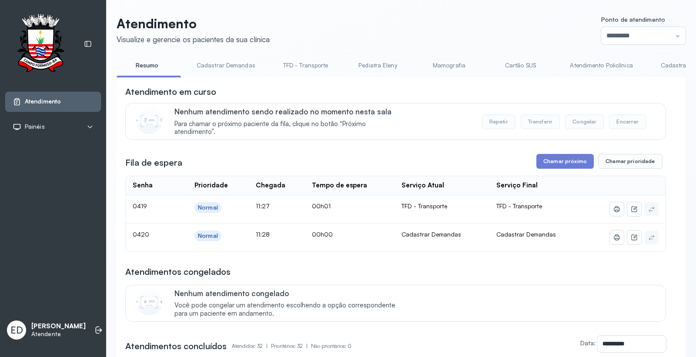
click at [666, 63] on link "Cadastrar Demanda" at bounding box center [688, 65] width 73 height 14
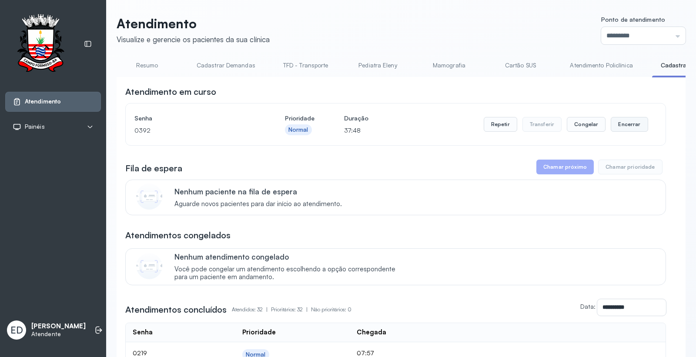
drag, startPoint x: 632, startPoint y: 123, endPoint x: 625, endPoint y: 128, distance: 9.1
click at [625, 128] on button "Encerrar" at bounding box center [629, 124] width 37 height 15
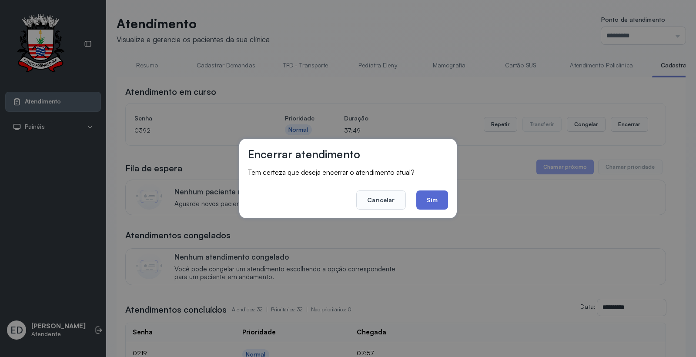
click at [438, 197] on button "Sim" at bounding box center [432, 200] width 32 height 19
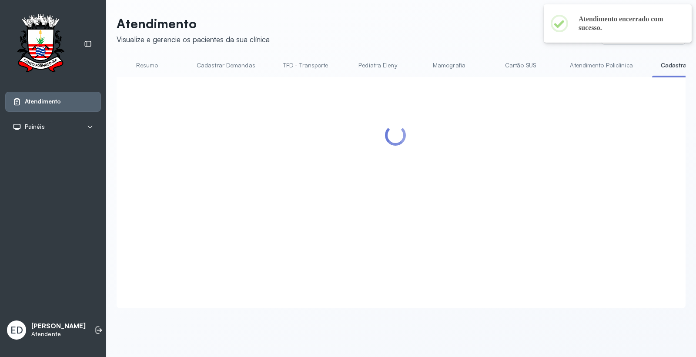
click at [218, 59] on link "Cadastrar Demandas" at bounding box center [226, 65] width 76 height 14
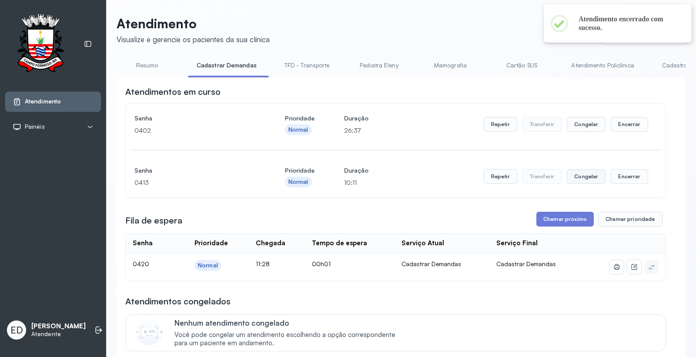
drag, startPoint x: 618, startPoint y: 128, endPoint x: 588, endPoint y: 183, distance: 63.1
click at [616, 135] on div "Repetir Transferir Congelar Encerrar" at bounding box center [566, 124] width 165 height 24
click at [558, 227] on button "Chamar próximo" at bounding box center [565, 219] width 57 height 15
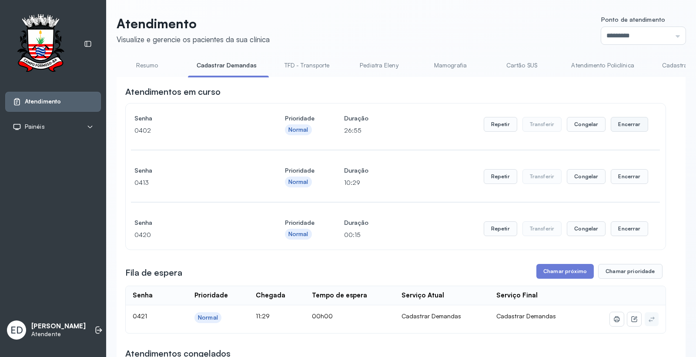
click at [625, 129] on button "Encerrar" at bounding box center [629, 124] width 37 height 15
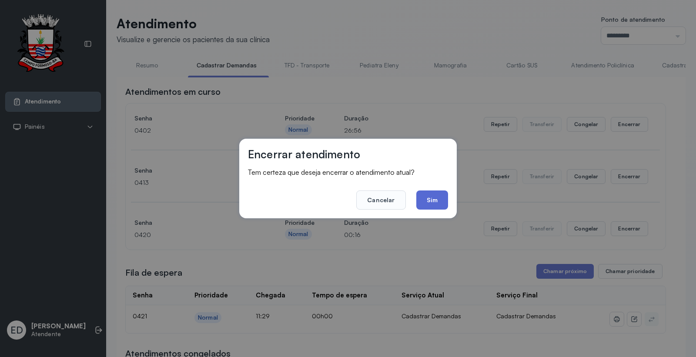
click at [429, 206] on button "Sim" at bounding box center [432, 200] width 32 height 19
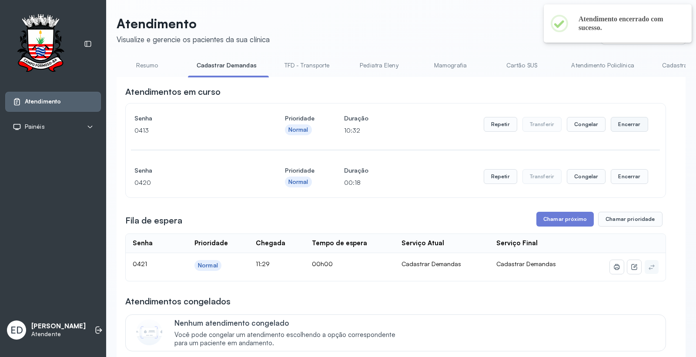
click at [617, 128] on button "Encerrar" at bounding box center [629, 124] width 37 height 15
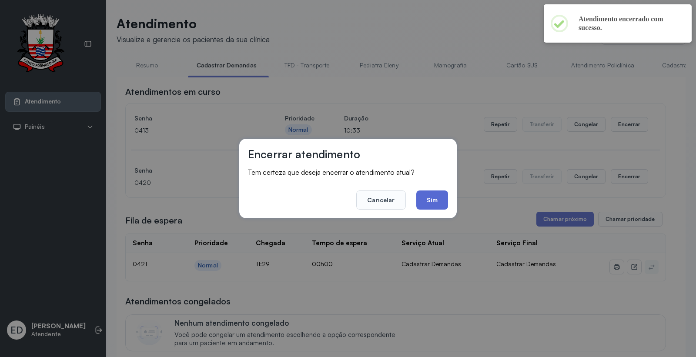
click at [434, 208] on button "Sim" at bounding box center [432, 200] width 32 height 19
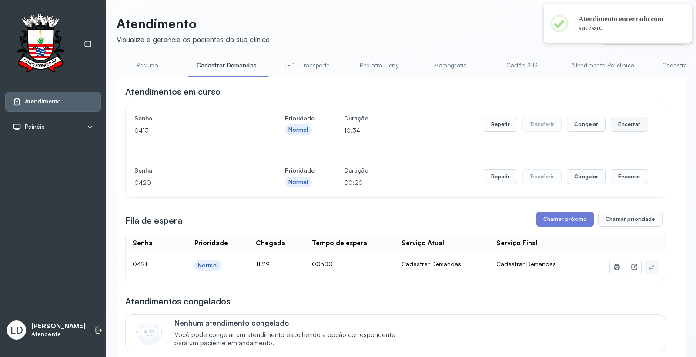
click at [621, 124] on button "Encerrar" at bounding box center [629, 124] width 37 height 15
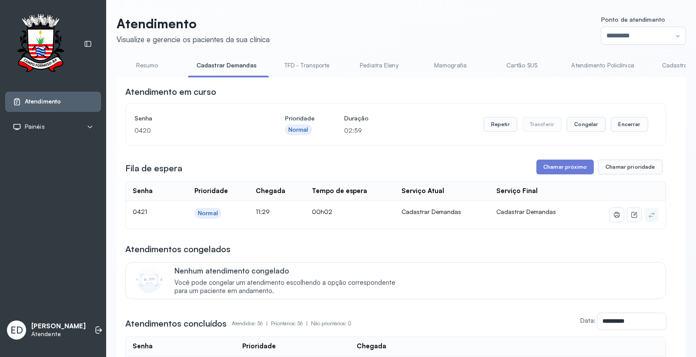
click at [557, 175] on button "Chamar próximo" at bounding box center [565, 167] width 57 height 15
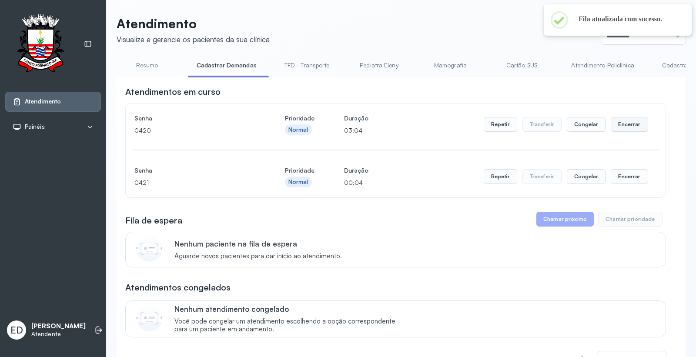
click at [617, 126] on button "Encerrar" at bounding box center [629, 124] width 37 height 15
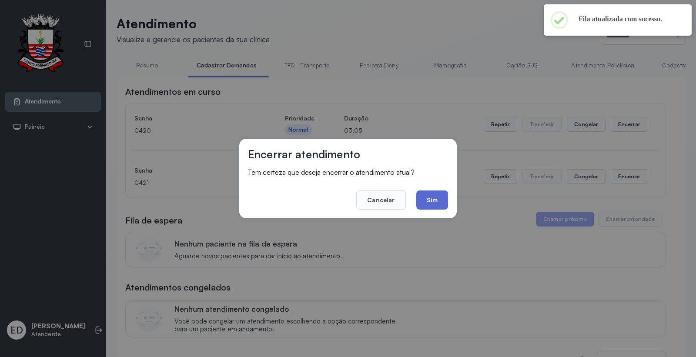
click at [420, 202] on button "Sim" at bounding box center [432, 200] width 32 height 19
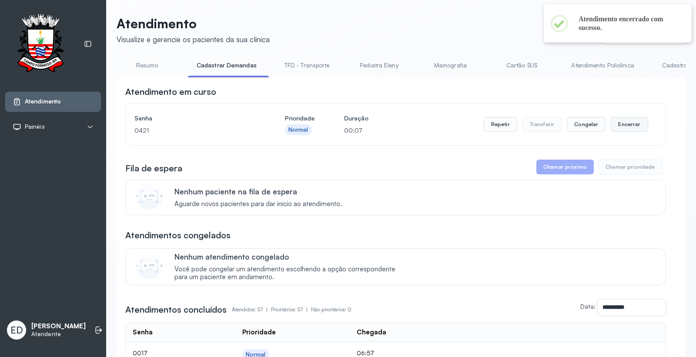
click at [627, 121] on button "Encerrar" at bounding box center [629, 124] width 37 height 15
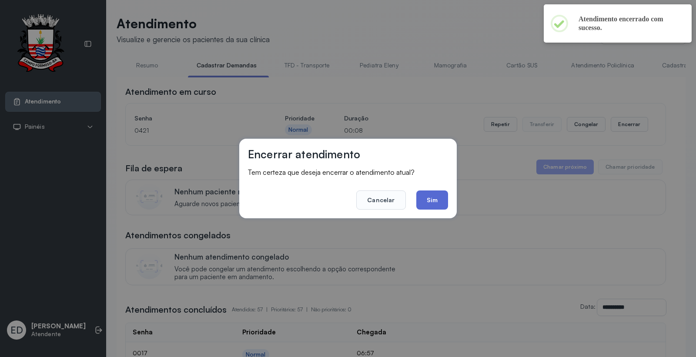
click at [432, 202] on button "Sim" at bounding box center [432, 200] width 32 height 19
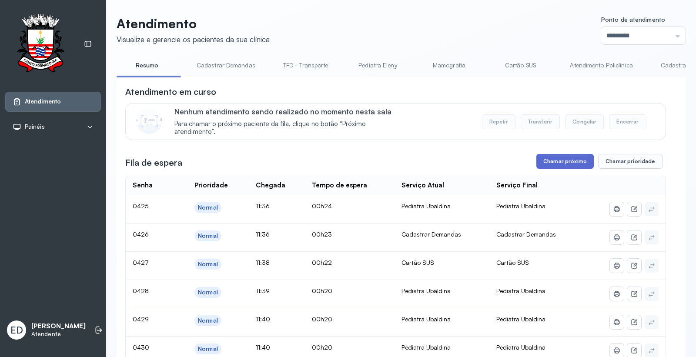
click at [571, 162] on button "Chamar próximo" at bounding box center [565, 161] width 57 height 15
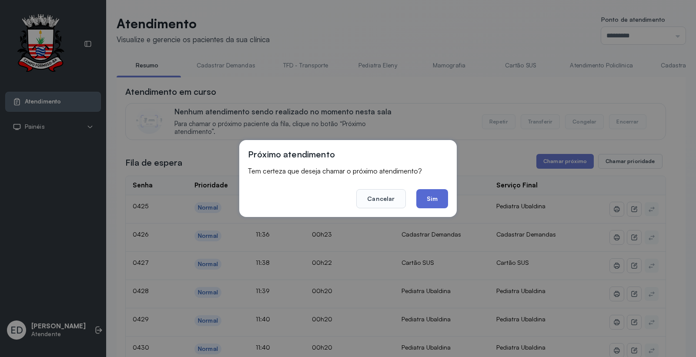
click at [432, 201] on button "Sim" at bounding box center [432, 198] width 32 height 19
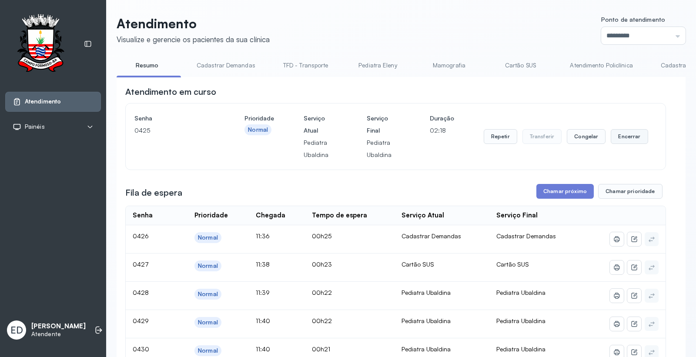
click at [627, 139] on button "Encerrar" at bounding box center [629, 136] width 37 height 15
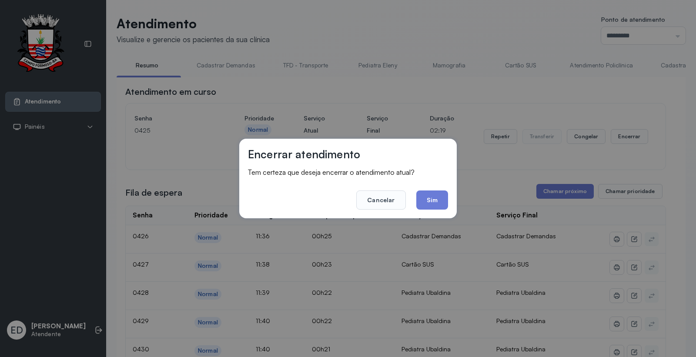
click at [434, 198] on button "Sim" at bounding box center [432, 200] width 32 height 19
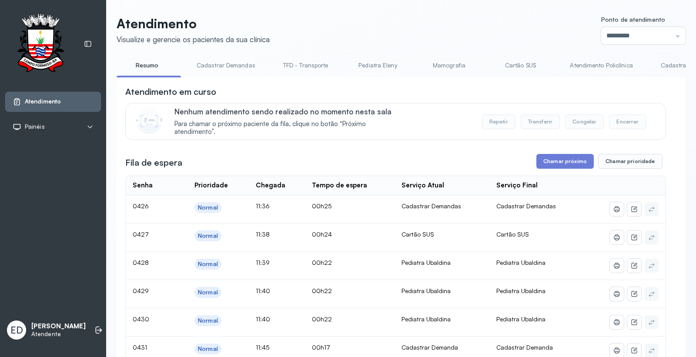
click at [512, 64] on link "Cartão SUS" at bounding box center [520, 65] width 61 height 14
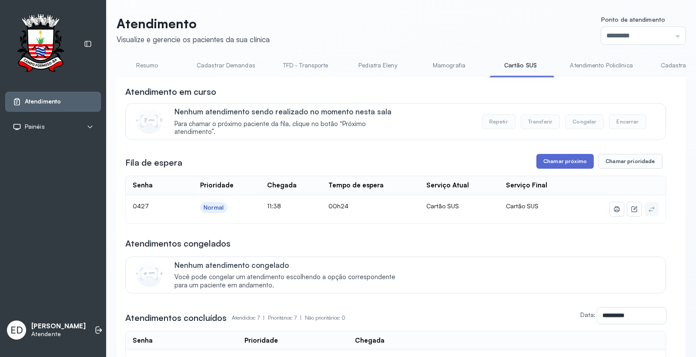
click at [553, 159] on button "Chamar próximo" at bounding box center [565, 161] width 57 height 15
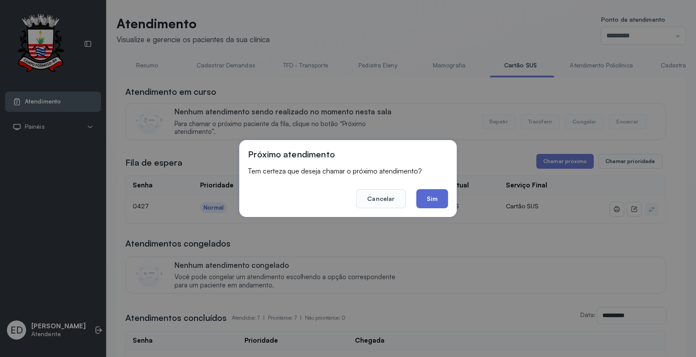
click at [440, 201] on button "Sim" at bounding box center [432, 198] width 32 height 19
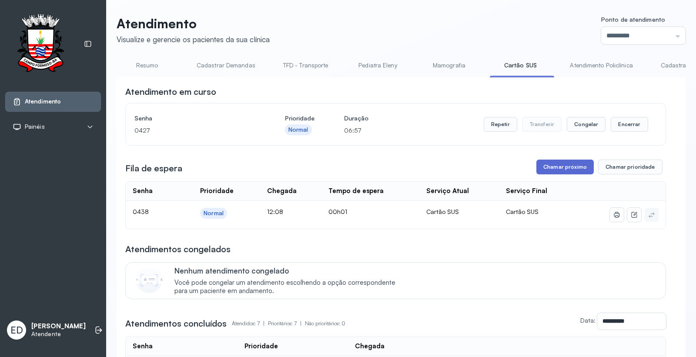
click at [559, 168] on button "Chamar próximo" at bounding box center [565, 167] width 57 height 15
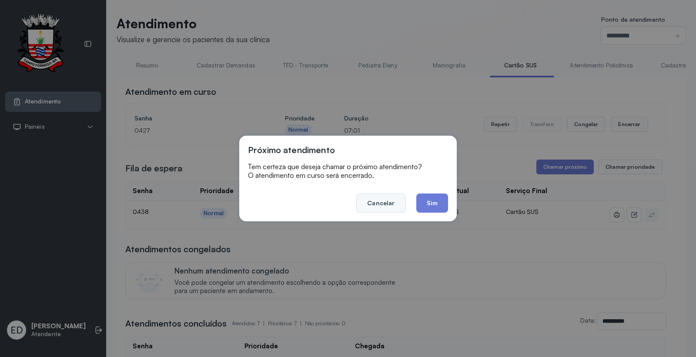
click at [375, 195] on button "Cancelar" at bounding box center [380, 203] width 49 height 19
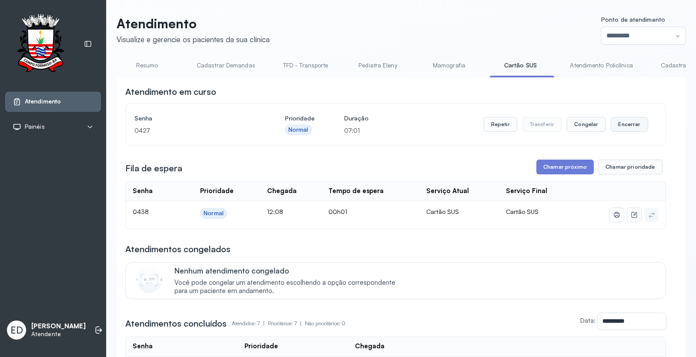
click at [634, 128] on button "Encerrar" at bounding box center [629, 124] width 37 height 15
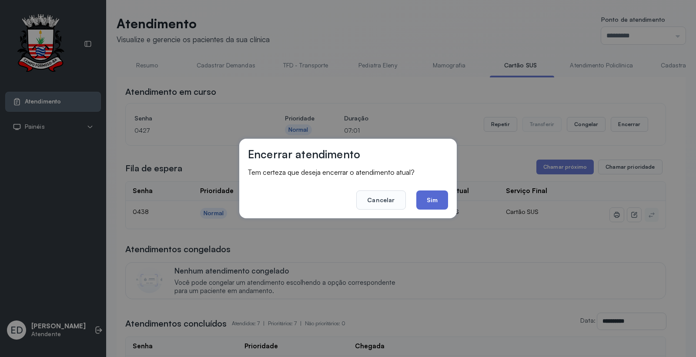
click at [432, 205] on button "Sim" at bounding box center [432, 200] width 32 height 19
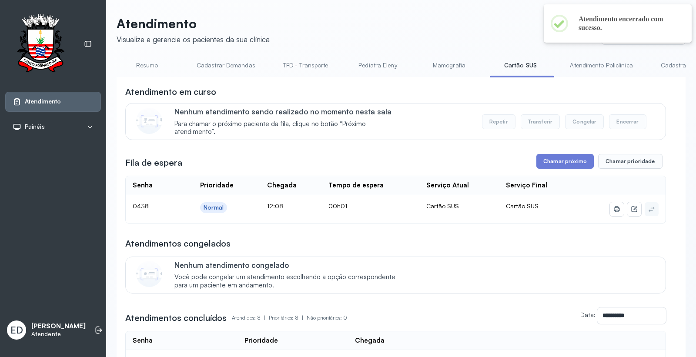
click at [145, 65] on link "Resumo" at bounding box center [147, 65] width 61 height 14
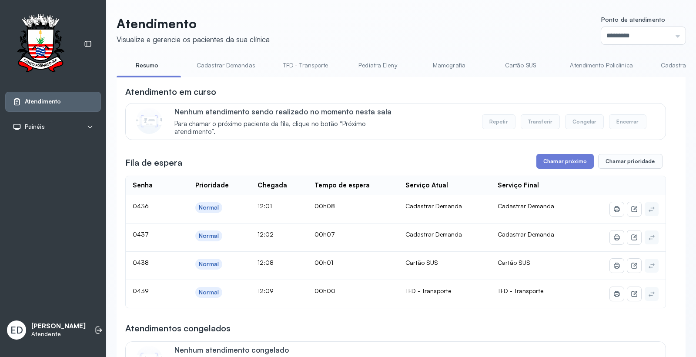
click at [512, 59] on link "Cartão SUS" at bounding box center [520, 65] width 61 height 14
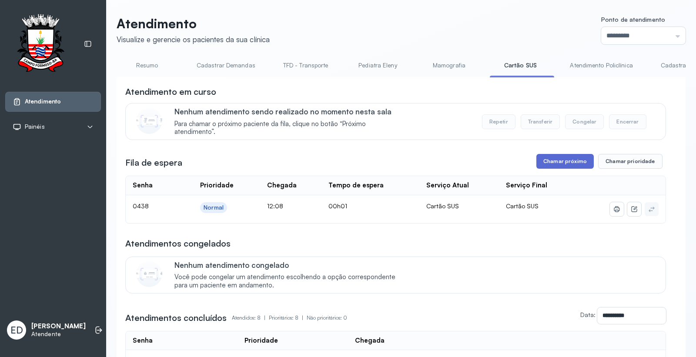
click at [574, 167] on button "Chamar próximo" at bounding box center [565, 161] width 57 height 15
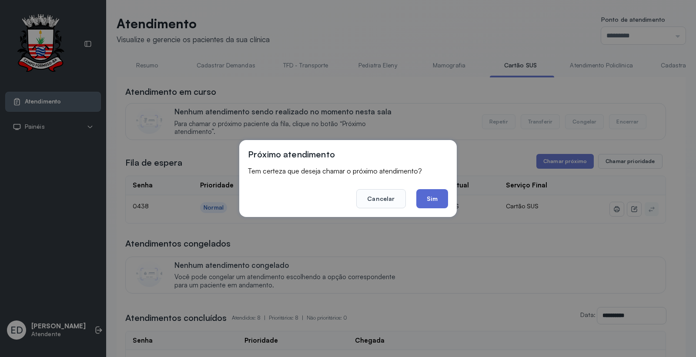
click at [434, 203] on button "Sim" at bounding box center [432, 198] width 32 height 19
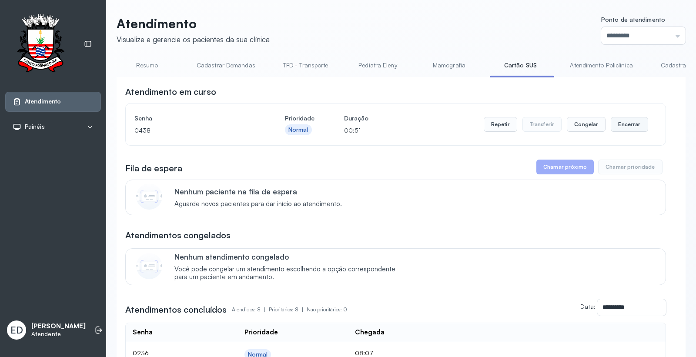
click at [623, 125] on button "Encerrar" at bounding box center [629, 124] width 37 height 15
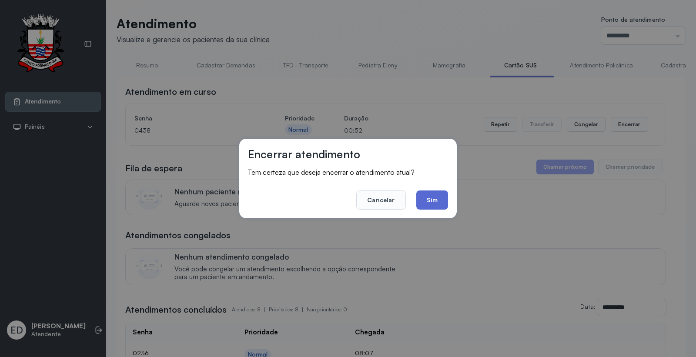
click at [431, 202] on button "Sim" at bounding box center [432, 200] width 32 height 19
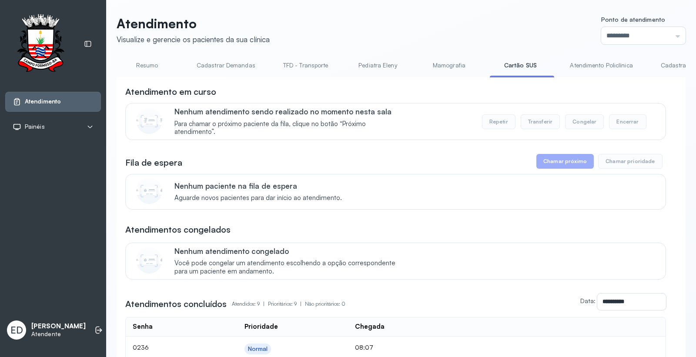
click at [148, 67] on link "Resumo" at bounding box center [147, 65] width 61 height 14
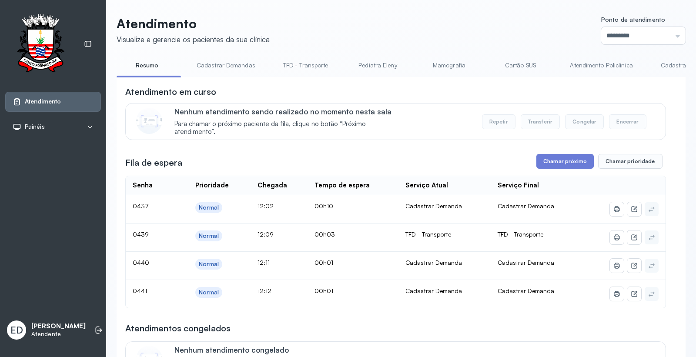
click at [663, 65] on link "Cadastrar Demanda" at bounding box center [688, 65] width 73 height 14
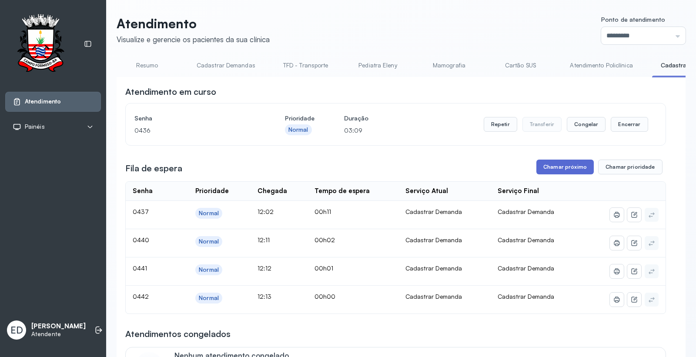
drag, startPoint x: 571, startPoint y: 168, endPoint x: 566, endPoint y: 170, distance: 5.1
click at [566, 170] on button "Chamar próximo" at bounding box center [565, 167] width 57 height 15
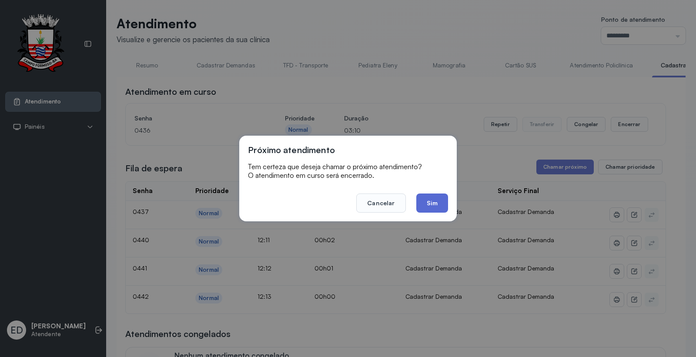
click at [432, 206] on button "Sim" at bounding box center [432, 203] width 32 height 19
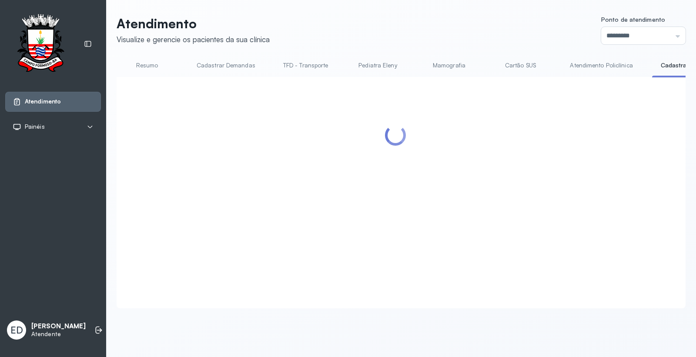
click at [421, 27] on header "Atendimento Visualize e gerencie os pacientes da sua clínica Ponto de atendimen…" at bounding box center [401, 30] width 569 height 29
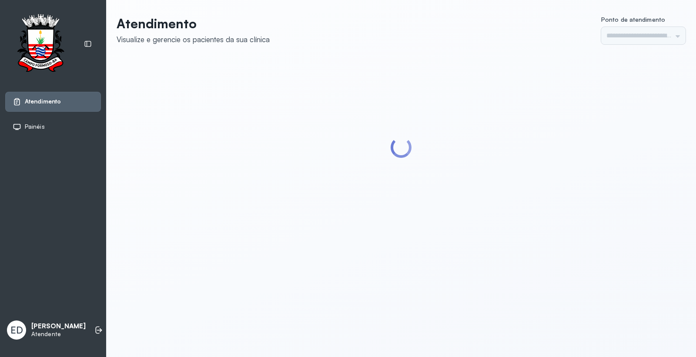
type input "*********"
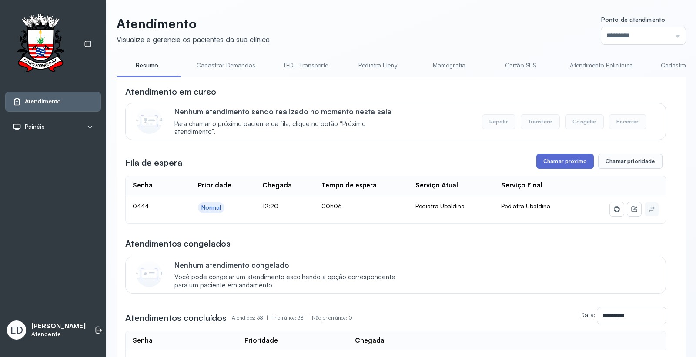
click at [577, 163] on button "Chamar próximo" at bounding box center [565, 161] width 57 height 15
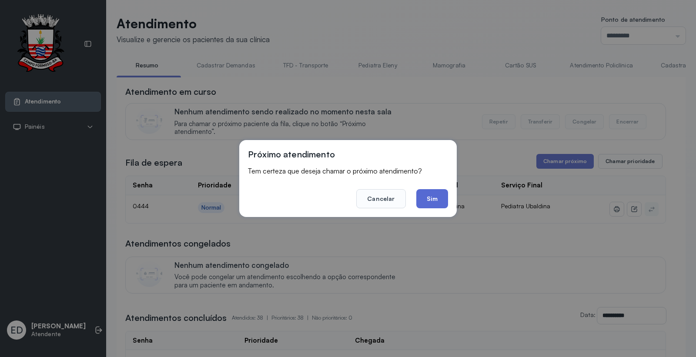
click at [442, 195] on button "Sim" at bounding box center [432, 198] width 32 height 19
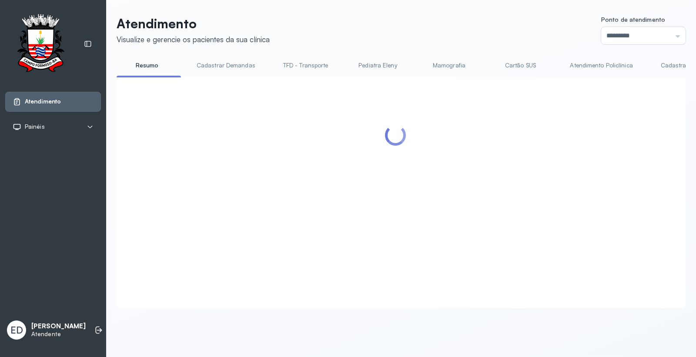
click at [458, 23] on header "Atendimento Visualize e gerencie os pacientes da sua clínica Ponto de atendimen…" at bounding box center [401, 30] width 569 height 29
click at [457, 23] on header "Atendimento Visualize e gerencie os pacientes da sua clínica Ponto de atendimen…" at bounding box center [401, 30] width 569 height 29
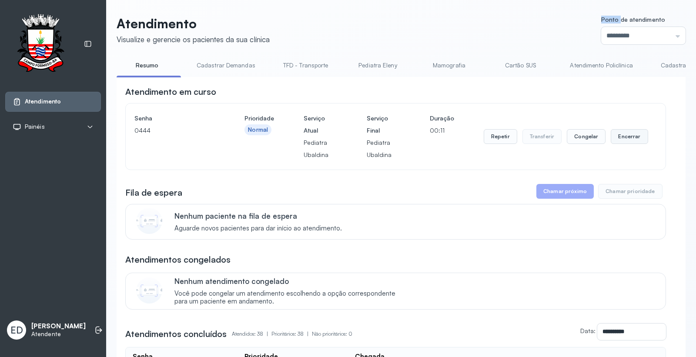
click at [623, 138] on button "Encerrar" at bounding box center [629, 136] width 37 height 15
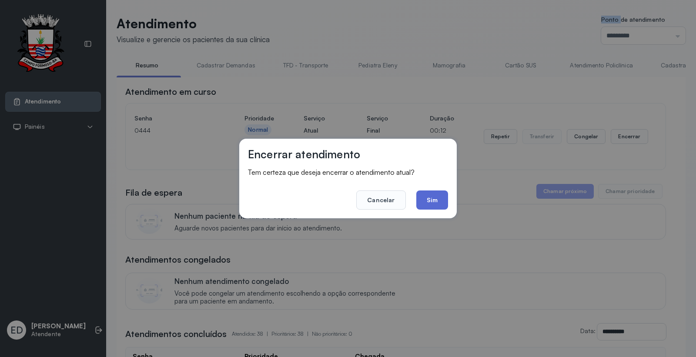
click at [436, 197] on button "Sim" at bounding box center [432, 200] width 32 height 19
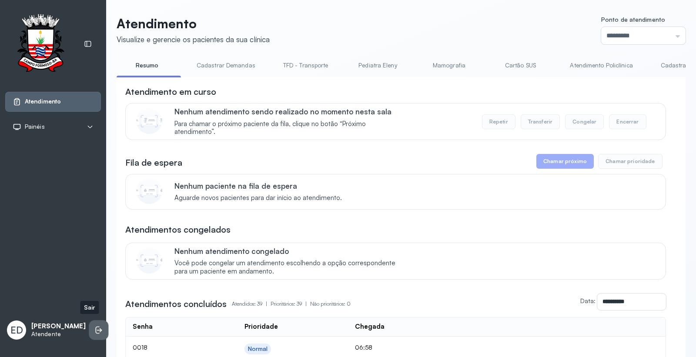
click at [94, 326] on icon at bounding box center [98, 330] width 9 height 9
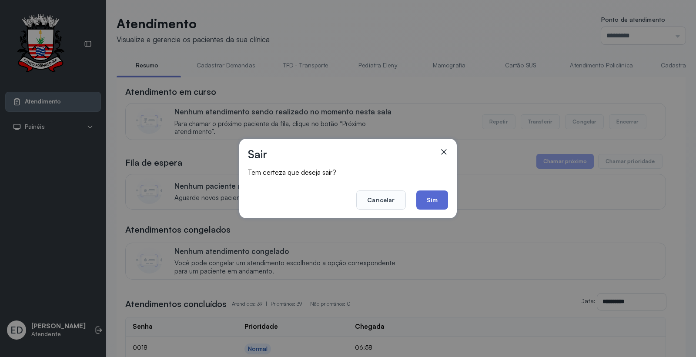
click at [430, 201] on button "Sim" at bounding box center [432, 200] width 32 height 19
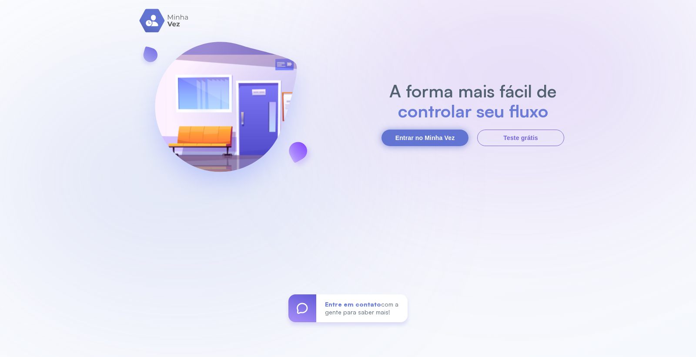
click at [428, 134] on button "Entrar no Minha Vez" at bounding box center [425, 138] width 87 height 17
click at [430, 142] on button "Entrar no Minha Vez" at bounding box center [425, 138] width 87 height 17
click at [437, 132] on button "Entrar no Minha Vez" at bounding box center [425, 138] width 87 height 17
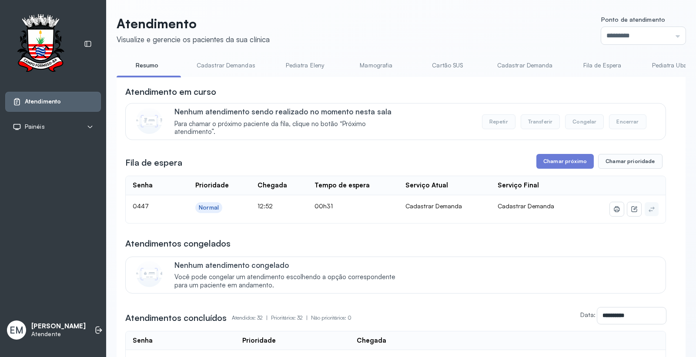
click at [626, 23] on div "Ponto de atendimento" at bounding box center [633, 19] width 64 height 7
click at [626, 38] on input "*********" at bounding box center [643, 35] width 84 height 17
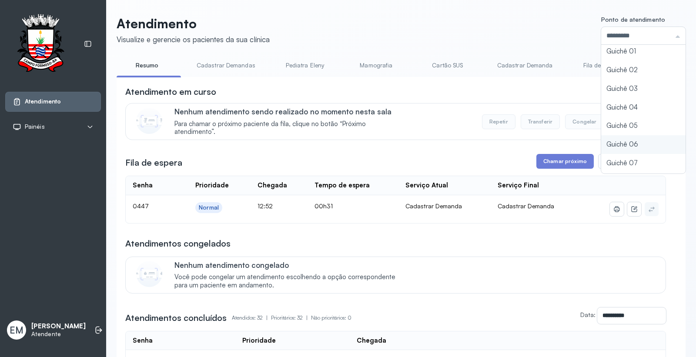
scroll to position [38, 0]
type input "*********"
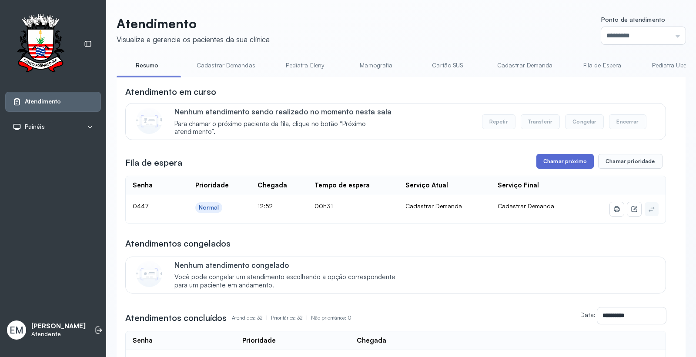
click at [571, 161] on button "Chamar próximo" at bounding box center [565, 161] width 57 height 15
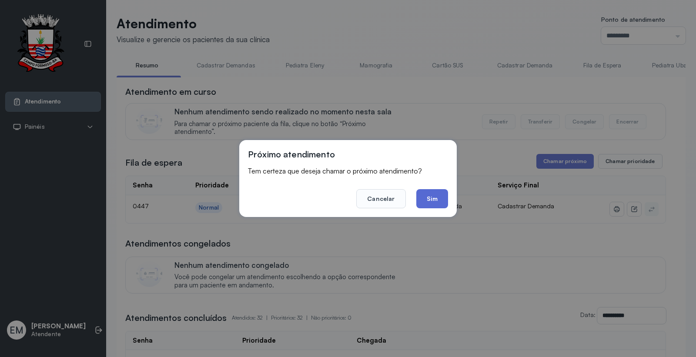
click at [438, 198] on button "Sim" at bounding box center [432, 198] width 32 height 19
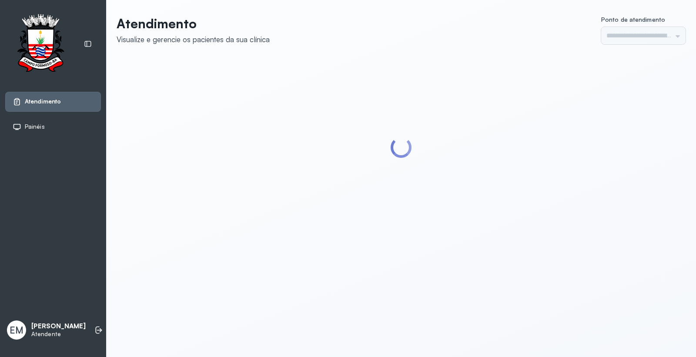
type input "*********"
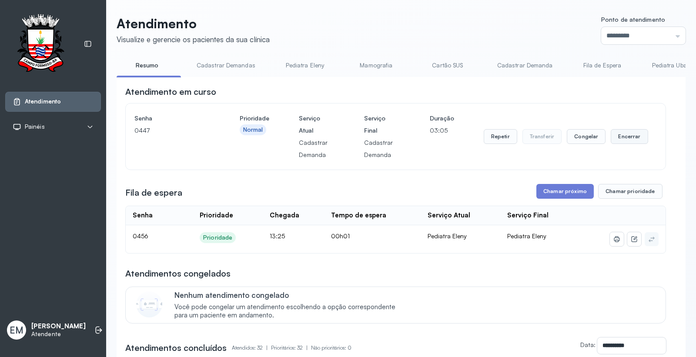
click at [631, 137] on button "Encerrar" at bounding box center [629, 136] width 37 height 15
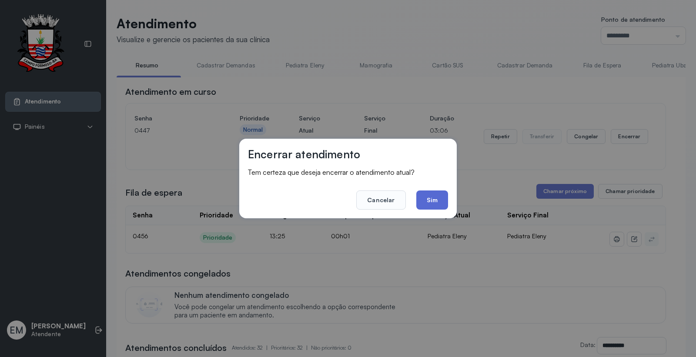
click at [433, 198] on button "Sim" at bounding box center [432, 200] width 32 height 19
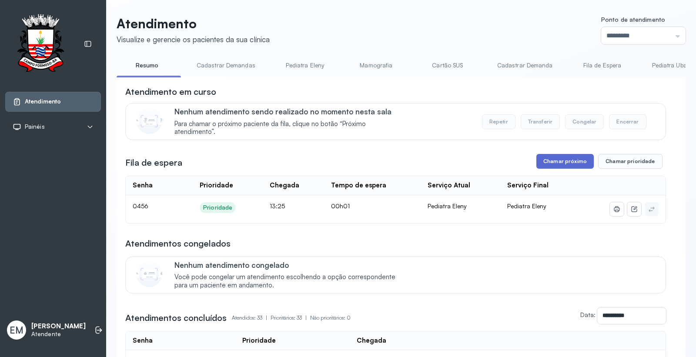
click at [554, 159] on button "Chamar próximo" at bounding box center [565, 161] width 57 height 15
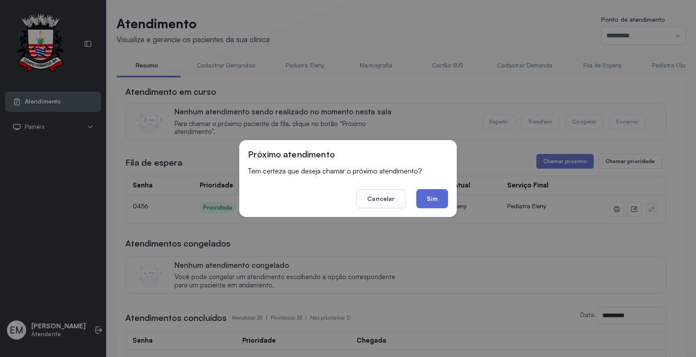
click at [437, 205] on button "Sim" at bounding box center [432, 198] width 32 height 19
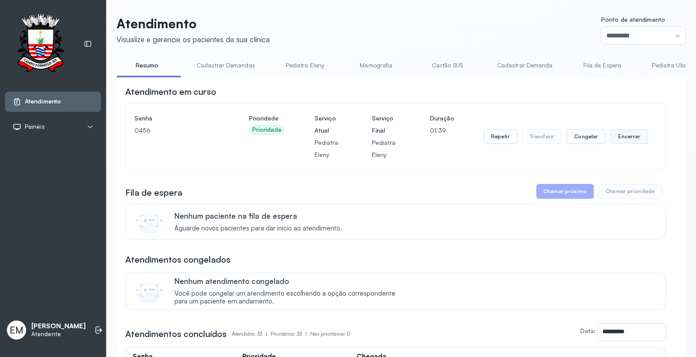
click at [623, 134] on button "Encerrar" at bounding box center [629, 136] width 37 height 15
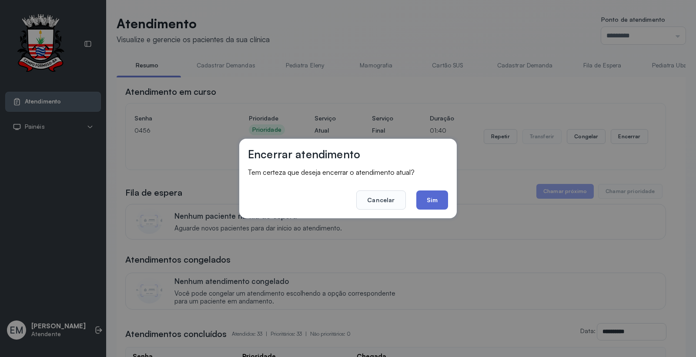
click at [432, 193] on button "Sim" at bounding box center [432, 200] width 32 height 19
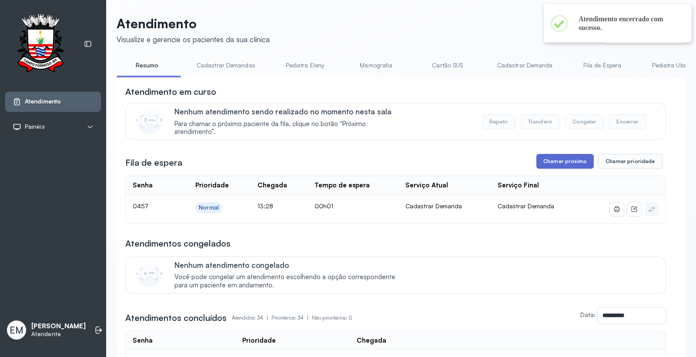
click at [574, 161] on button "Chamar próximo" at bounding box center [565, 161] width 57 height 15
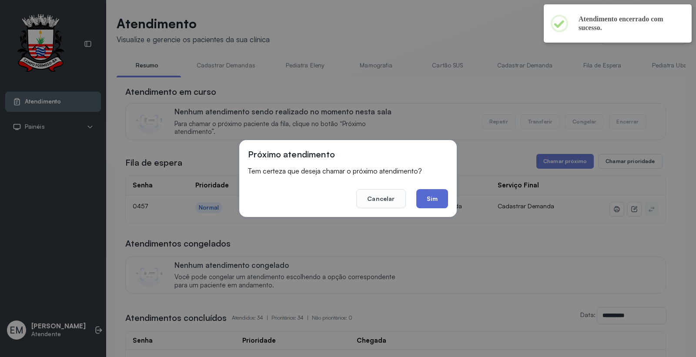
click at [438, 199] on button "Sim" at bounding box center [432, 198] width 32 height 19
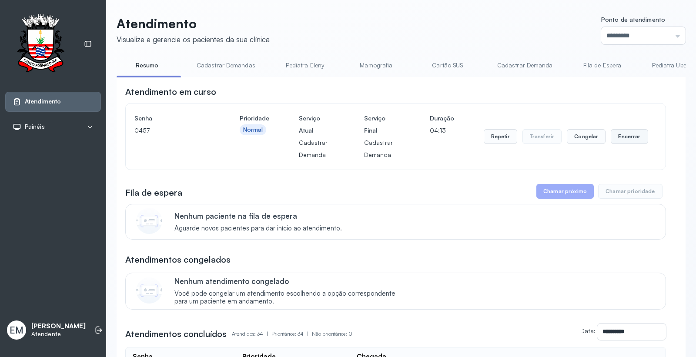
click at [628, 143] on button "Encerrar" at bounding box center [629, 136] width 37 height 15
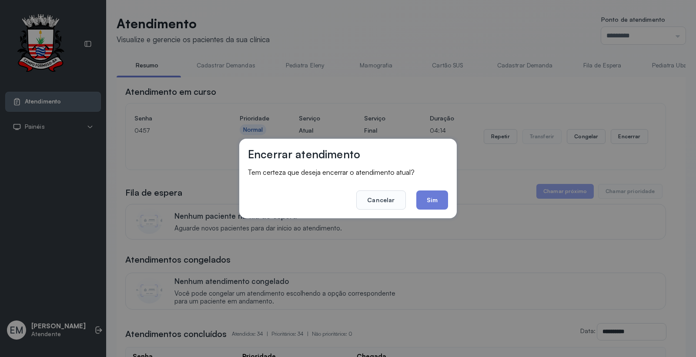
click at [449, 201] on div "Encerrar atendimento Tem certeza que deseja encerrar o atendimento atual? Cance…" at bounding box center [348, 179] width 218 height 80
click at [442, 201] on button "Sim" at bounding box center [432, 200] width 32 height 19
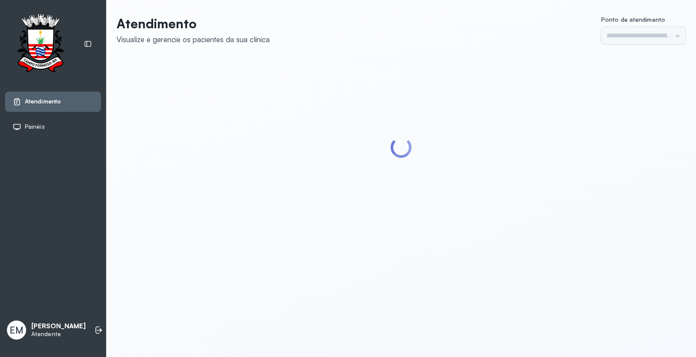
type input "*********"
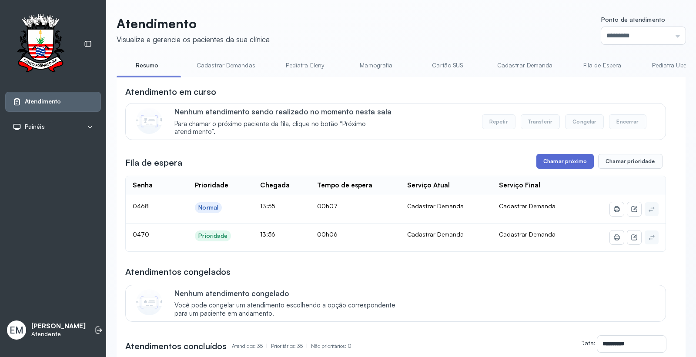
click at [562, 162] on button "Chamar próximo" at bounding box center [565, 161] width 57 height 15
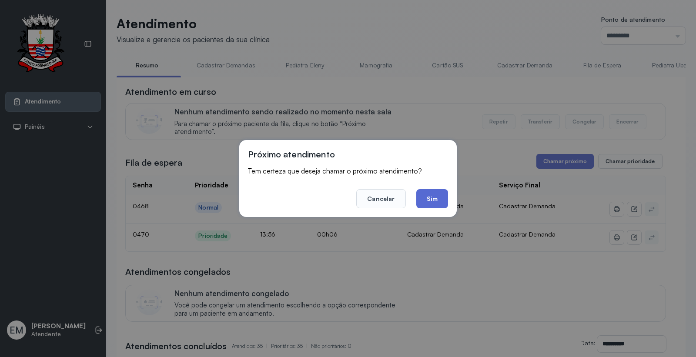
click at [428, 198] on button "Sim" at bounding box center [432, 198] width 32 height 19
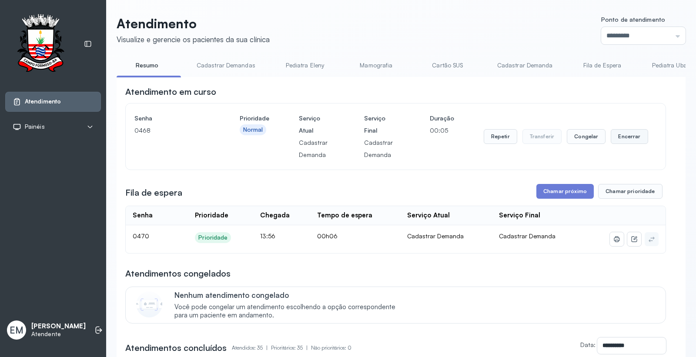
click at [627, 141] on button "Encerrar" at bounding box center [629, 136] width 37 height 15
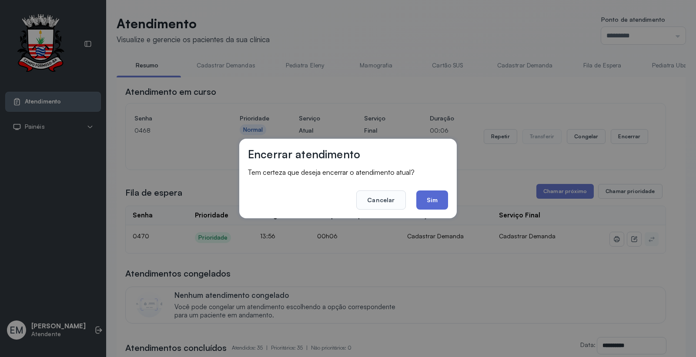
click at [441, 203] on button "Sim" at bounding box center [432, 200] width 32 height 19
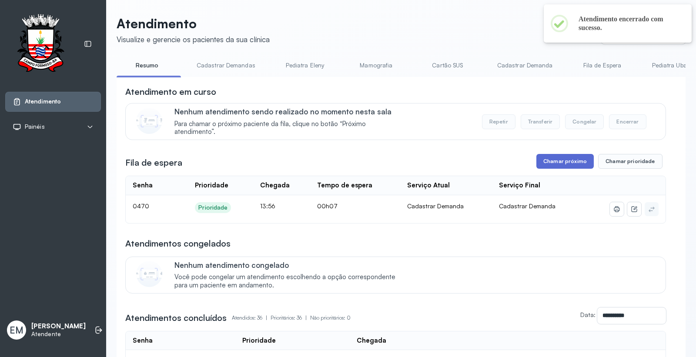
click at [556, 168] on button "Chamar próximo" at bounding box center [565, 161] width 57 height 15
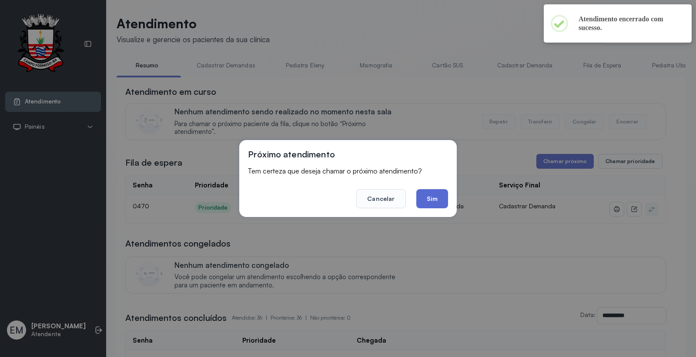
click at [437, 200] on button "Sim" at bounding box center [432, 198] width 32 height 19
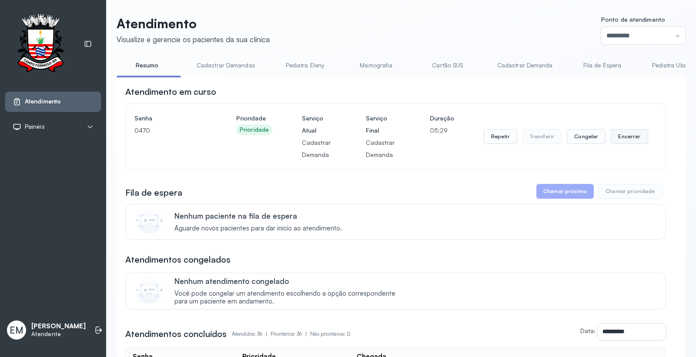
click at [621, 131] on button "Encerrar" at bounding box center [629, 136] width 37 height 15
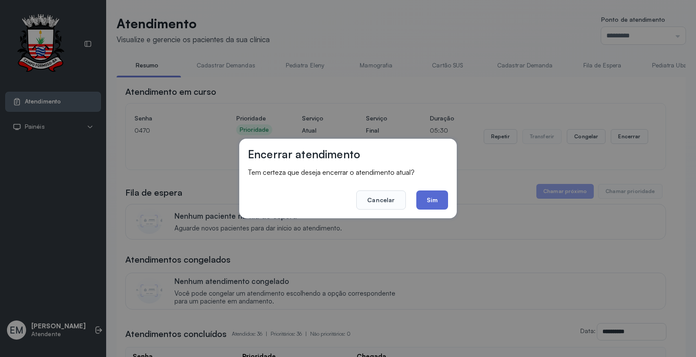
click at [430, 200] on button "Sim" at bounding box center [432, 200] width 32 height 19
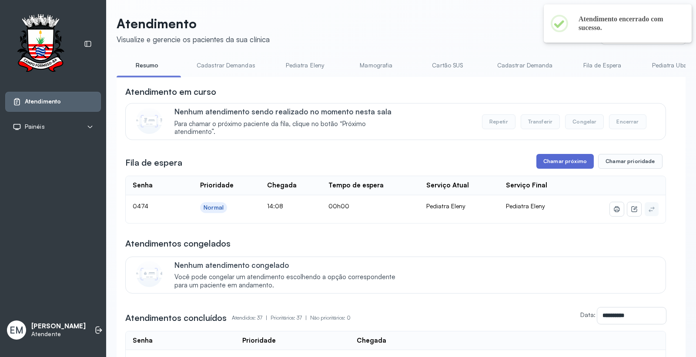
click at [563, 166] on button "Chamar próximo" at bounding box center [565, 161] width 57 height 15
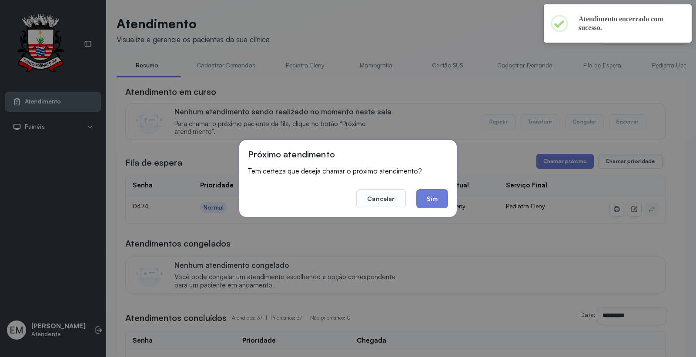
click at [454, 190] on div "Próximo atendimento Tem certeza que deseja chamar o próximo atendimento? Cancel…" at bounding box center [348, 178] width 218 height 77
drag, startPoint x: 449, startPoint y: 201, endPoint x: 415, endPoint y: 111, distance: 96.8
click at [449, 201] on div "Próximo atendimento Tem certeza que deseja chamar o próximo atendimento? Cancel…" at bounding box center [348, 178] width 218 height 77
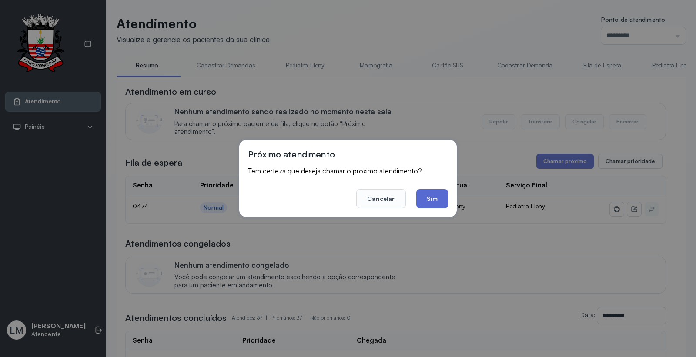
click at [438, 201] on button "Sim" at bounding box center [432, 198] width 32 height 19
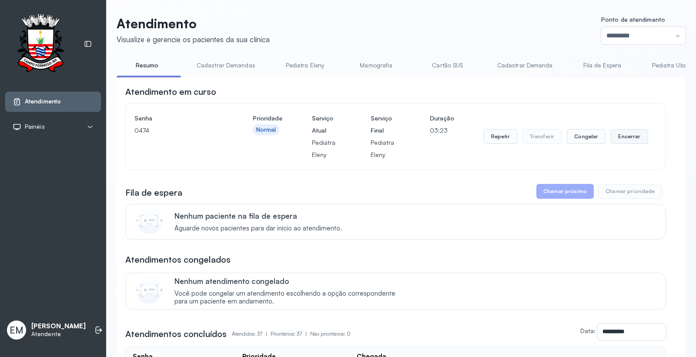
click at [618, 138] on button "Encerrar" at bounding box center [629, 136] width 37 height 15
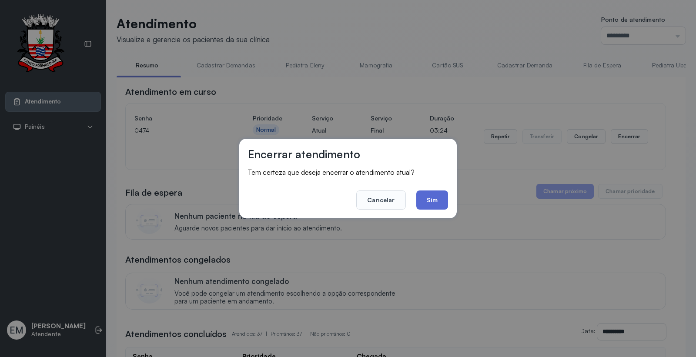
click at [432, 196] on button "Sim" at bounding box center [432, 200] width 32 height 19
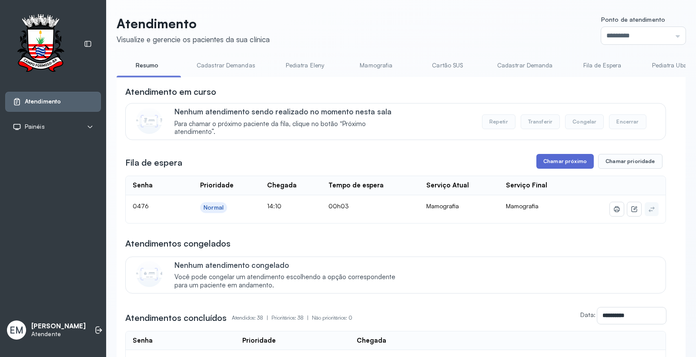
click at [551, 166] on button "Chamar próximo" at bounding box center [565, 161] width 57 height 15
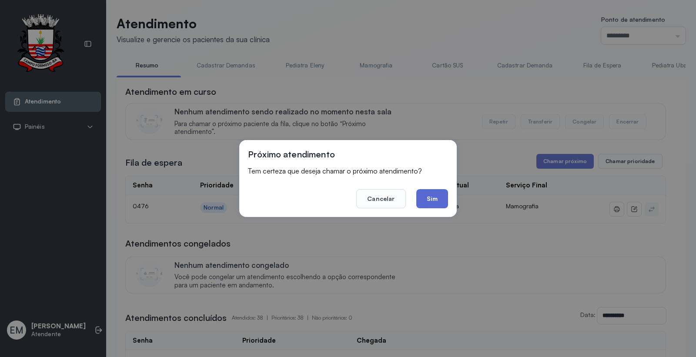
click at [424, 193] on button "Sim" at bounding box center [432, 198] width 32 height 19
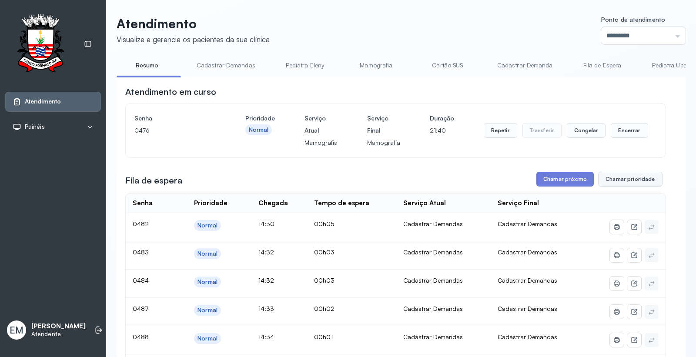
click at [628, 181] on button "Chamar prioridade" at bounding box center [630, 179] width 64 height 15
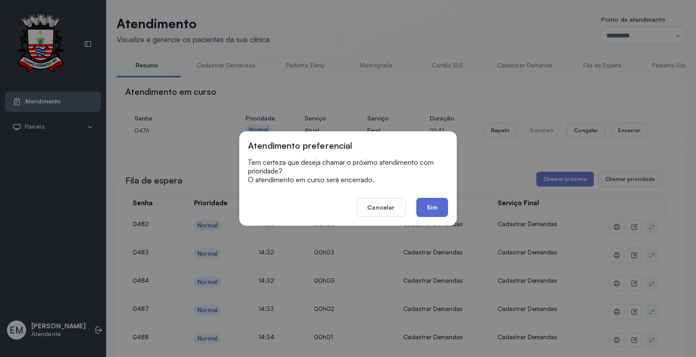
click at [435, 210] on button "Sim" at bounding box center [432, 207] width 32 height 19
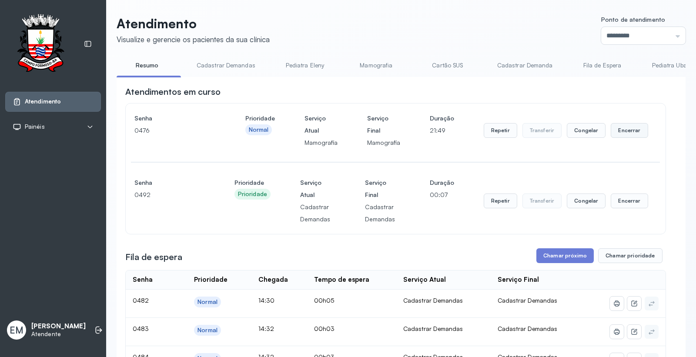
click at [624, 135] on button "Encerrar" at bounding box center [629, 130] width 37 height 15
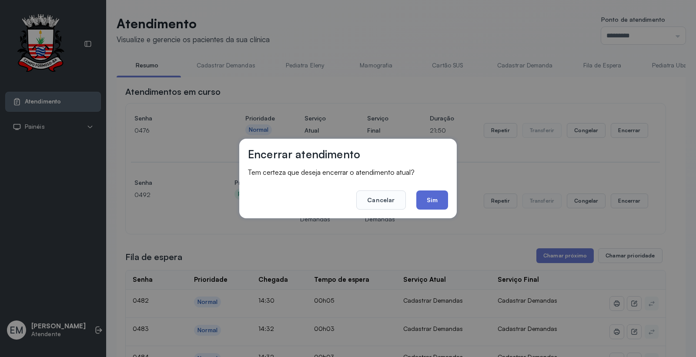
click at [433, 204] on button "Sim" at bounding box center [432, 200] width 32 height 19
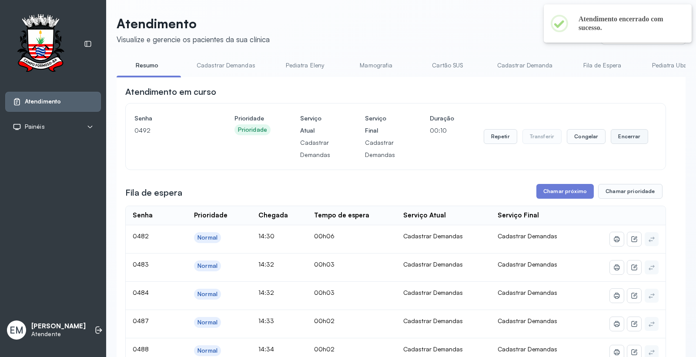
click at [624, 133] on button "Encerrar" at bounding box center [629, 136] width 37 height 15
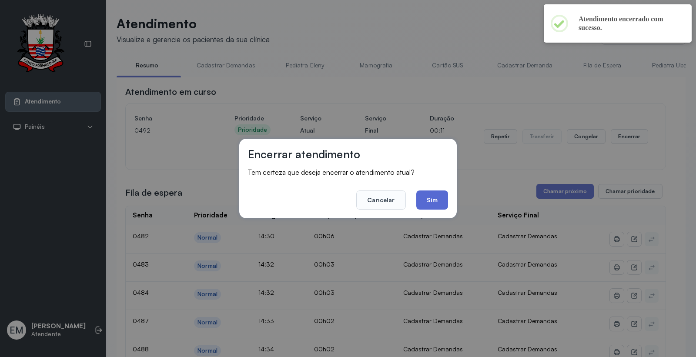
click at [424, 207] on button "Sim" at bounding box center [432, 200] width 32 height 19
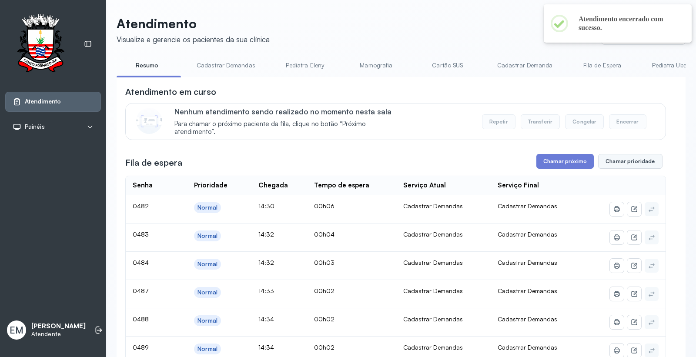
click at [611, 167] on button "Chamar prioridade" at bounding box center [630, 161] width 64 height 15
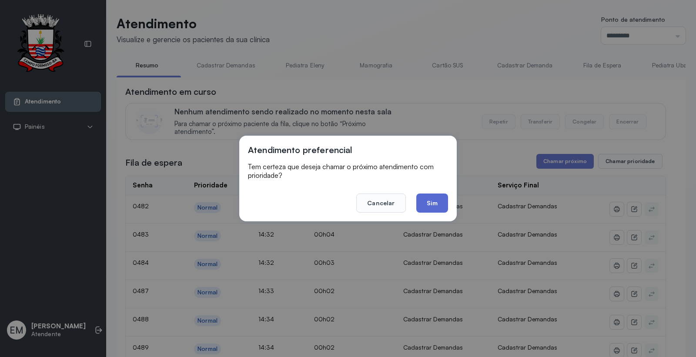
click at [441, 201] on button "Sim" at bounding box center [432, 203] width 32 height 19
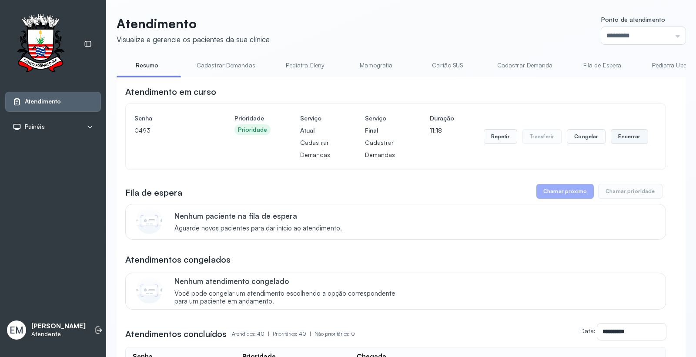
click at [619, 138] on button "Encerrar" at bounding box center [629, 136] width 37 height 15
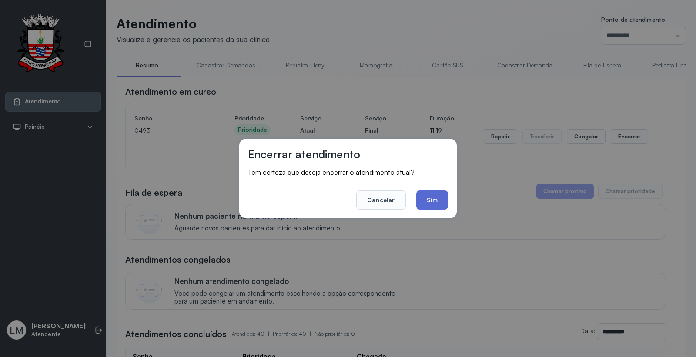
click at [438, 199] on button "Sim" at bounding box center [432, 200] width 32 height 19
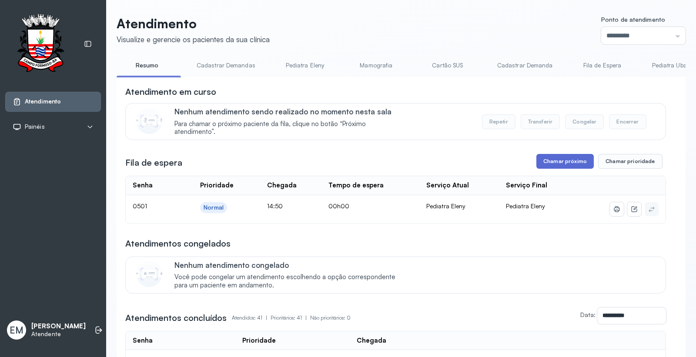
click at [554, 158] on button "Chamar próximo" at bounding box center [565, 161] width 57 height 15
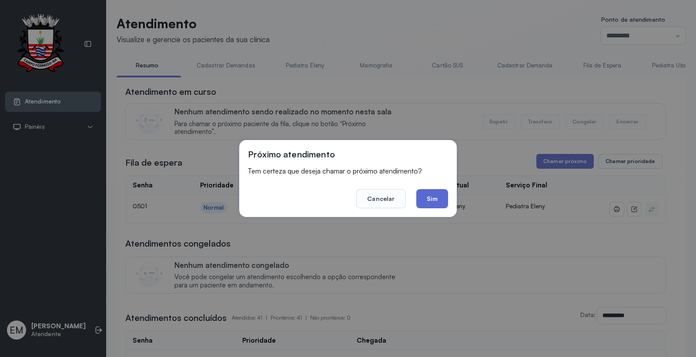
click at [437, 198] on button "Sim" at bounding box center [432, 198] width 32 height 19
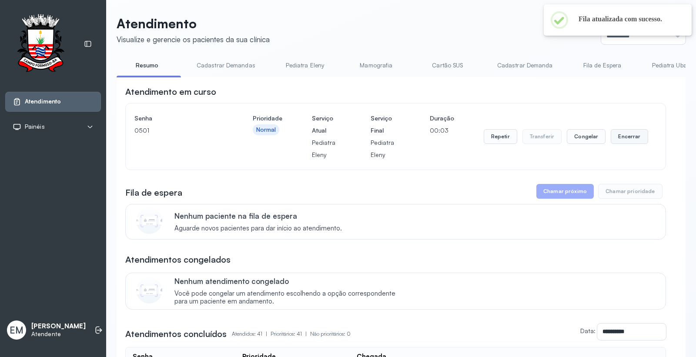
click at [619, 136] on button "Encerrar" at bounding box center [629, 136] width 37 height 15
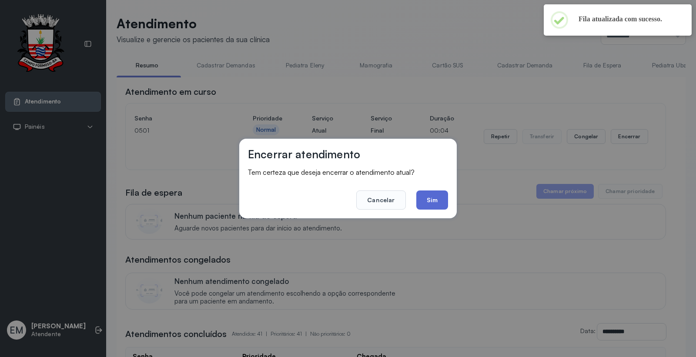
click at [431, 195] on button "Sim" at bounding box center [432, 200] width 32 height 19
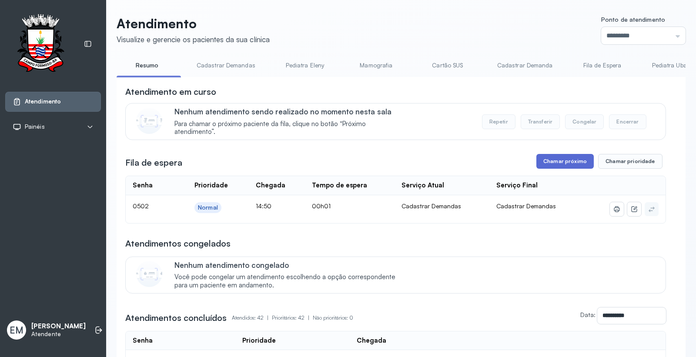
click at [571, 157] on button "Chamar próximo" at bounding box center [565, 161] width 57 height 15
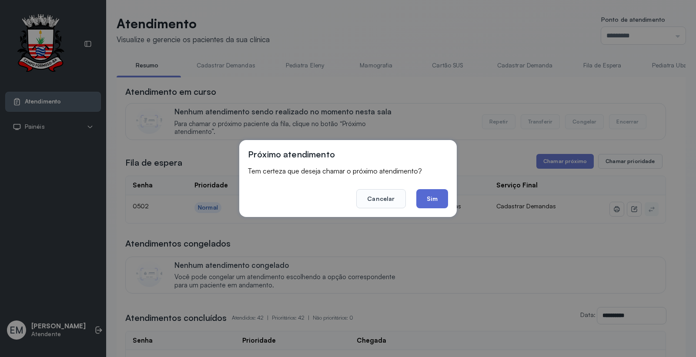
click at [428, 199] on button "Sim" at bounding box center [432, 198] width 32 height 19
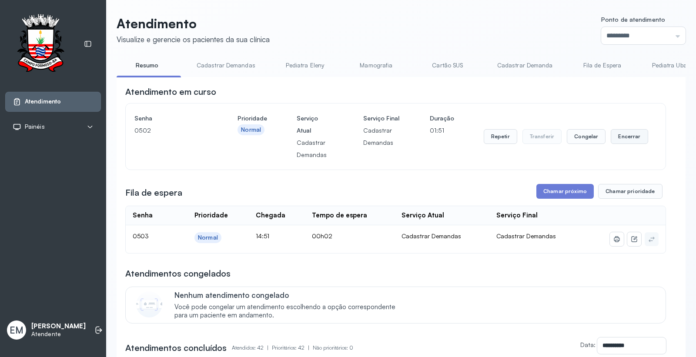
click at [625, 138] on button "Encerrar" at bounding box center [629, 136] width 37 height 15
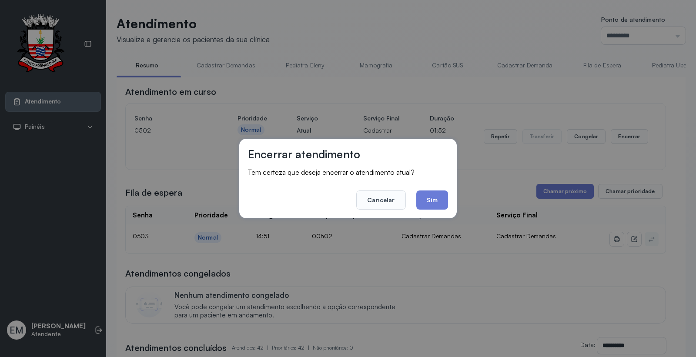
click at [439, 188] on footer "Cancelar Sim" at bounding box center [348, 193] width 200 height 31
click at [434, 198] on button "Sim" at bounding box center [432, 200] width 32 height 19
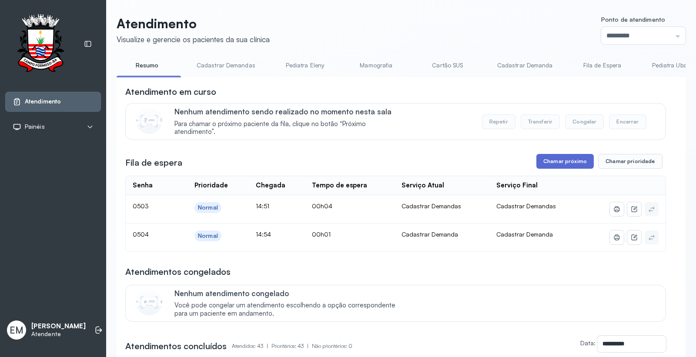
click at [553, 160] on button "Chamar próximo" at bounding box center [565, 161] width 57 height 15
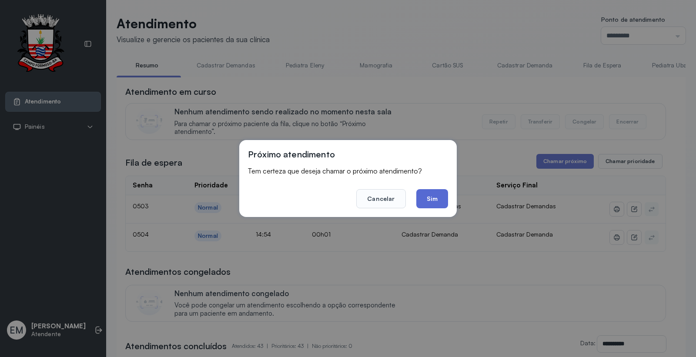
click at [437, 199] on button "Sim" at bounding box center [432, 198] width 32 height 19
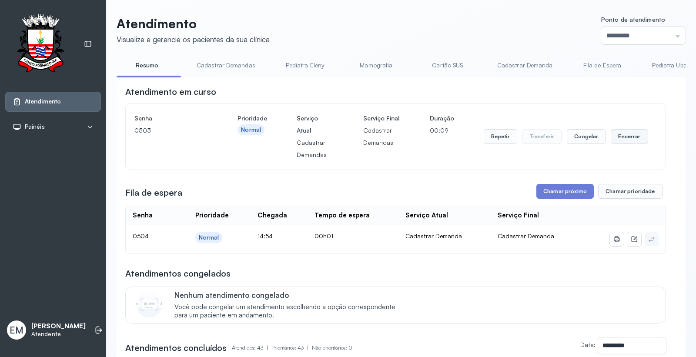
drag, startPoint x: 629, startPoint y: 138, endPoint x: 624, endPoint y: 140, distance: 5.7
click at [624, 140] on button "Encerrar" at bounding box center [629, 136] width 37 height 15
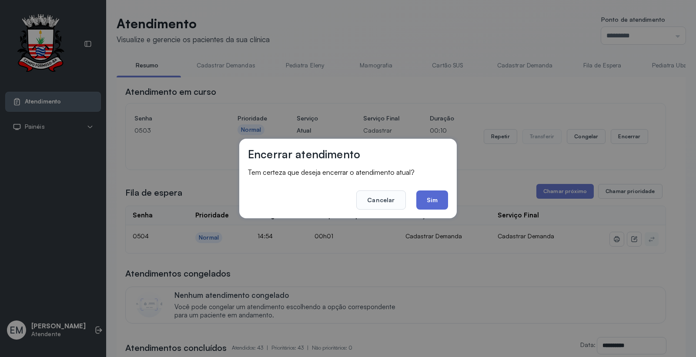
click at [439, 203] on button "Sim" at bounding box center [432, 200] width 32 height 19
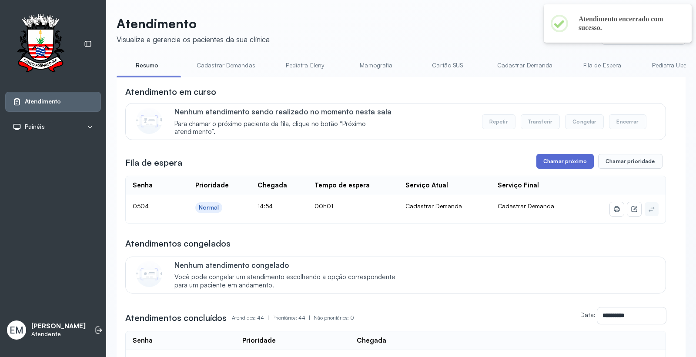
click at [574, 162] on button "Chamar próximo" at bounding box center [565, 161] width 57 height 15
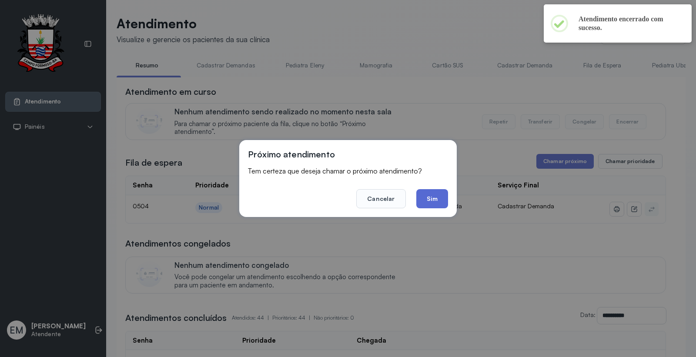
click at [435, 191] on button "Sim" at bounding box center [432, 198] width 32 height 19
